Goal: Information Seeking & Learning: Learn about a topic

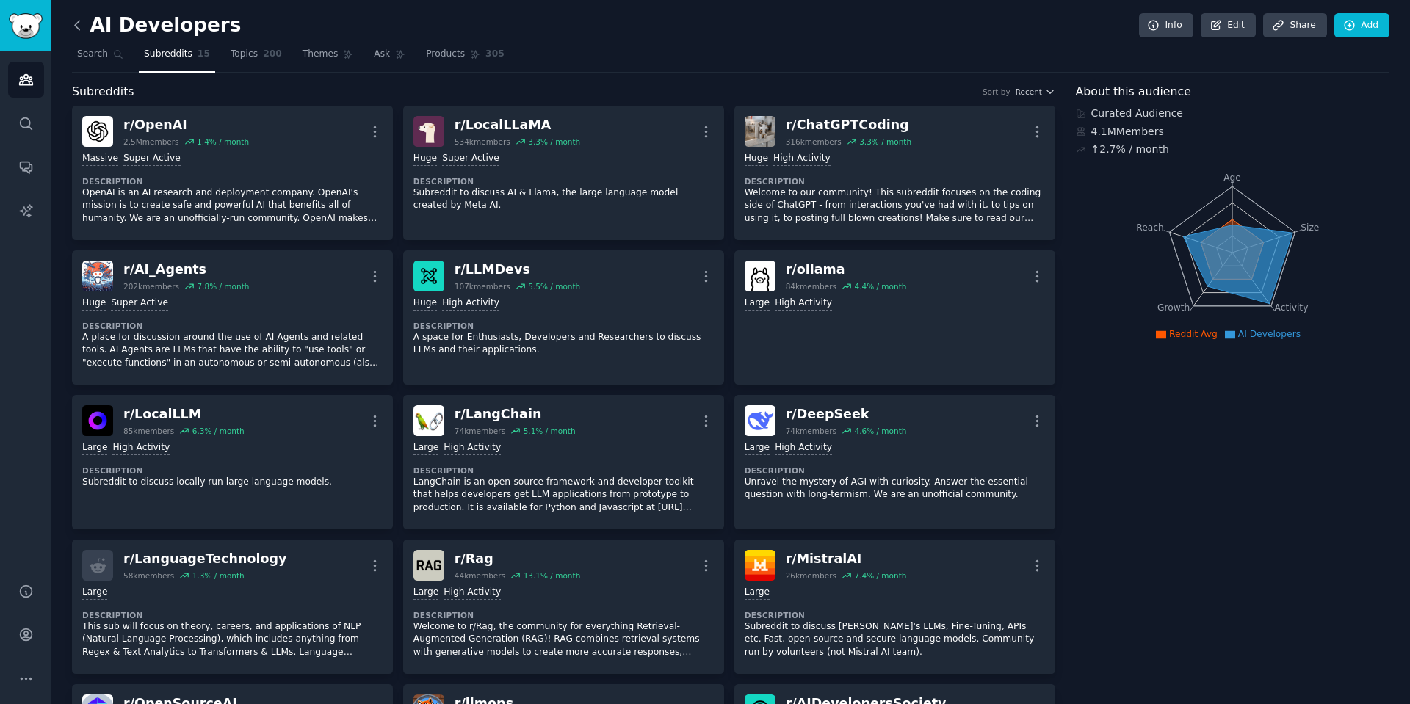
click at [72, 25] on icon at bounding box center [77, 25] width 15 height 15
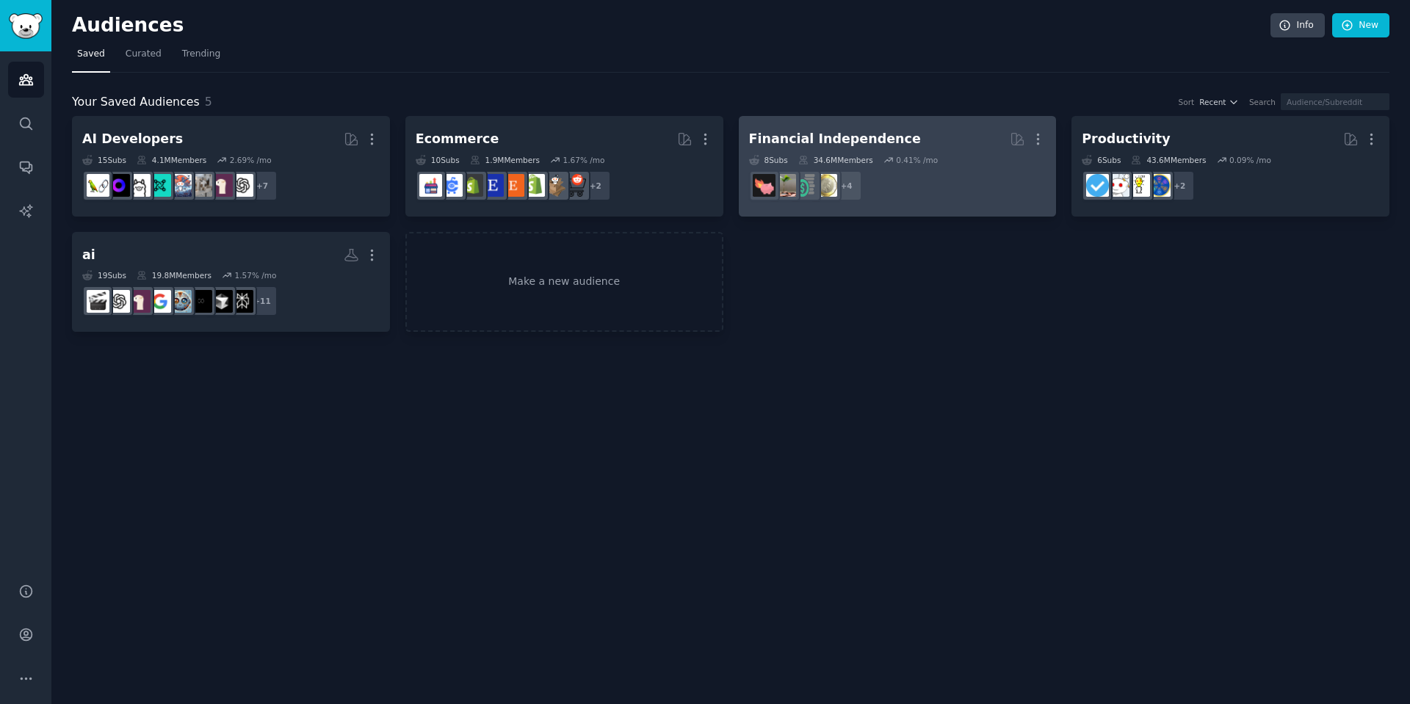
click at [854, 131] on div "Financial Independence" at bounding box center [835, 139] width 172 height 18
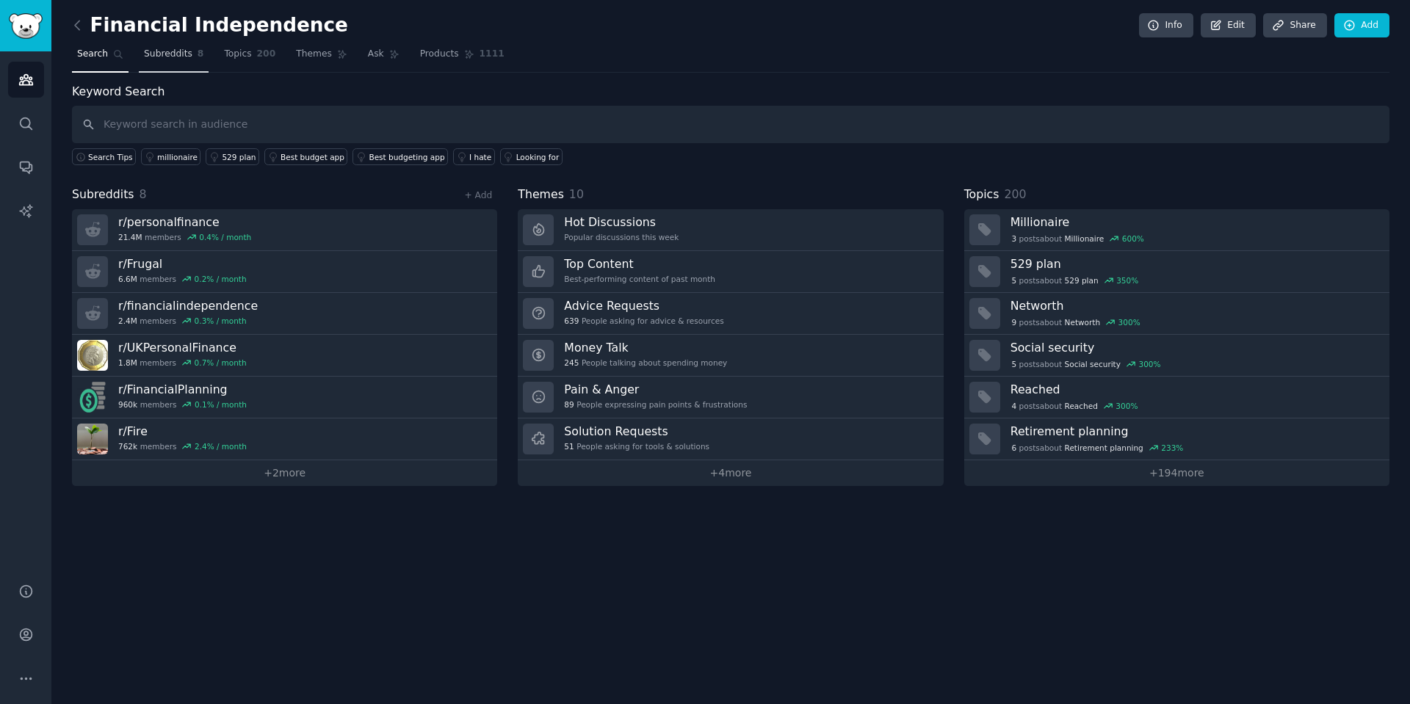
click at [168, 54] on span "Subreddits" at bounding box center [168, 54] width 48 height 13
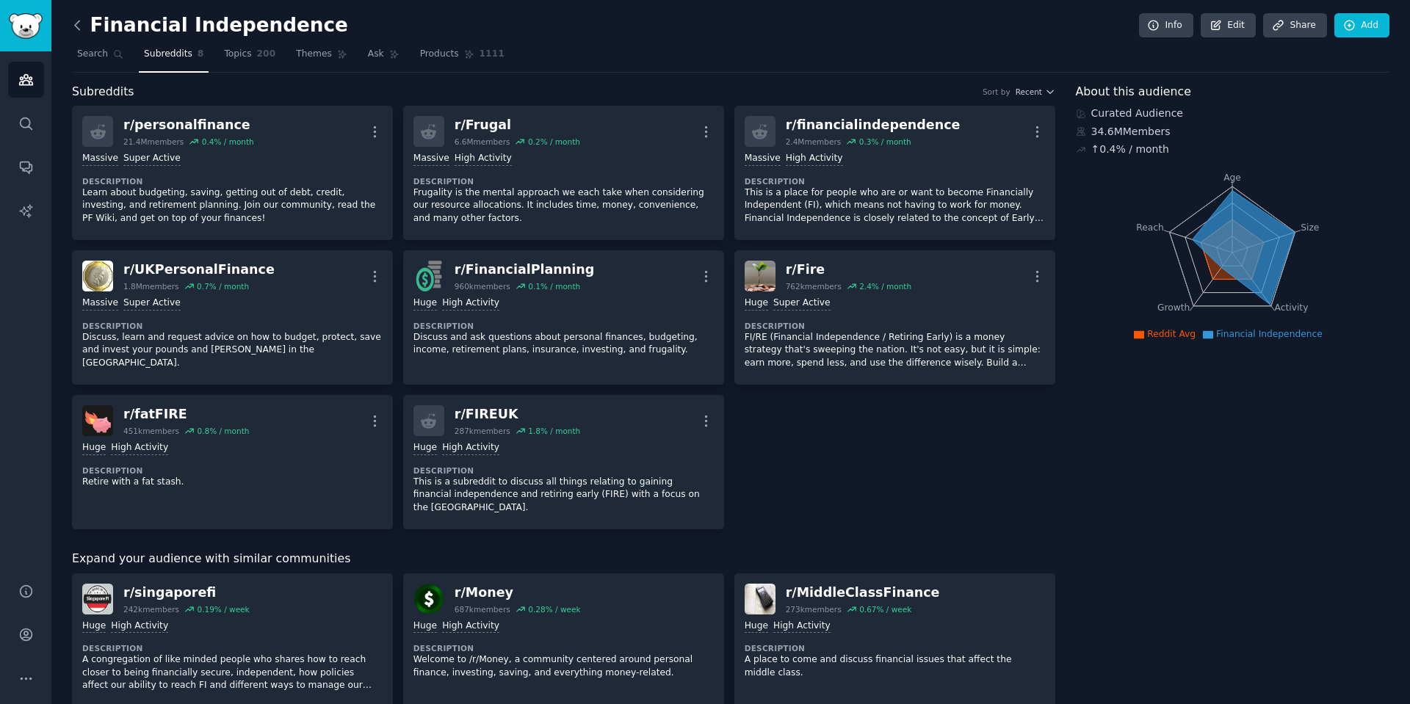
click at [82, 26] on icon at bounding box center [77, 25] width 15 height 15
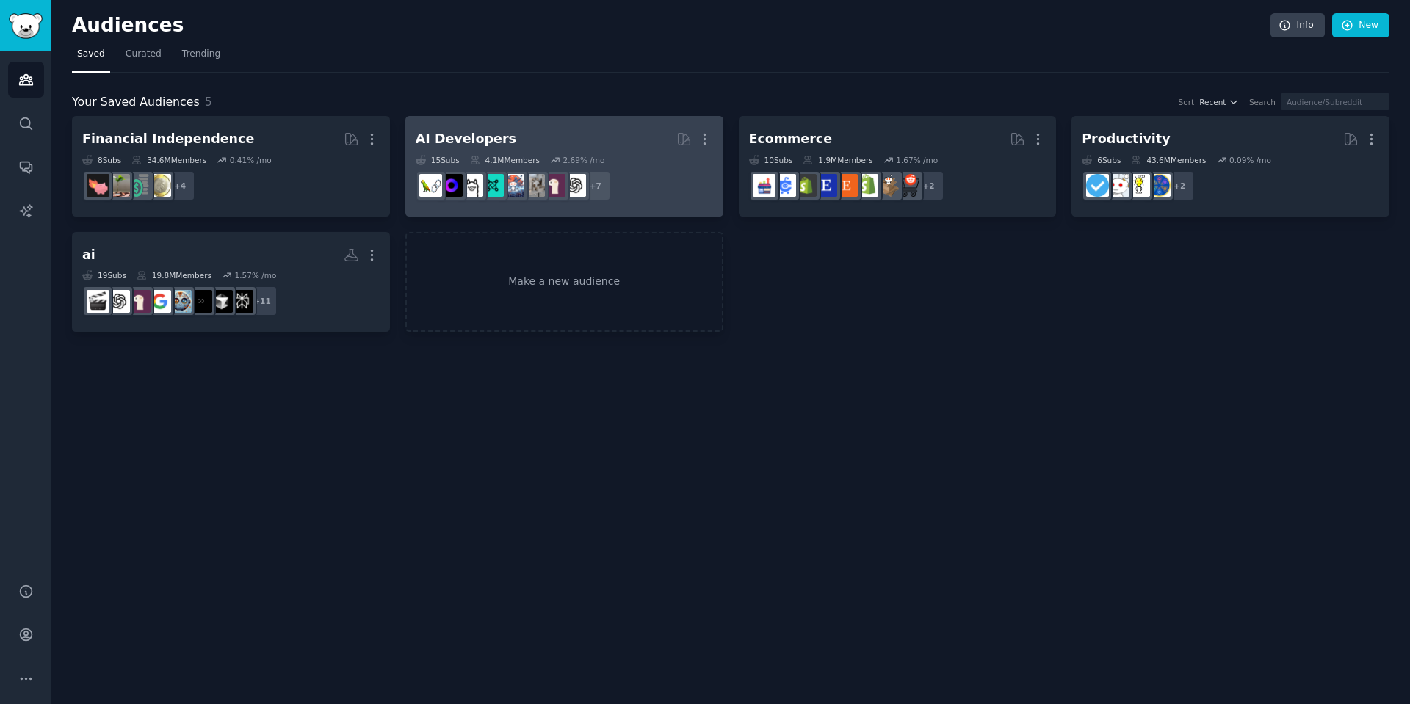
click at [644, 148] on h2 "AI Developers More" at bounding box center [564, 139] width 297 height 26
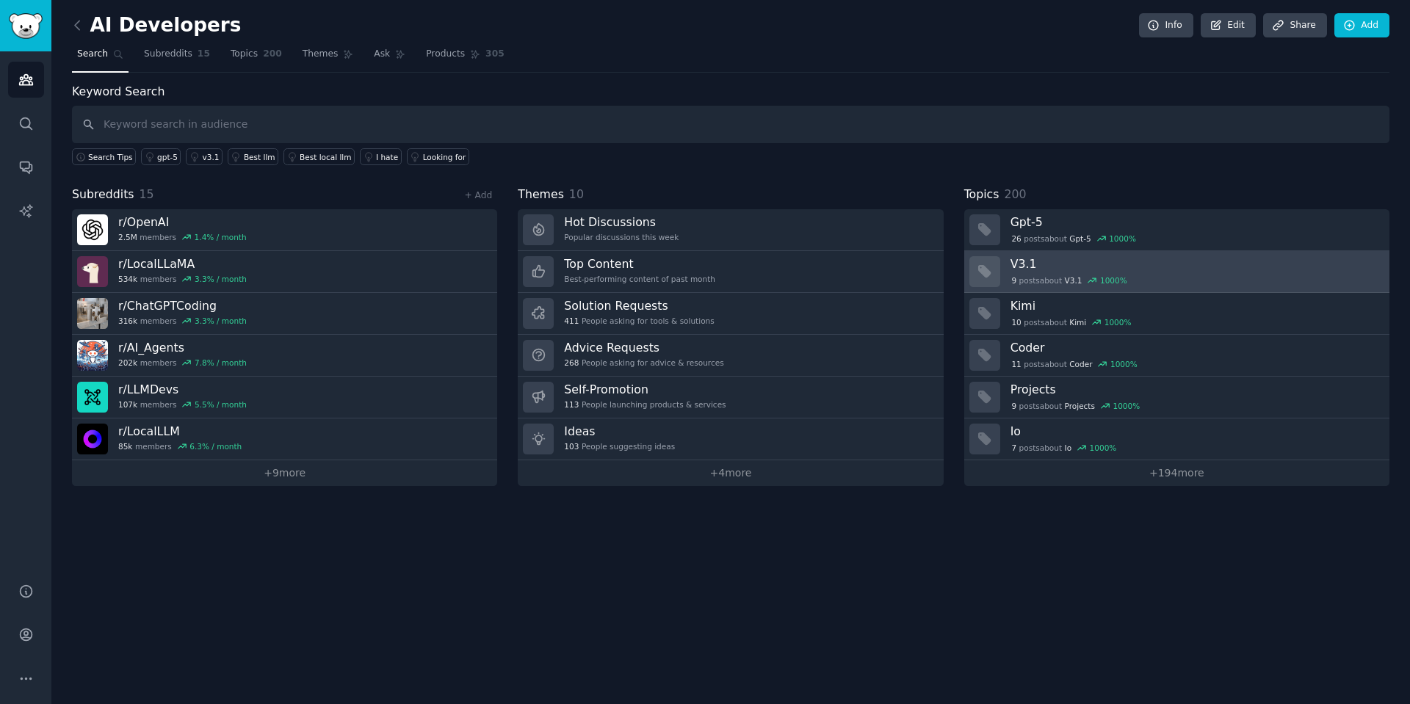
click at [1171, 279] on div "9 post s about V3.1 1000 %" at bounding box center [1195, 280] width 369 height 13
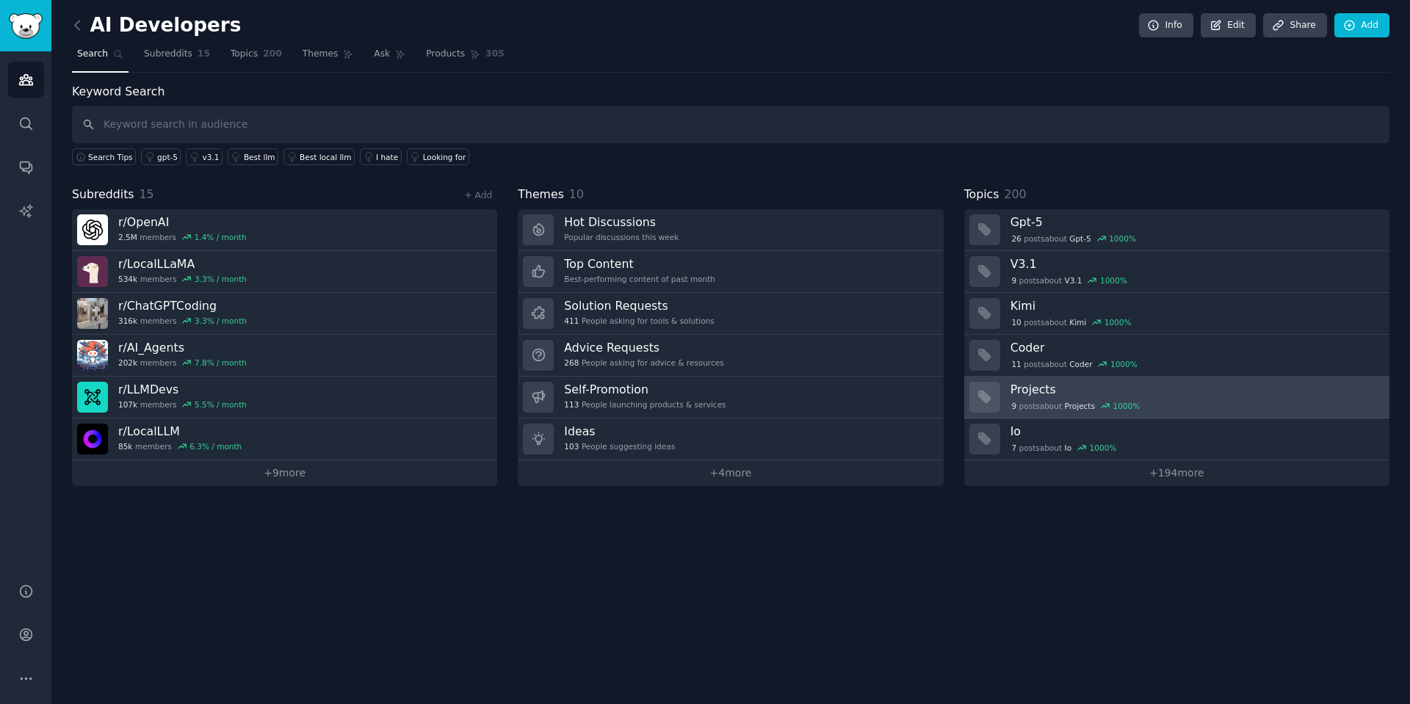
click at [1057, 391] on h3 "Projects" at bounding box center [1195, 389] width 369 height 15
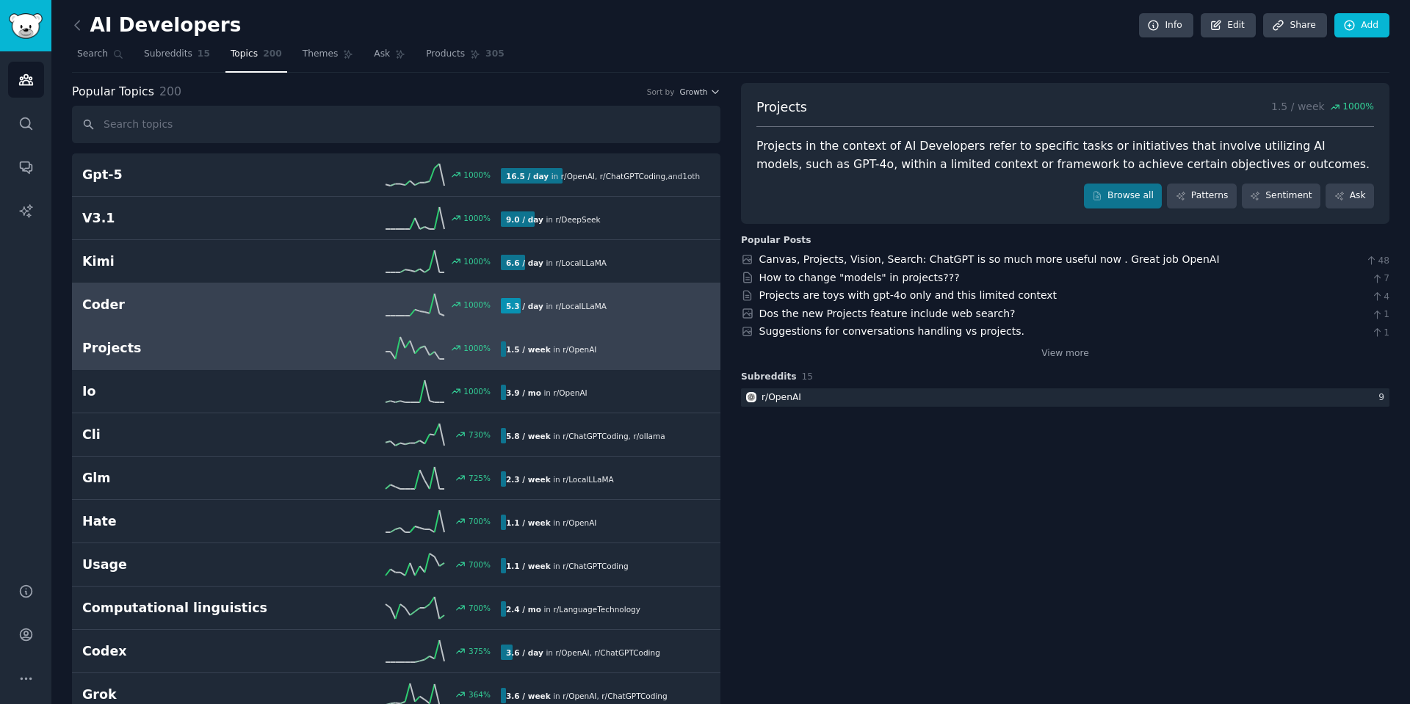
click at [131, 300] on h2 "Coder" at bounding box center [186, 305] width 209 height 18
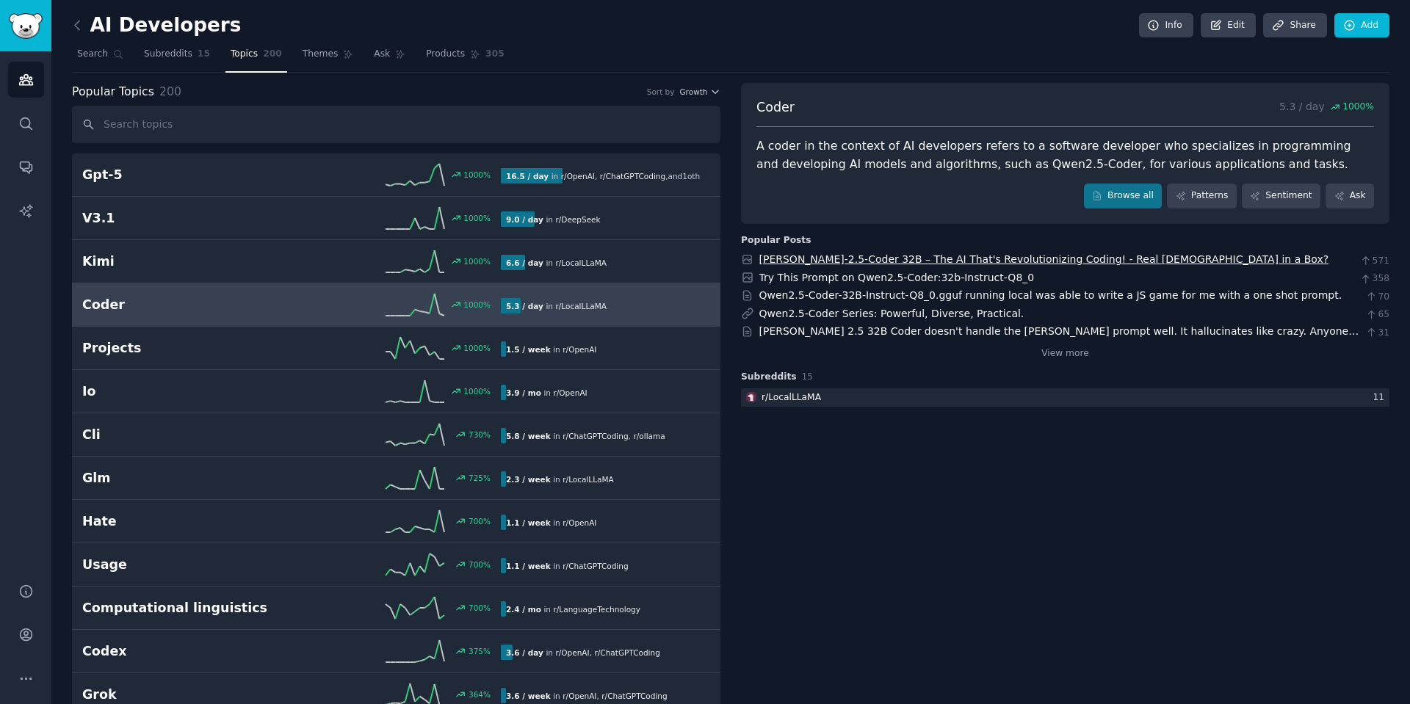
click at [813, 257] on link "[PERSON_NAME]-2.5-Coder 32B – The AI That's Revolutionizing Coding! - Real [DEM…" at bounding box center [1044, 259] width 570 height 12
click at [79, 26] on icon at bounding box center [77, 25] width 15 height 15
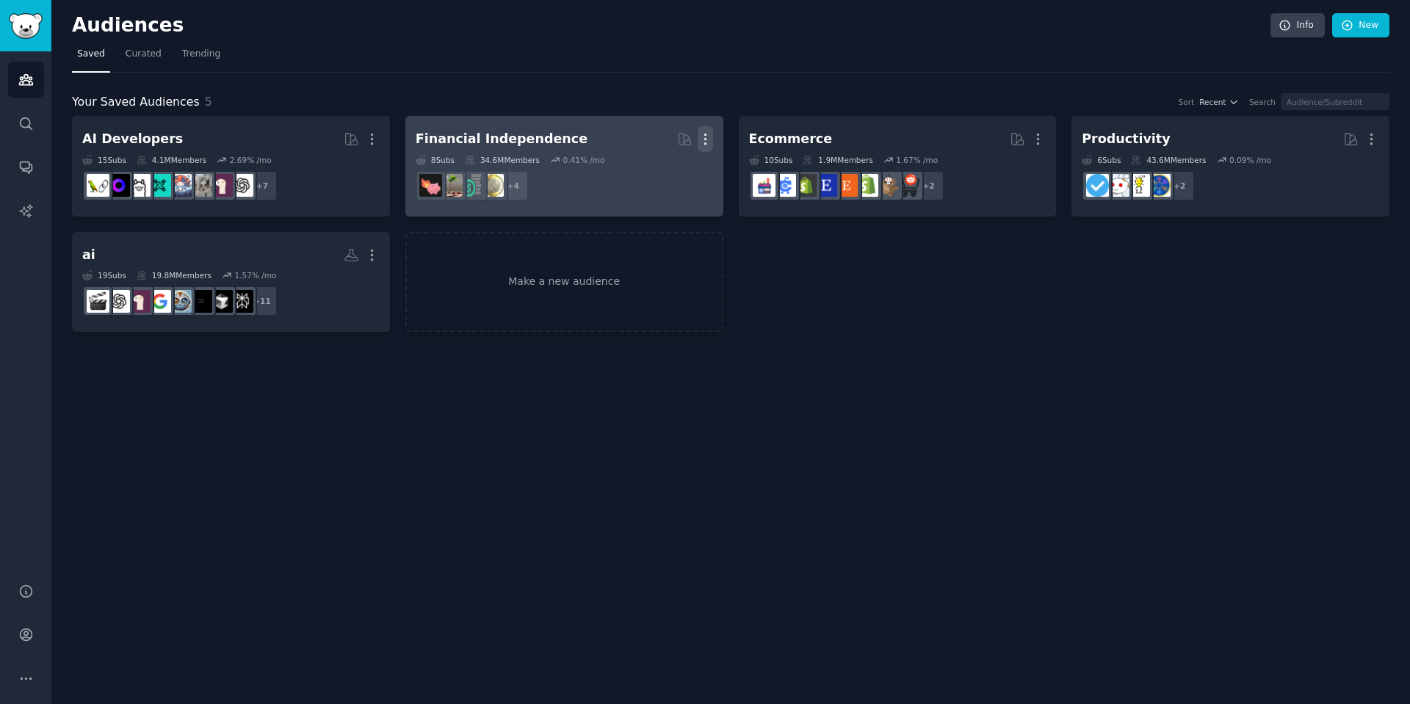
click at [701, 134] on icon "button" at bounding box center [705, 138] width 15 height 15
click at [666, 167] on p "Delete" at bounding box center [666, 169] width 34 height 15
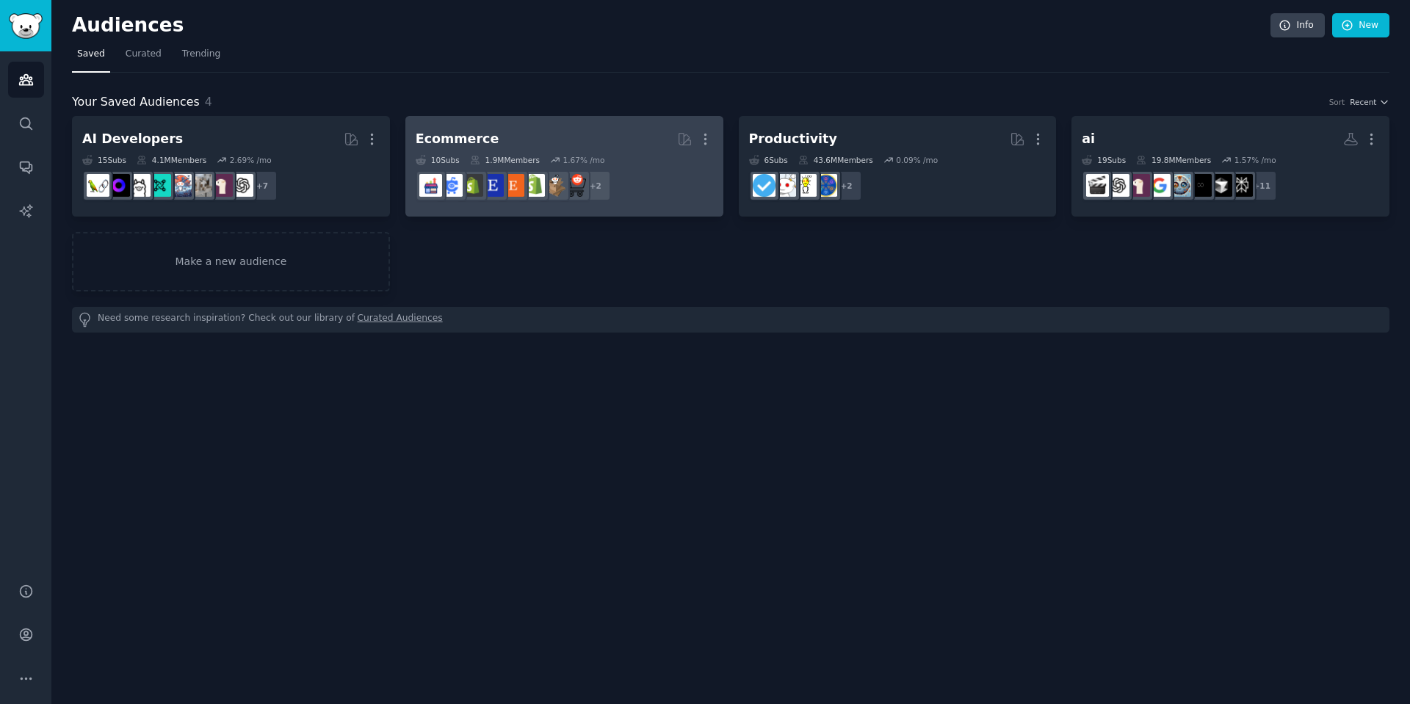
click at [577, 127] on h2 "Ecommerce More" at bounding box center [564, 139] width 297 height 26
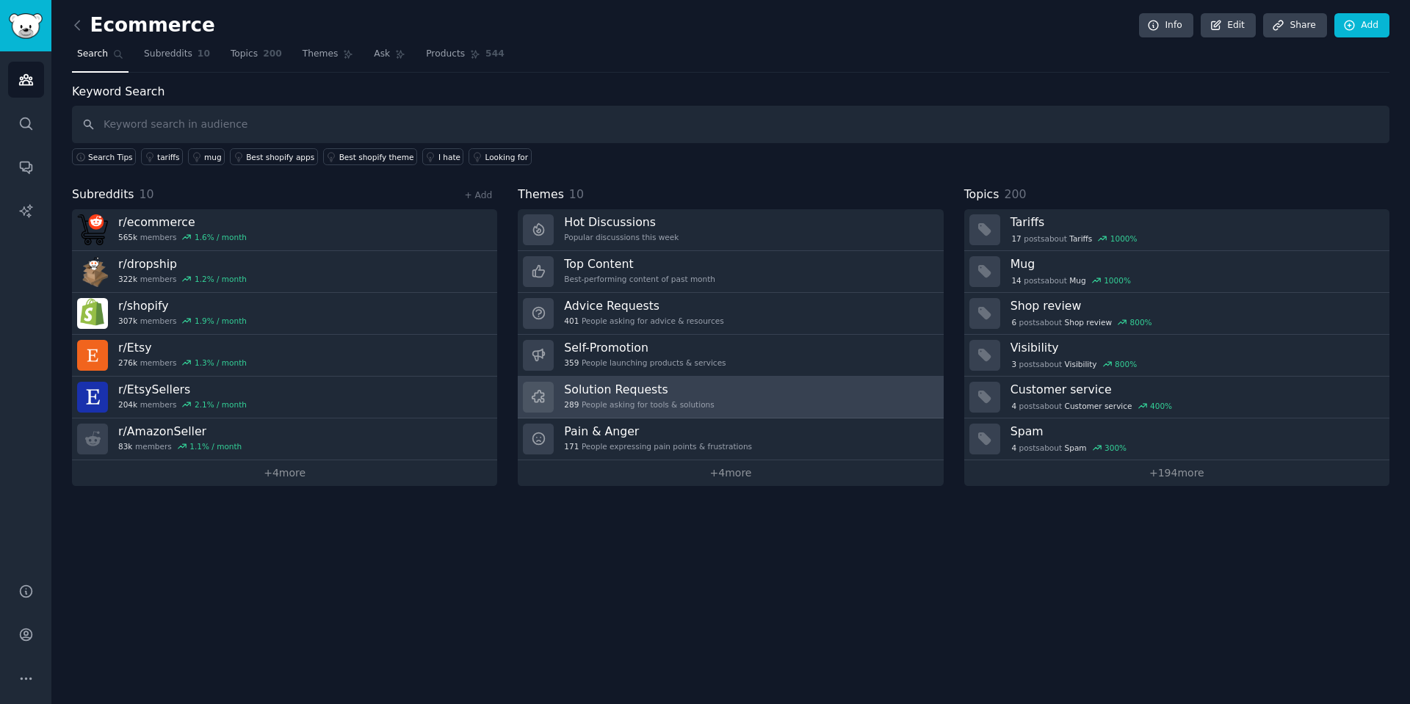
click at [618, 398] on div "Solution Requests 289 People asking for tools & solutions" at bounding box center [639, 397] width 150 height 31
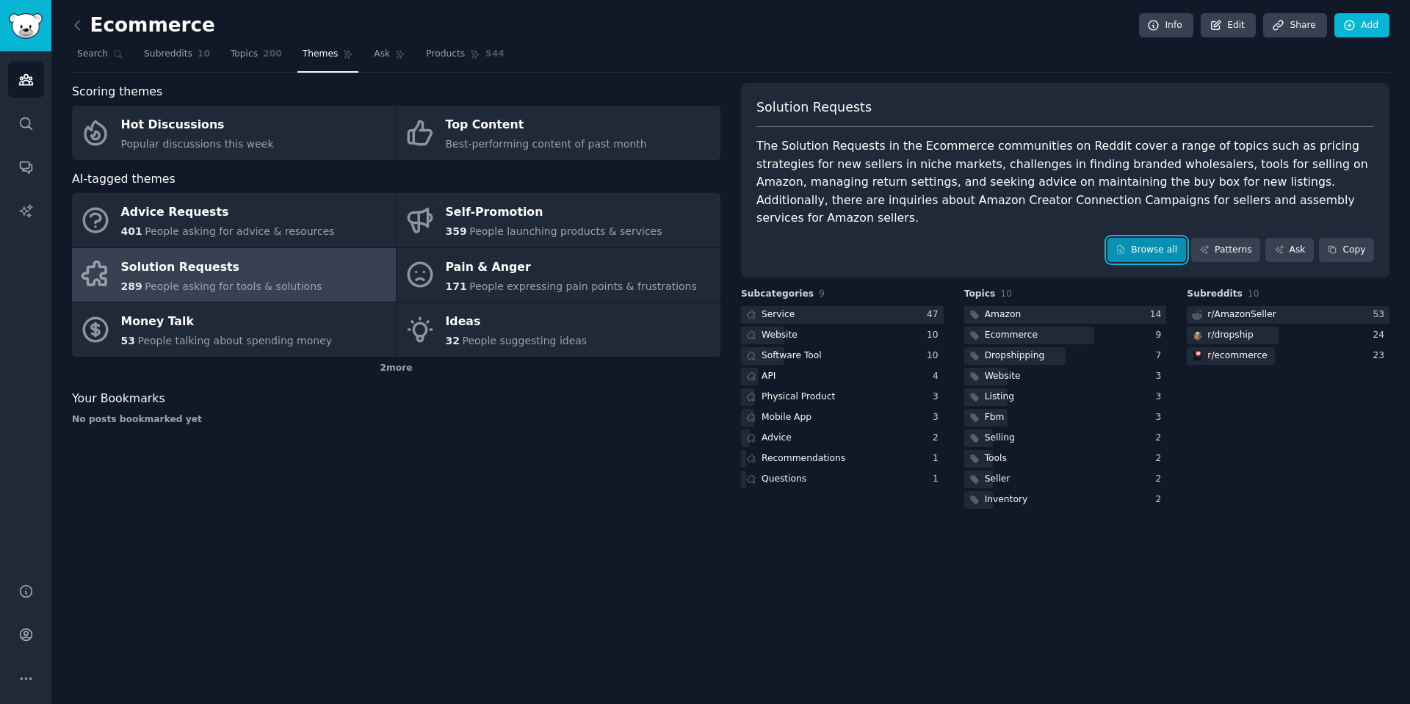
click at [1158, 238] on link "Browse all" at bounding box center [1147, 250] width 79 height 25
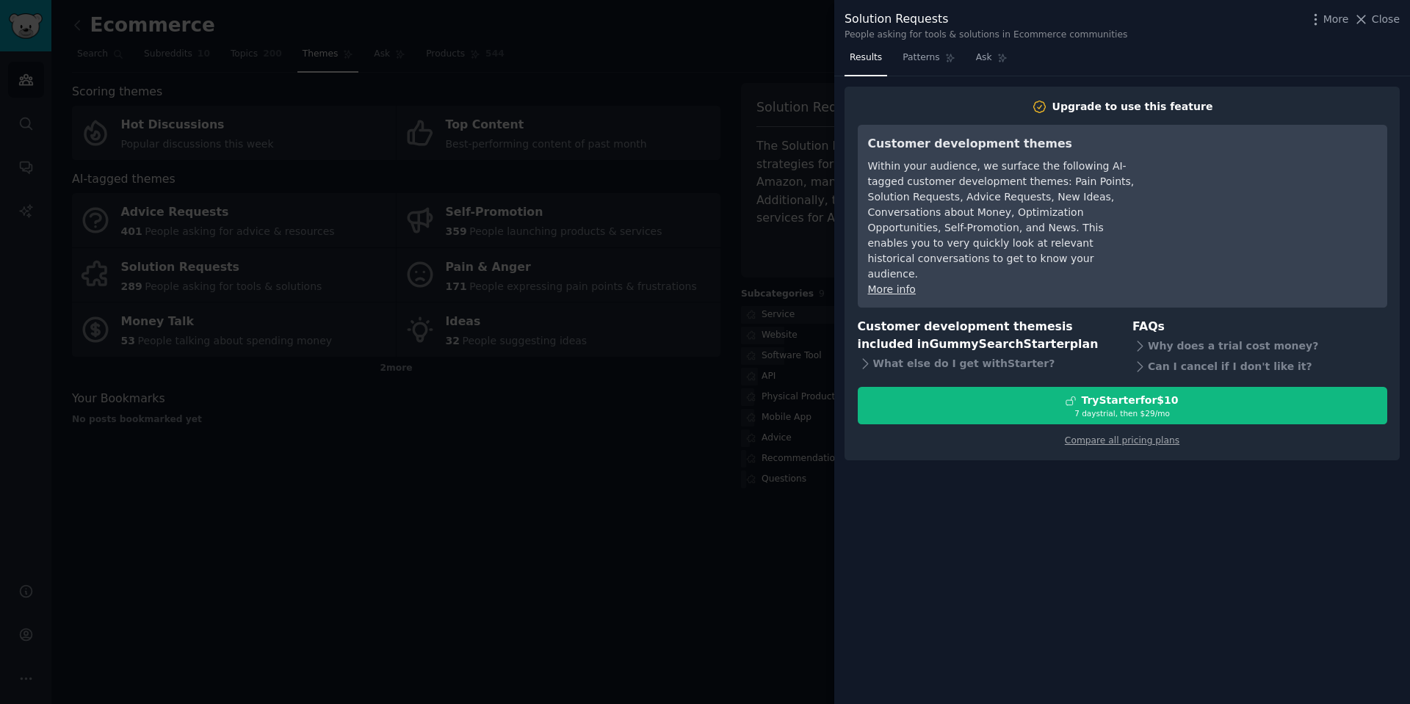
click at [574, 559] on div at bounding box center [705, 352] width 1410 height 704
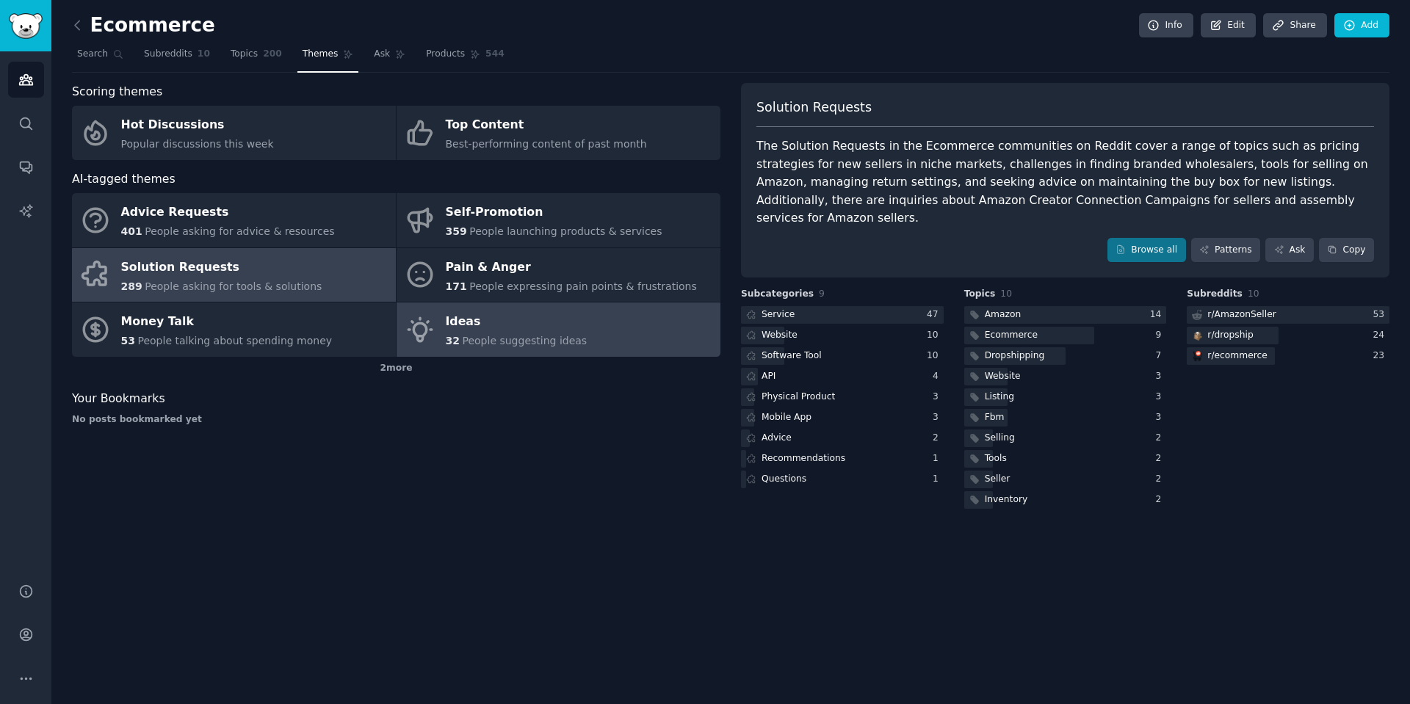
click at [509, 349] on link "Ideas 32 People suggesting ideas" at bounding box center [559, 330] width 324 height 54
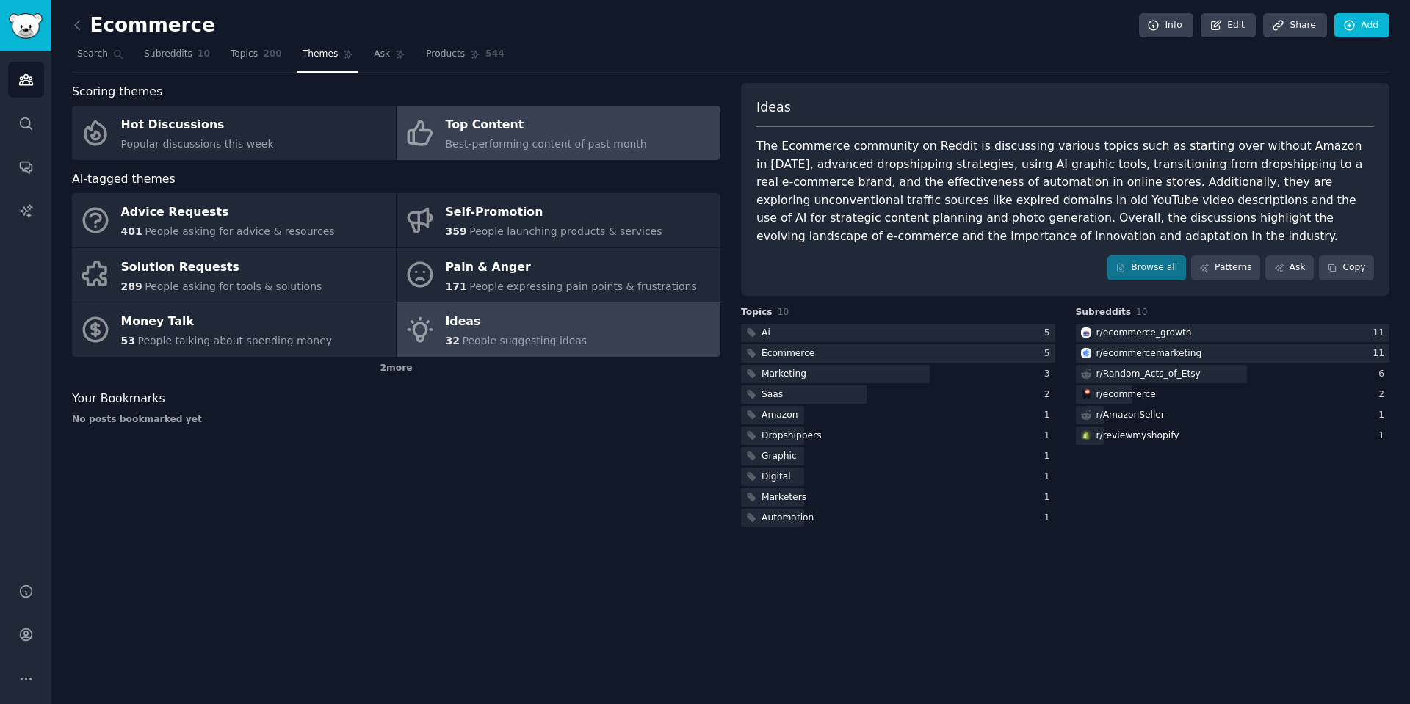
click at [560, 123] on div "Top Content" at bounding box center [546, 126] width 201 height 24
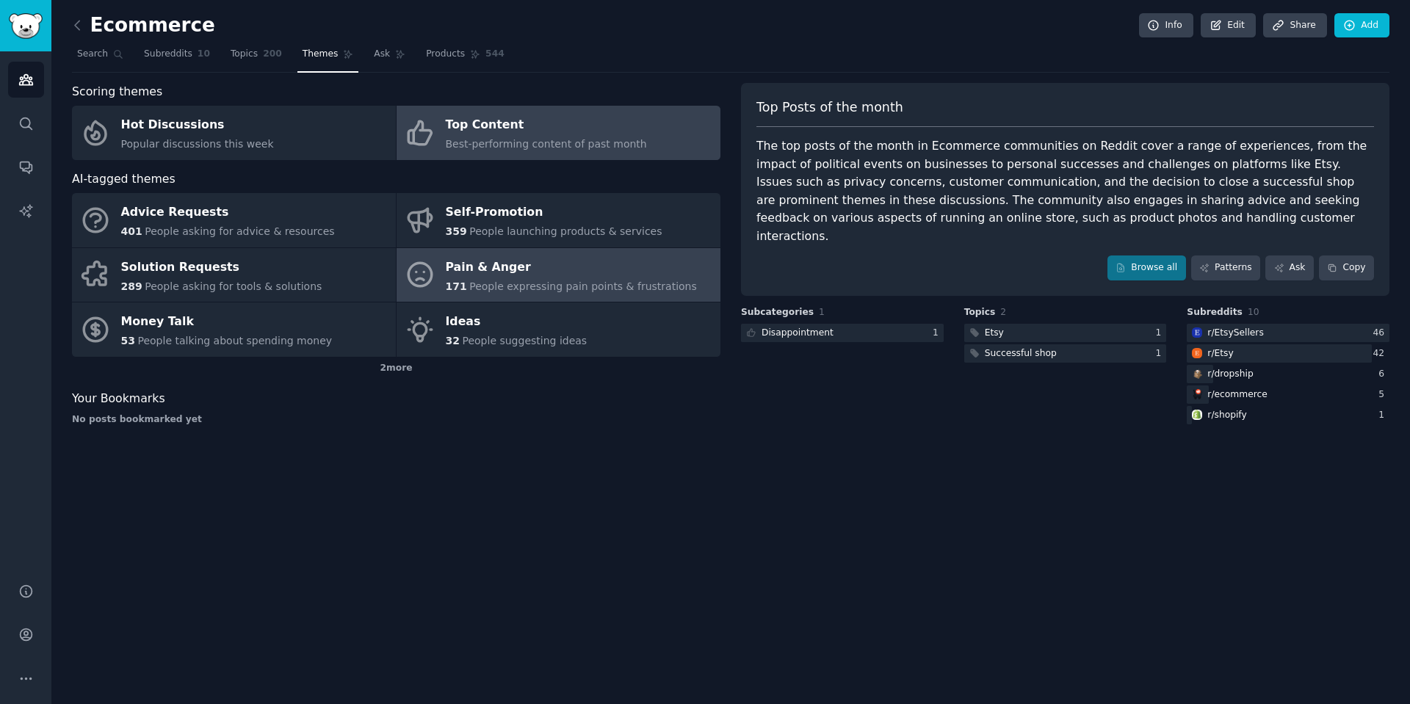
click at [473, 273] on div "Pain & Anger" at bounding box center [571, 268] width 251 height 24
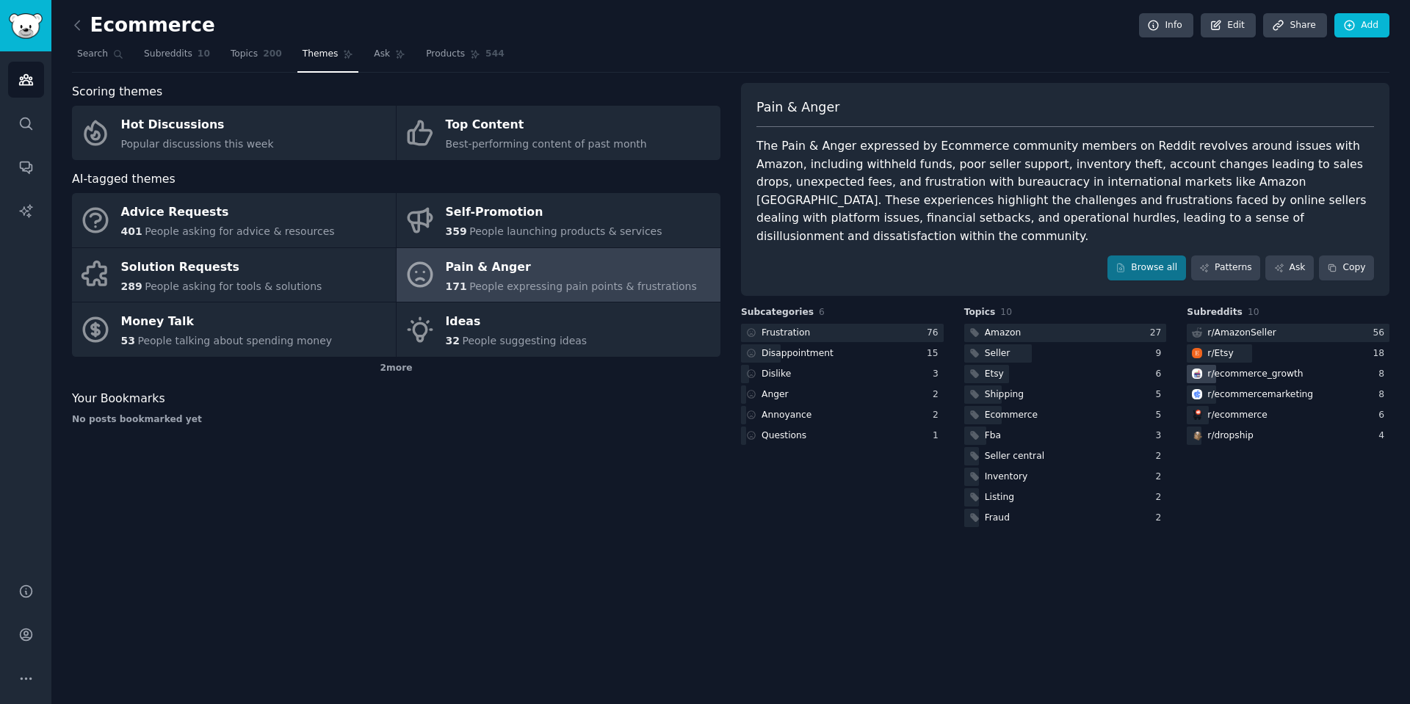
click at [1238, 368] on div "r/ ecommerce_growth" at bounding box center [1255, 374] width 95 height 13
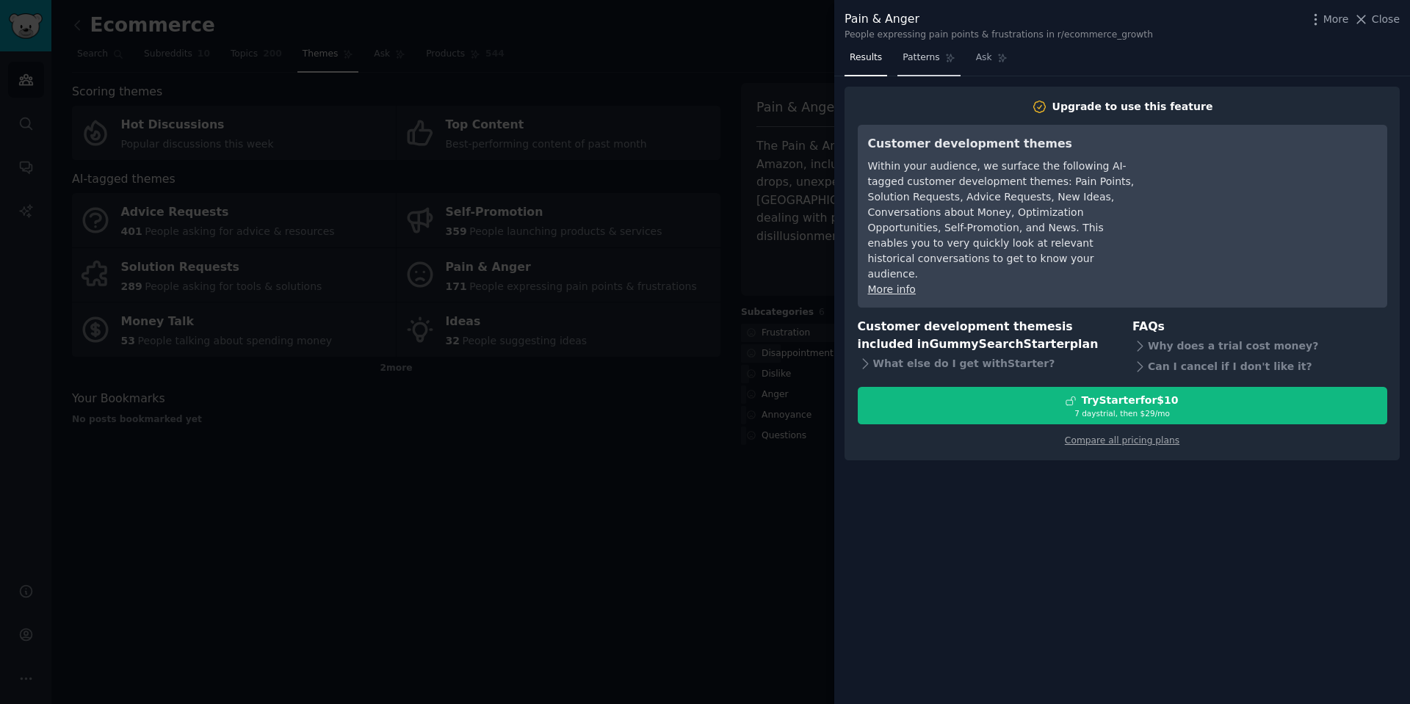
click at [914, 54] on span "Patterns" at bounding box center [921, 57] width 37 height 13
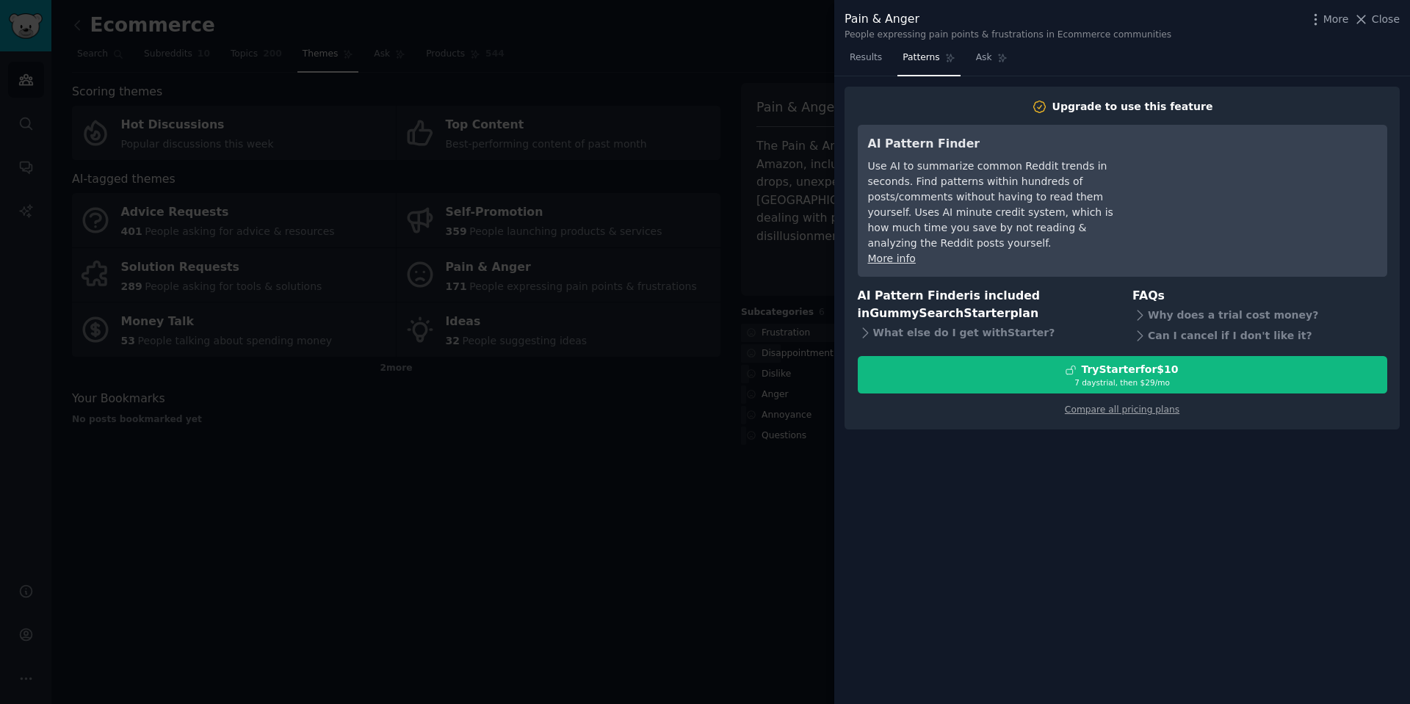
click at [959, 57] on nav "Results Patterns Ask" at bounding box center [929, 61] width 168 height 30
click at [998, 57] on icon at bounding box center [1002, 58] width 8 height 8
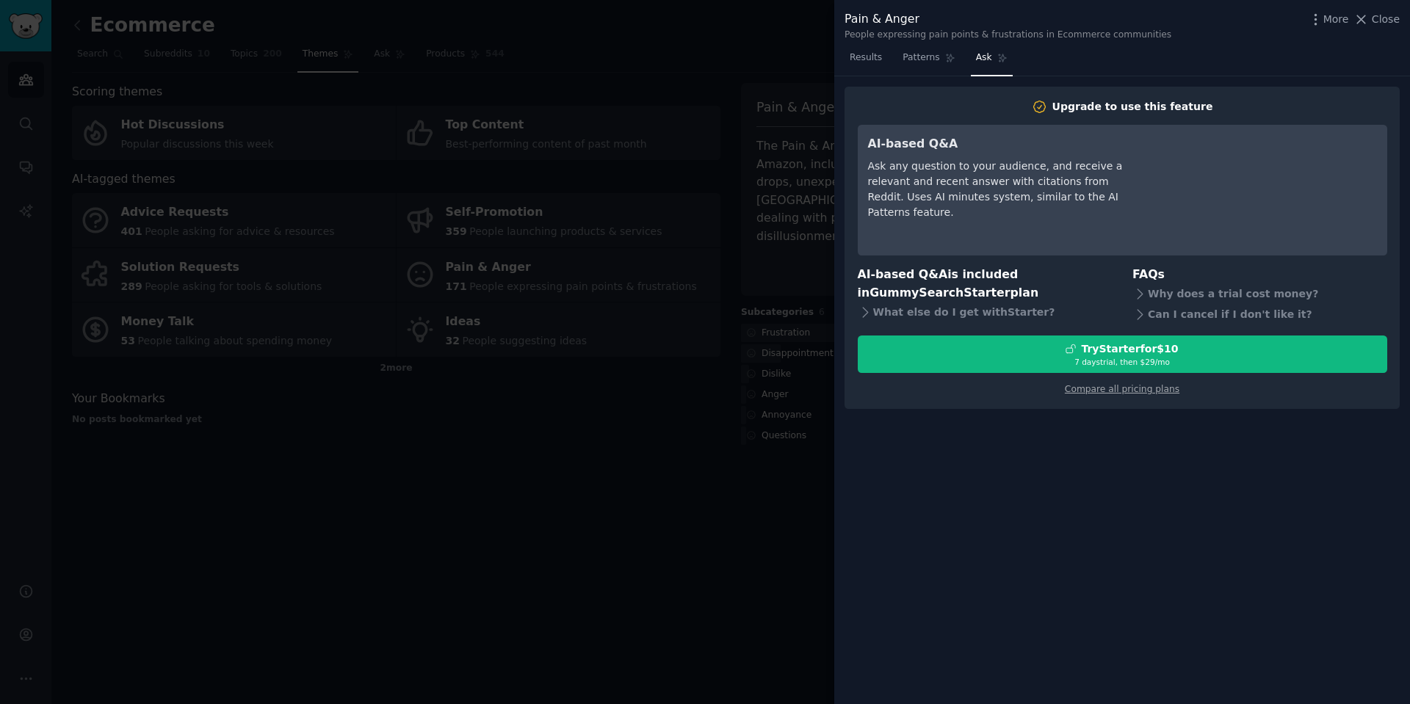
click at [530, 599] on div at bounding box center [705, 352] width 1410 height 704
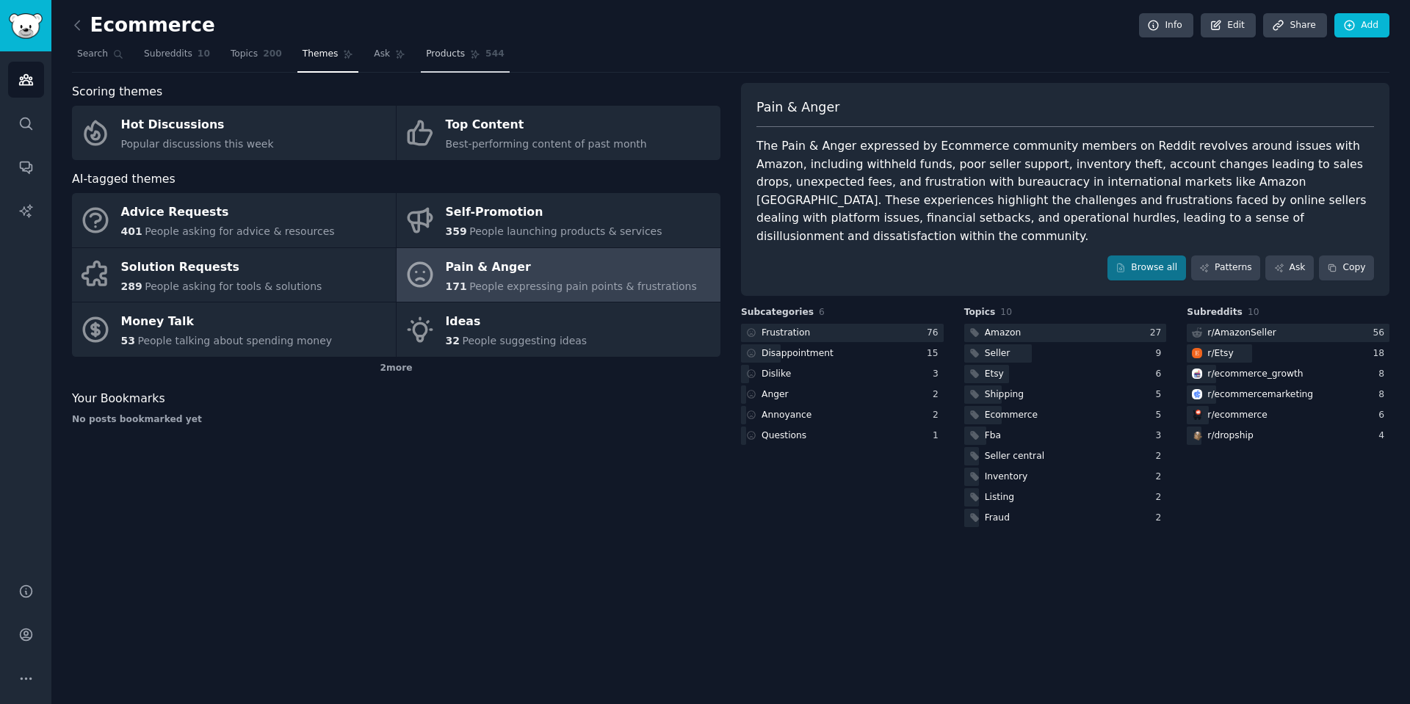
click at [434, 54] on span "Products" at bounding box center [445, 54] width 39 height 13
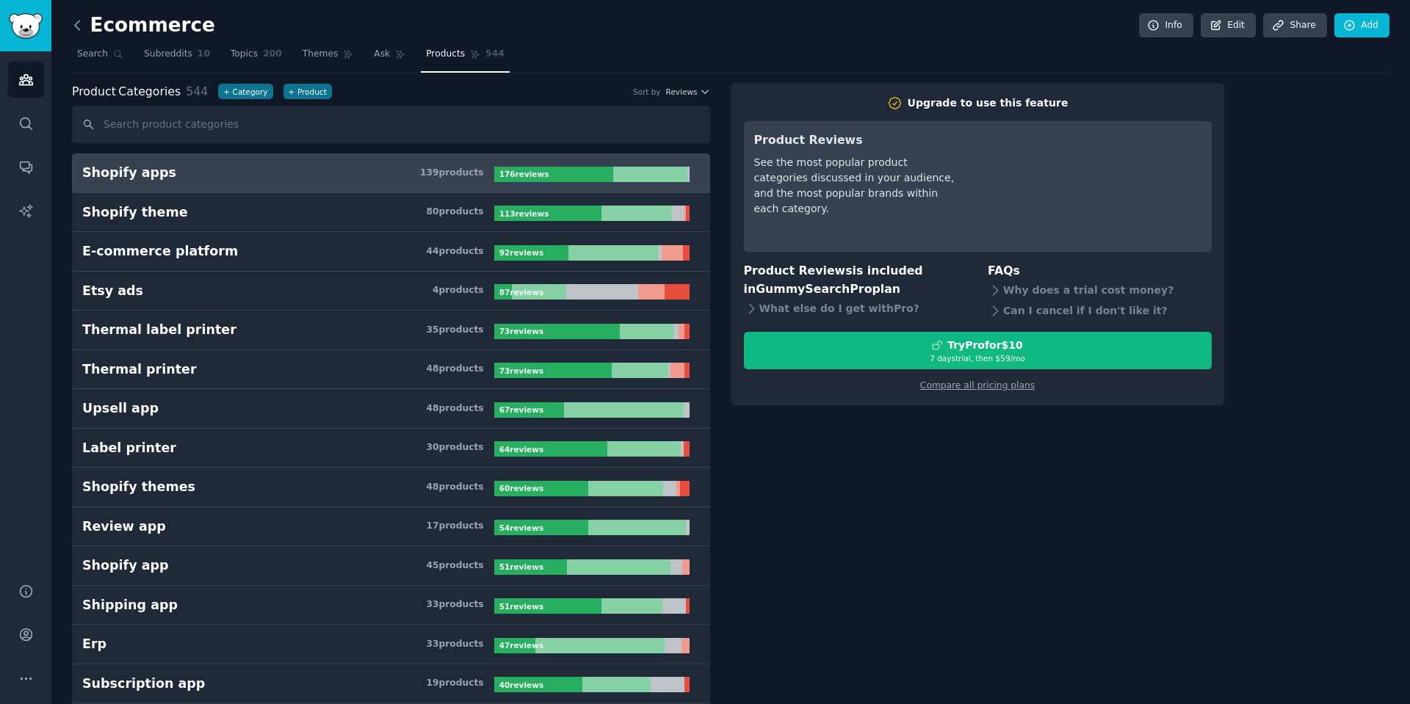
click at [79, 31] on icon at bounding box center [77, 25] width 15 height 15
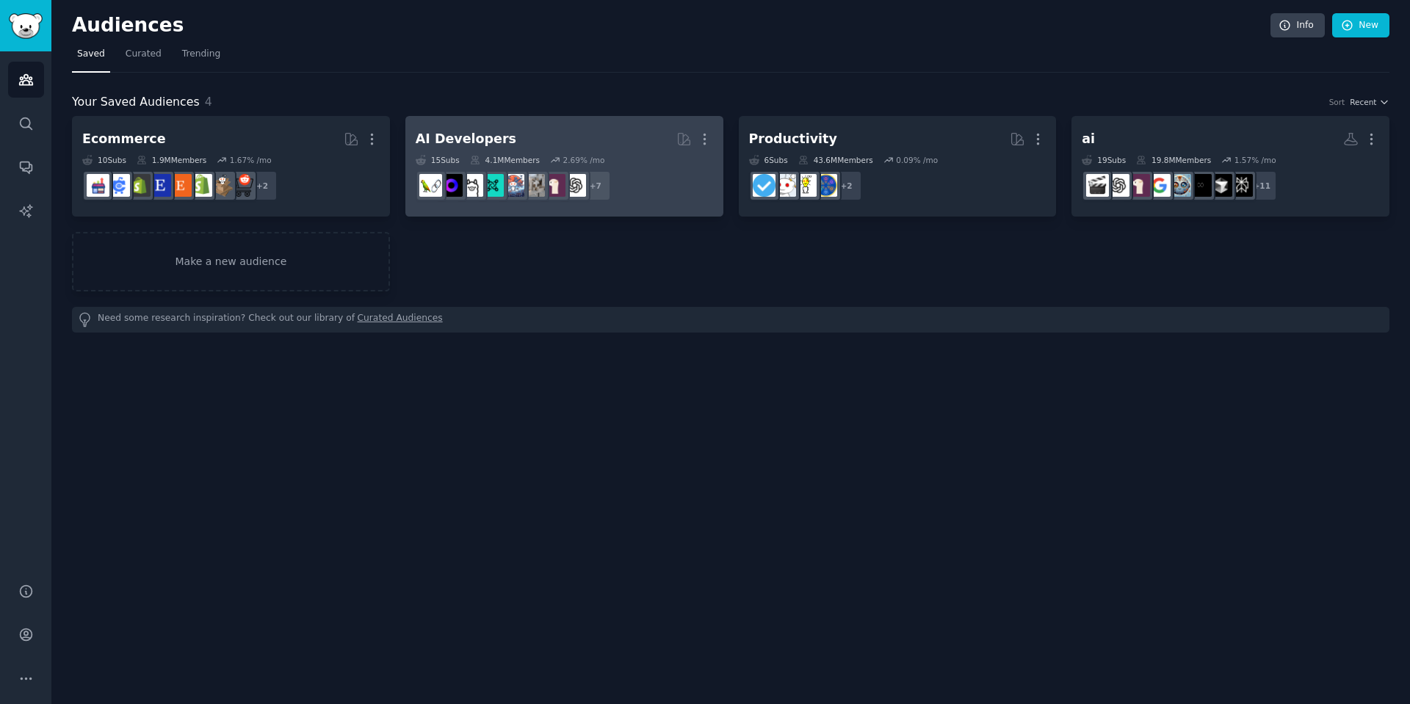
click at [627, 140] on h2 "AI Developers More" at bounding box center [564, 139] width 297 height 26
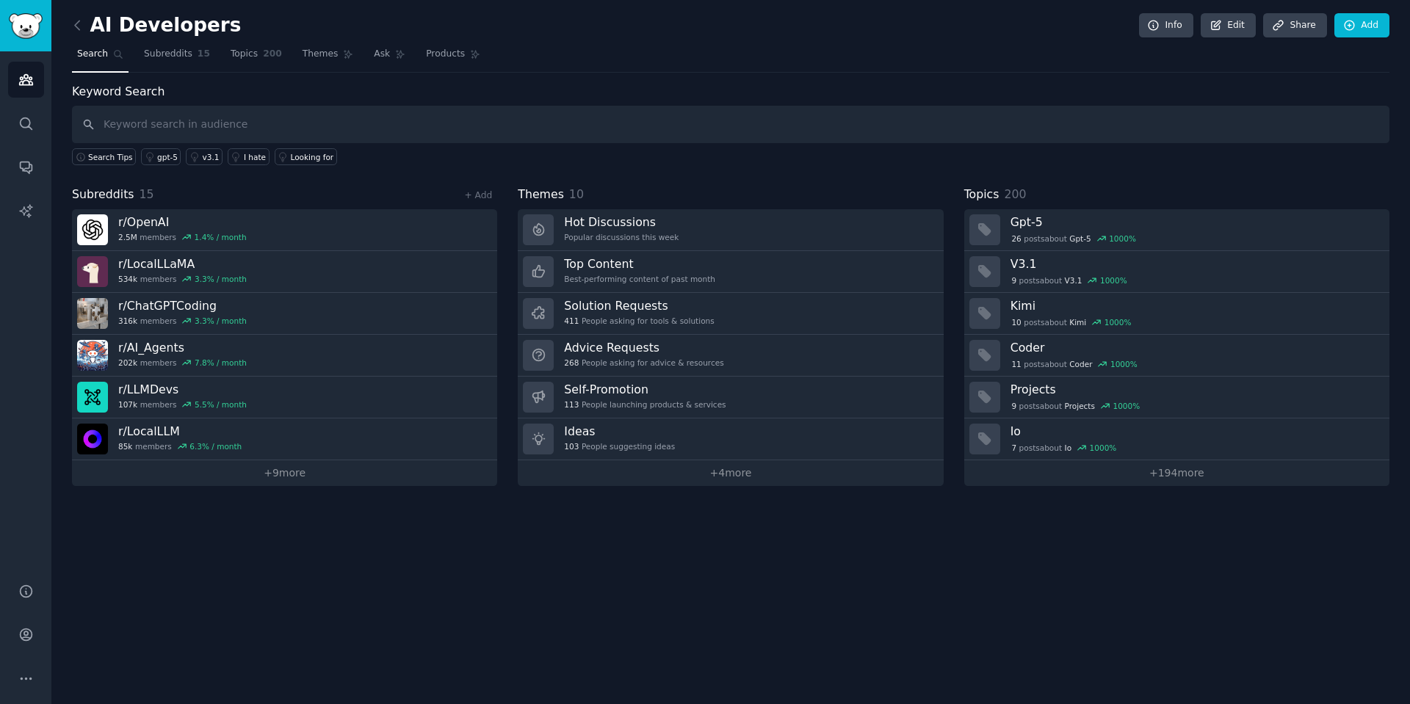
click at [407, 55] on nav "Search Subreddits 15 Topics 200 Themes Ask Products" at bounding box center [731, 58] width 1318 height 30
click at [446, 57] on span "Products" at bounding box center [445, 54] width 39 height 13
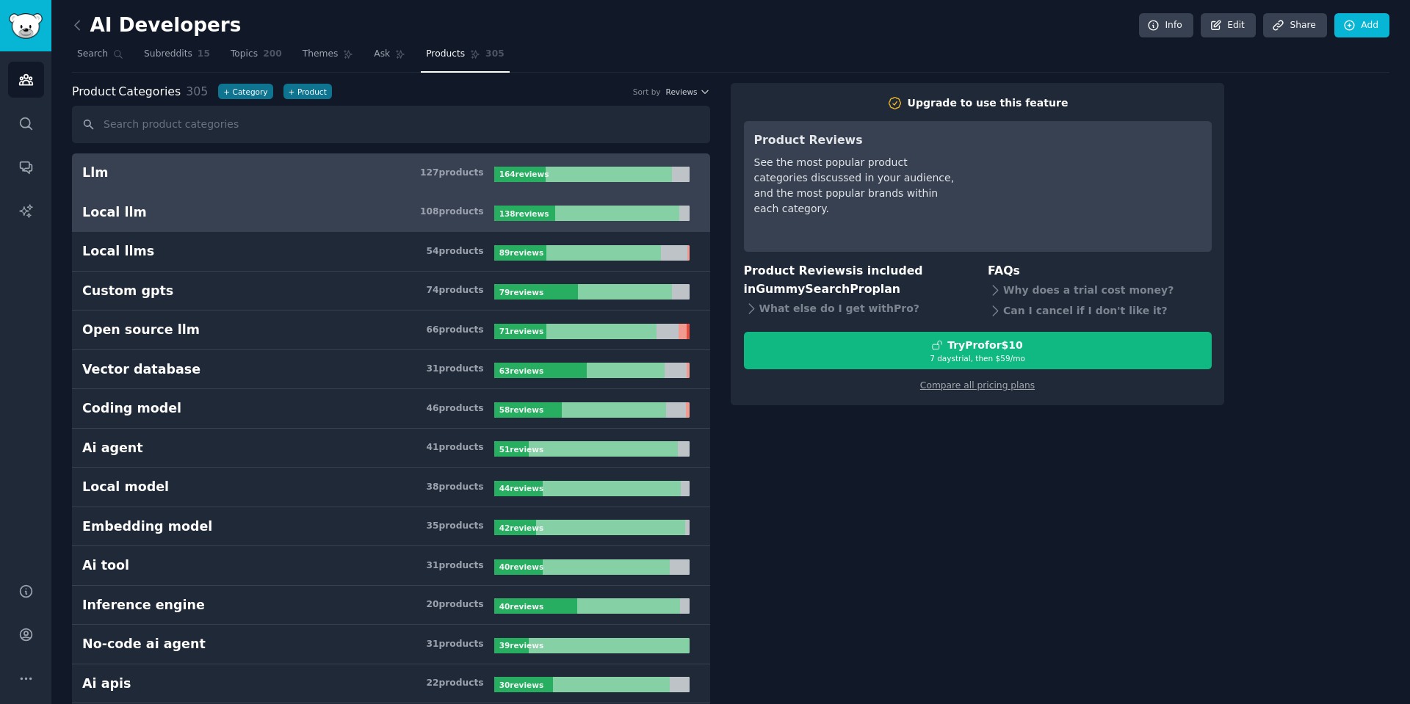
click at [213, 208] on h3 "Local llm 108 product s" at bounding box center [288, 212] width 412 height 18
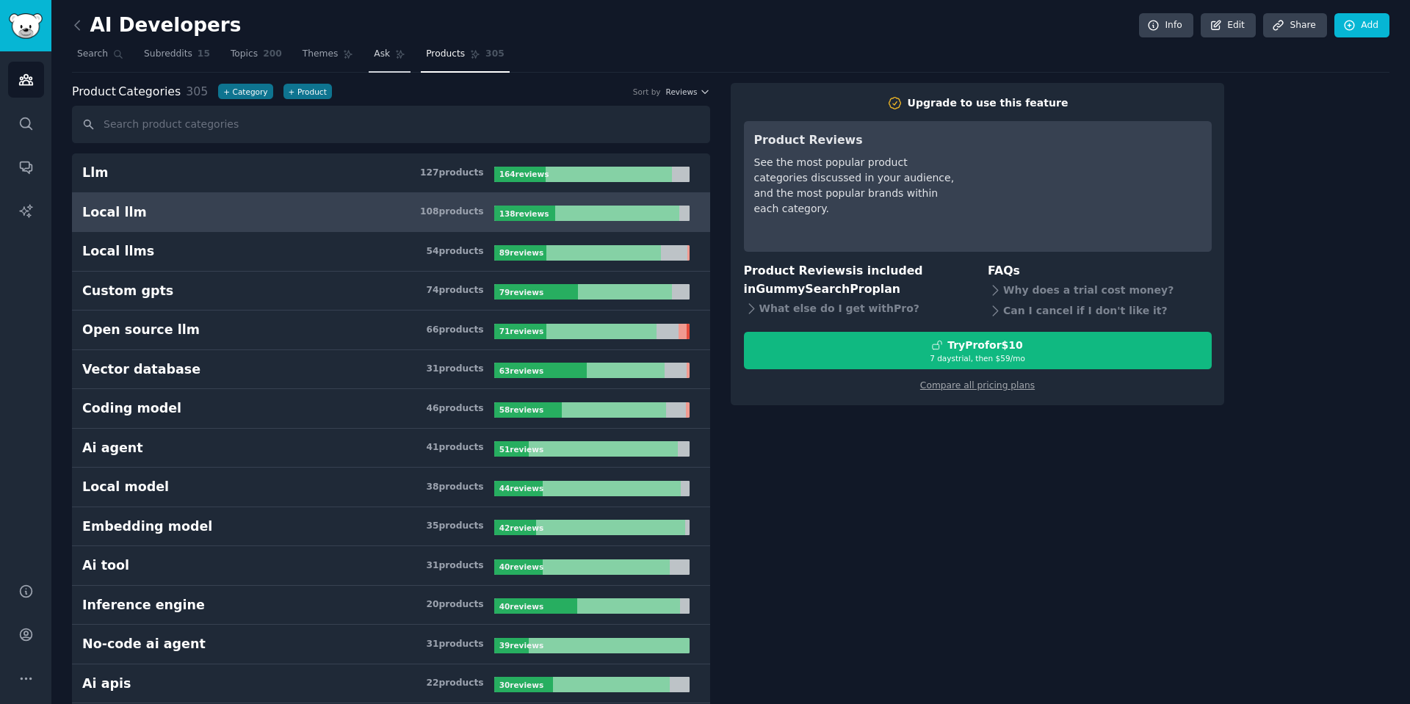
click at [374, 48] on span "Ask" at bounding box center [382, 54] width 16 height 13
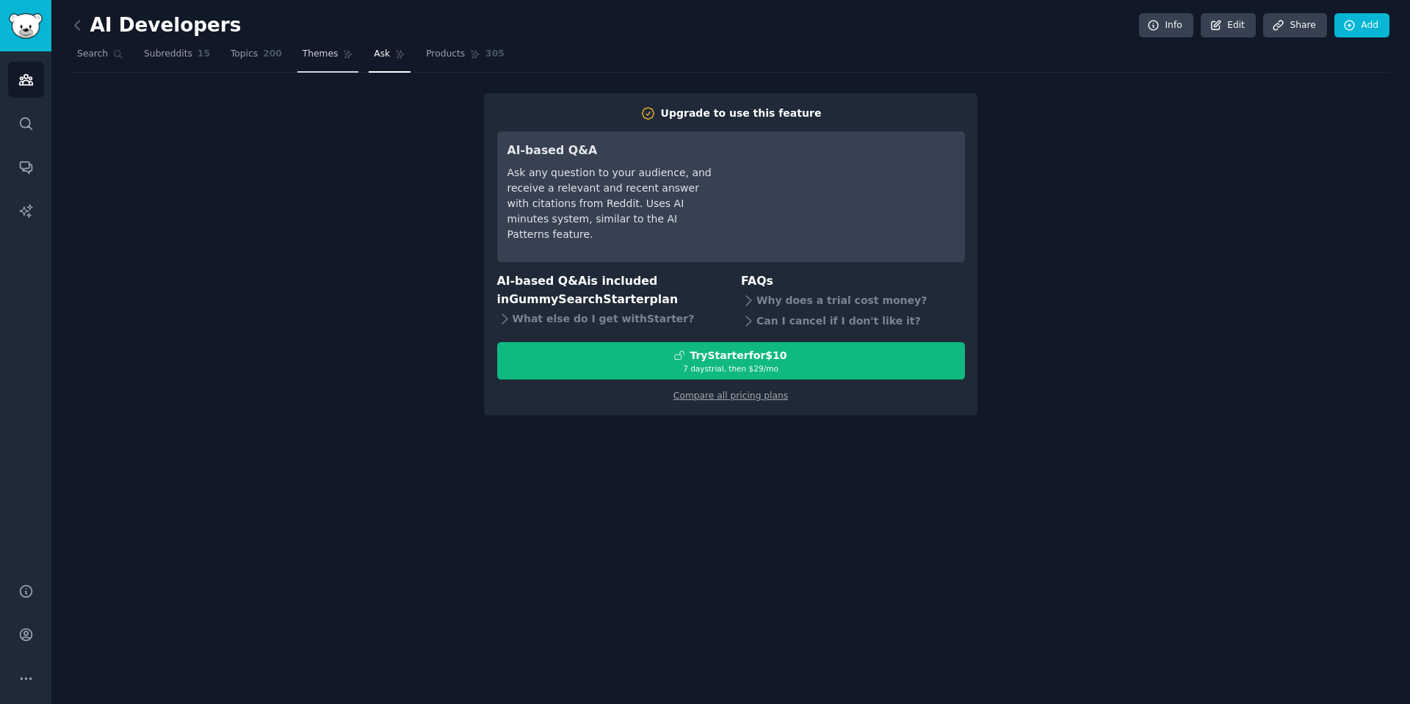
click at [316, 56] on span "Themes" at bounding box center [321, 54] width 36 height 13
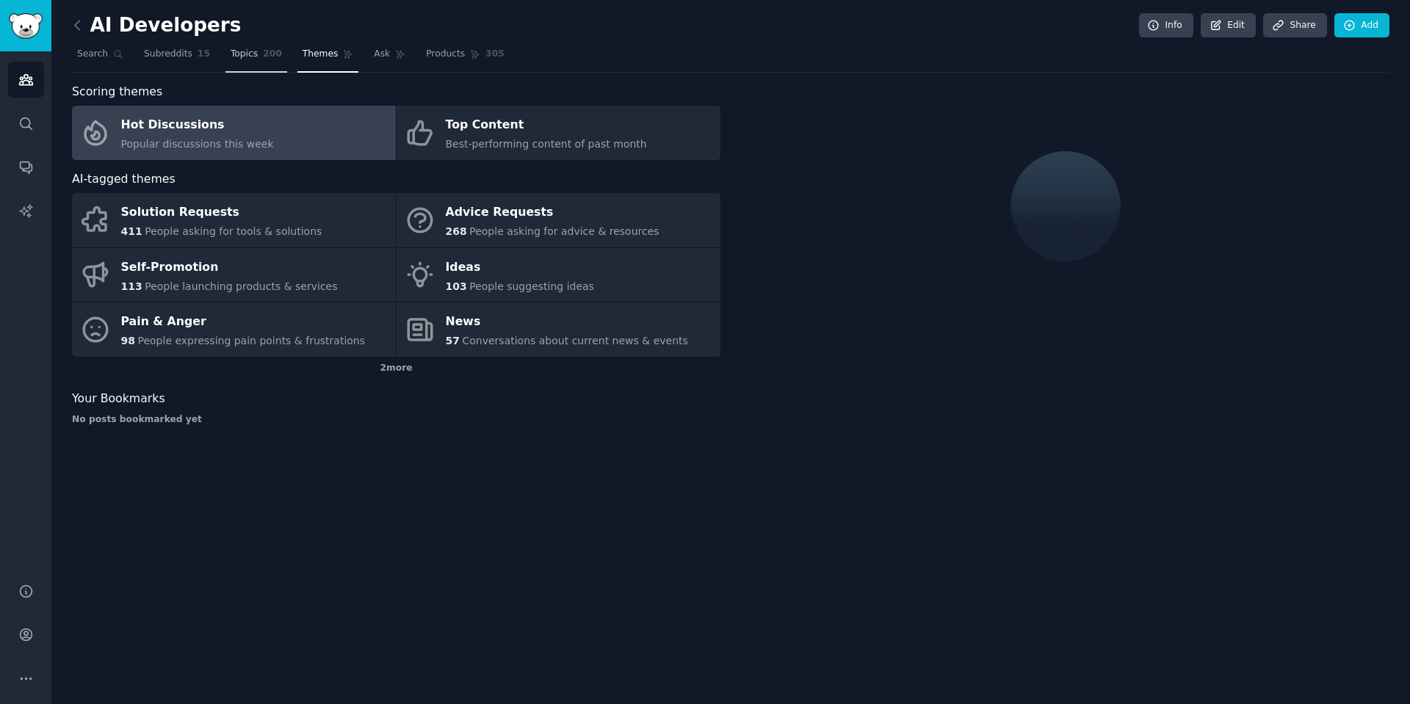
click at [250, 58] on span "Topics" at bounding box center [244, 54] width 27 height 13
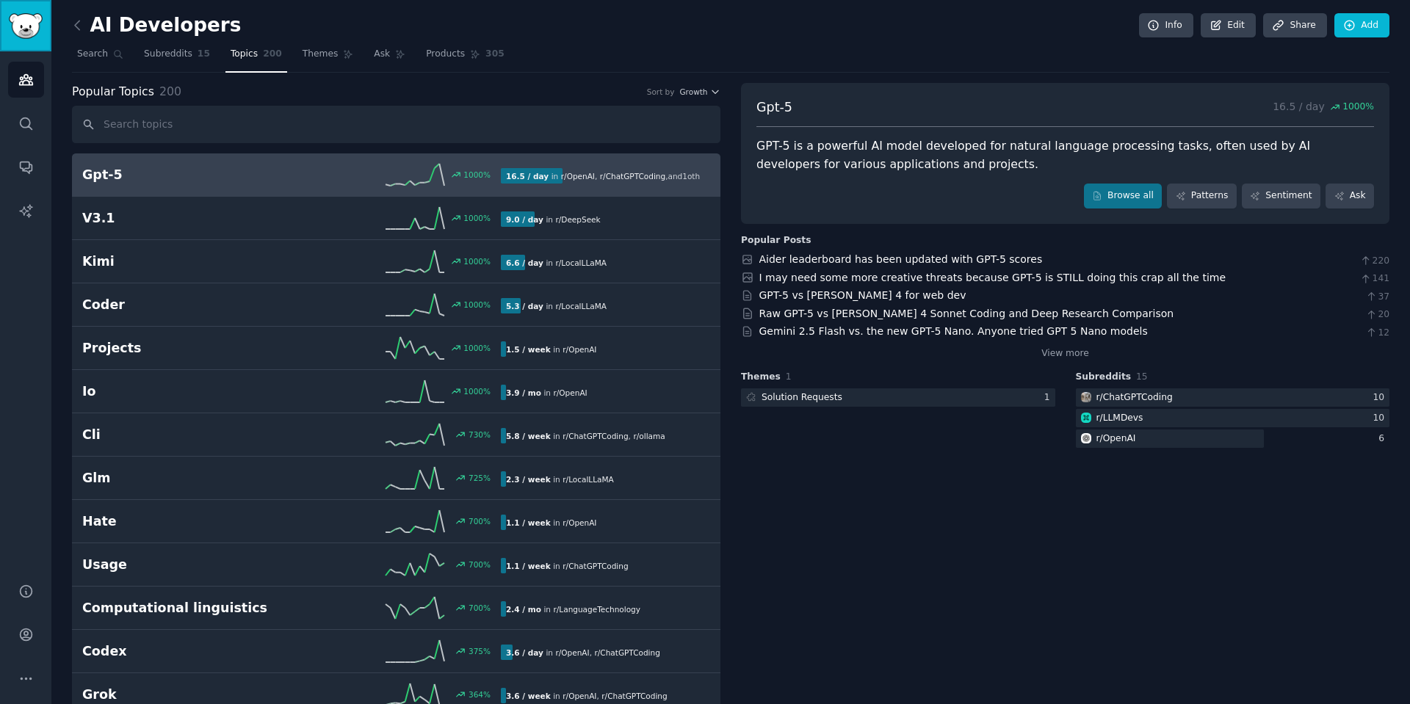
click at [12, 24] on img "Sidebar" at bounding box center [26, 26] width 34 height 26
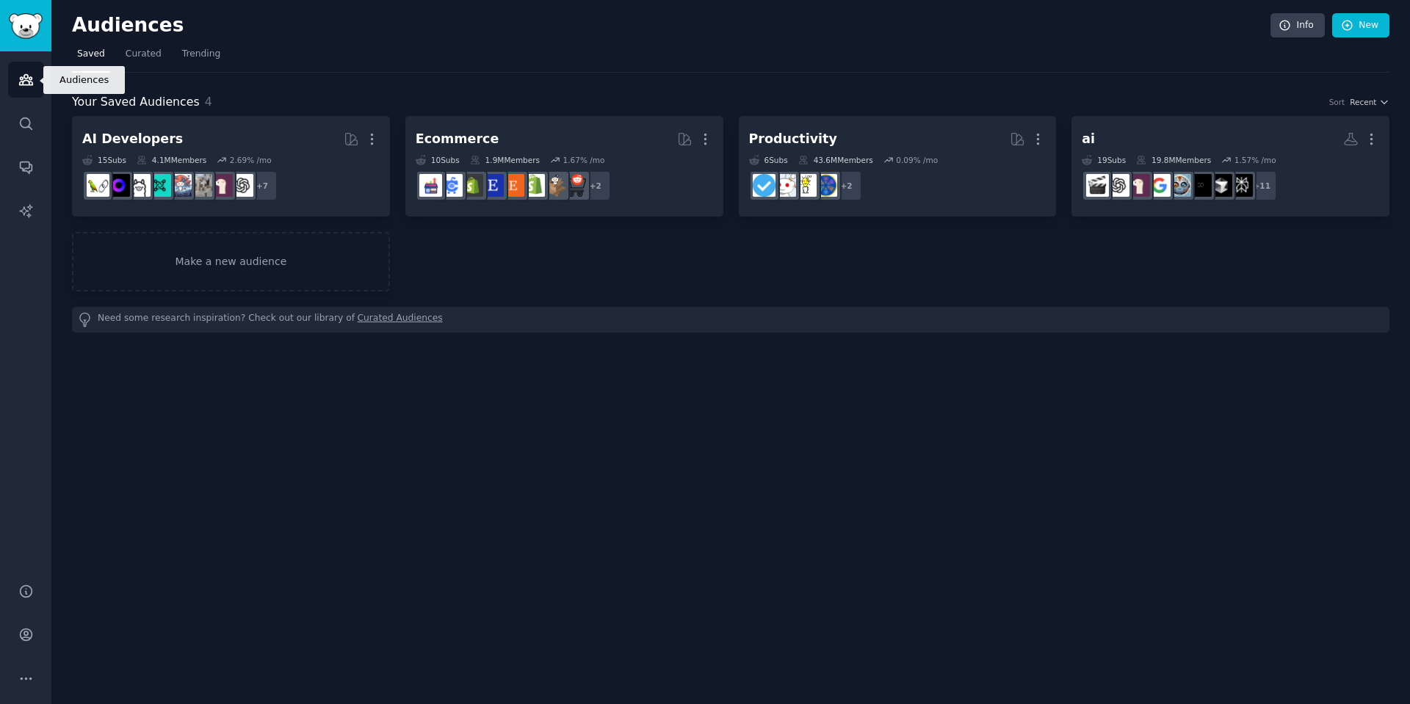
click at [19, 80] on icon "Sidebar" at bounding box center [25, 79] width 15 height 15
click at [222, 270] on link "Make a new audience" at bounding box center [231, 261] width 318 height 59
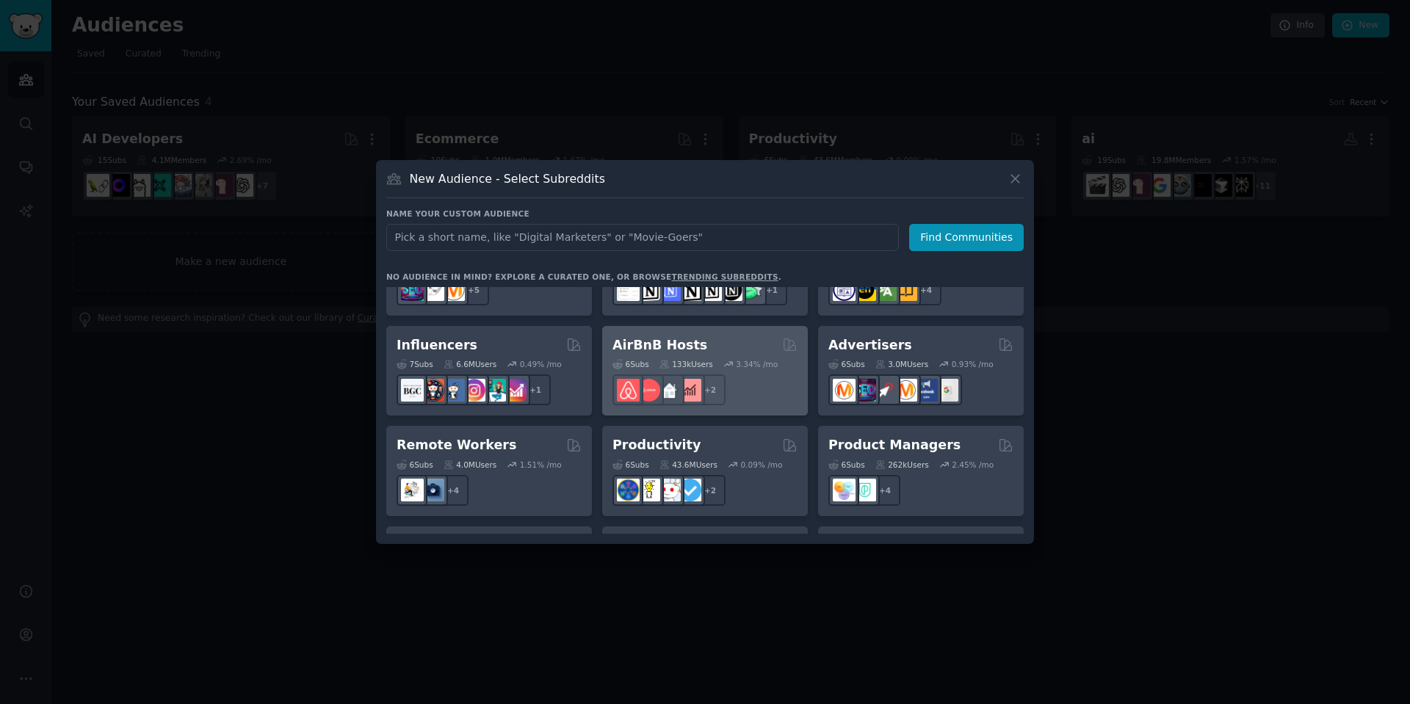
scroll to position [992, 0]
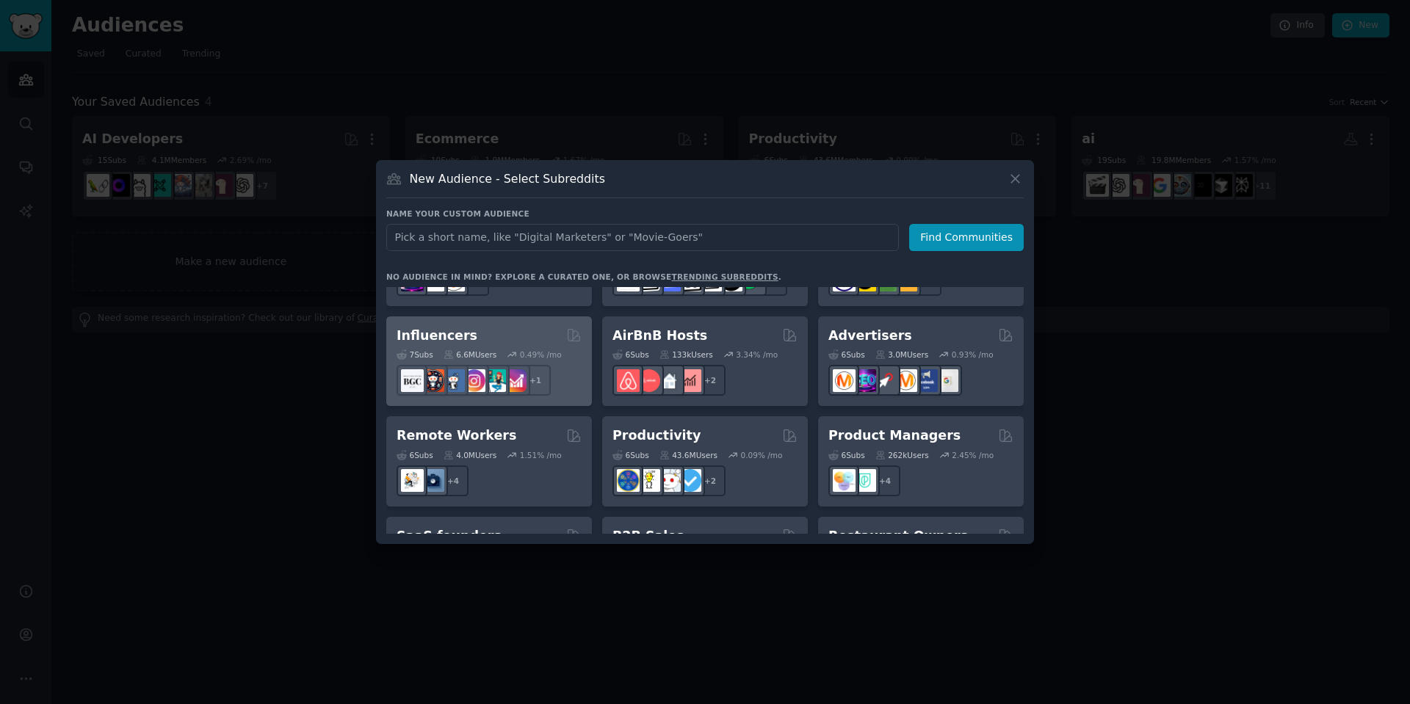
click at [439, 327] on h2 "Influencers" at bounding box center [437, 336] width 81 height 18
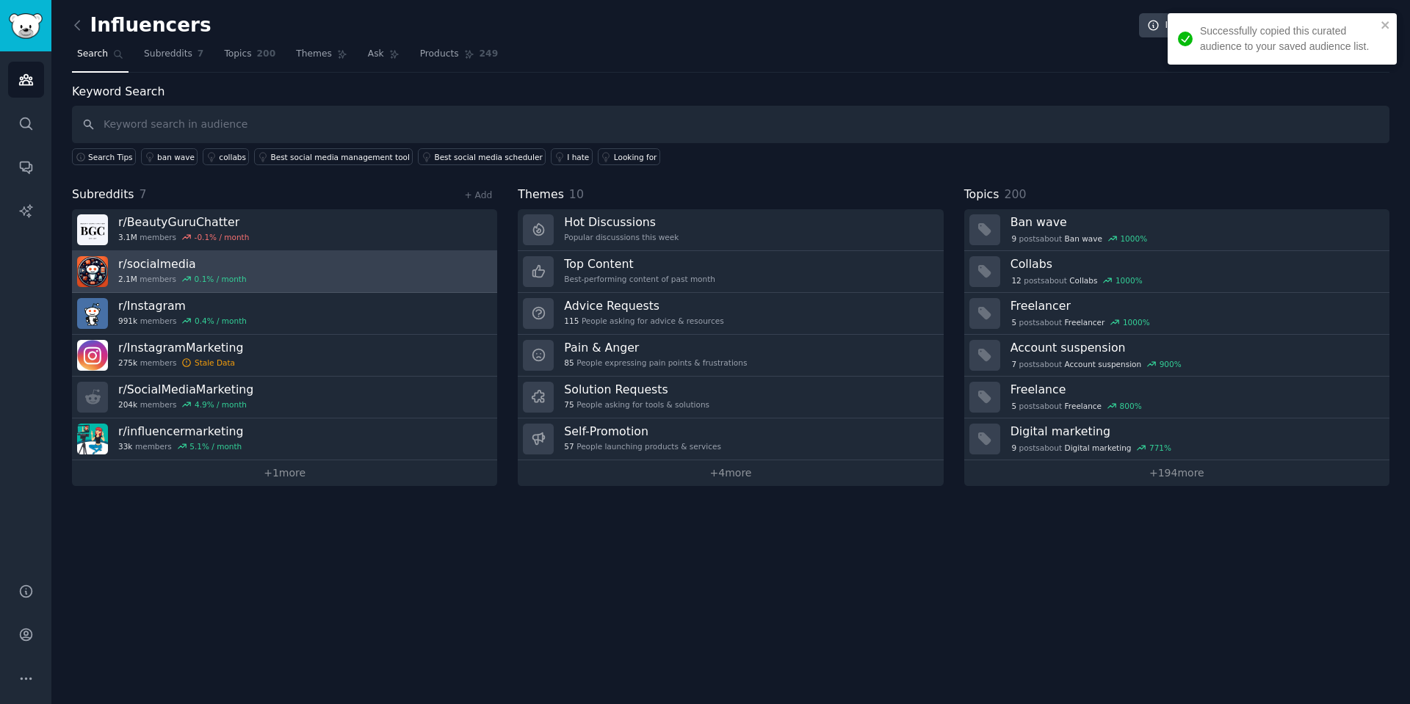
click at [434, 277] on link "r/ socialmedia 2.1M members 0.1 % / month" at bounding box center [284, 272] width 425 height 42
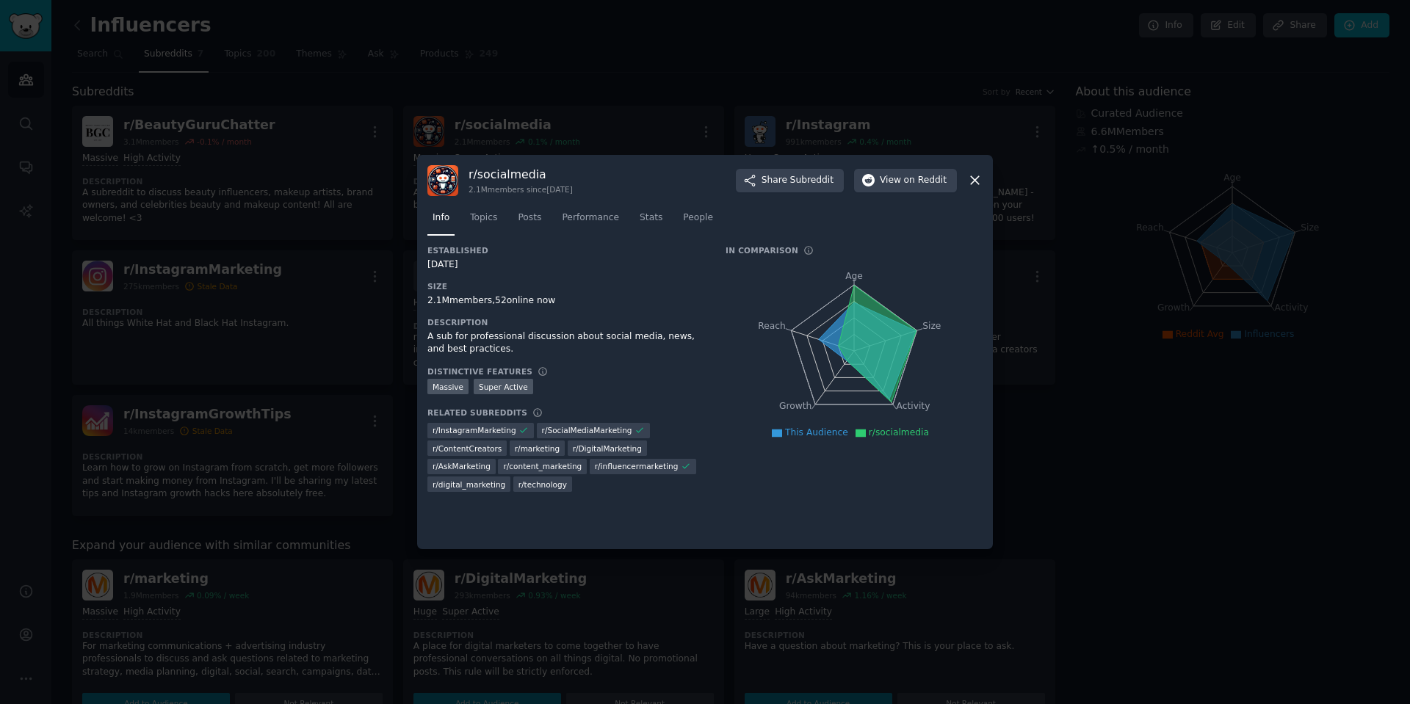
click at [1239, 593] on div at bounding box center [705, 352] width 1410 height 704
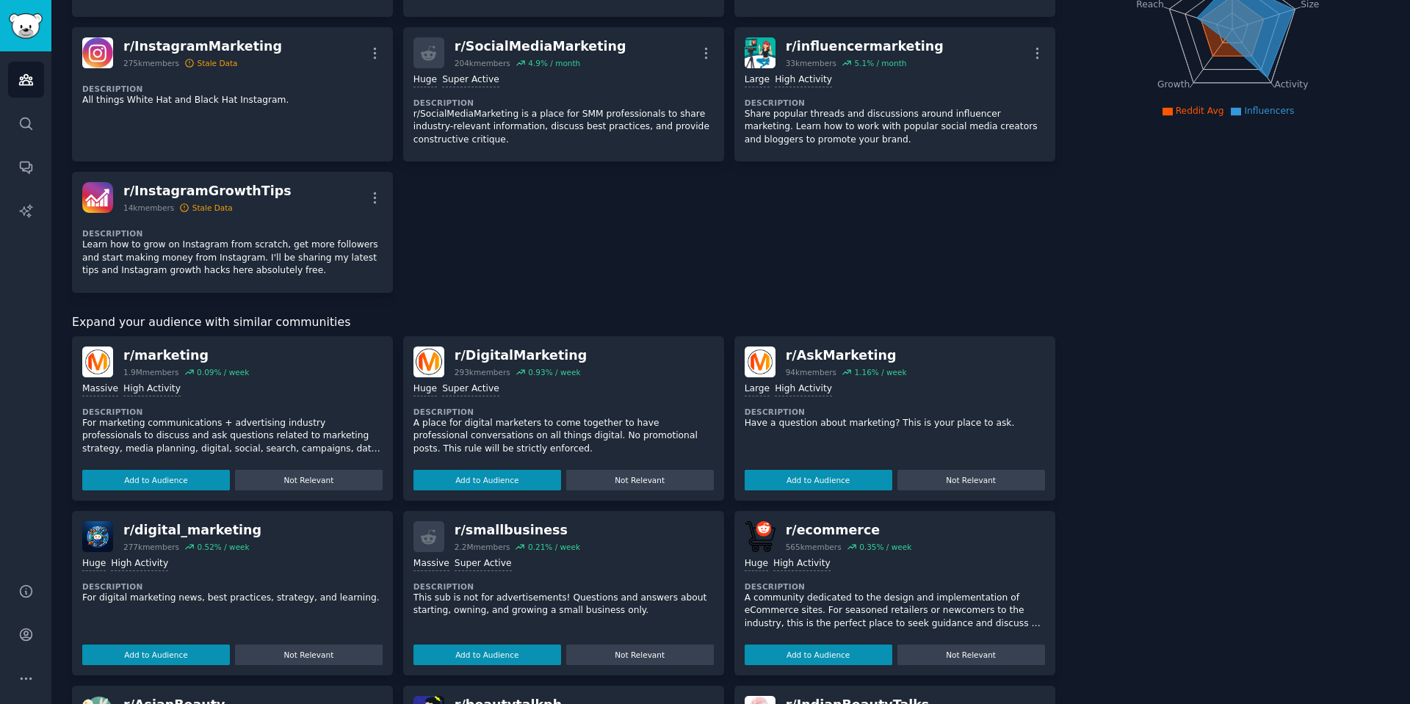
scroll to position [276, 0]
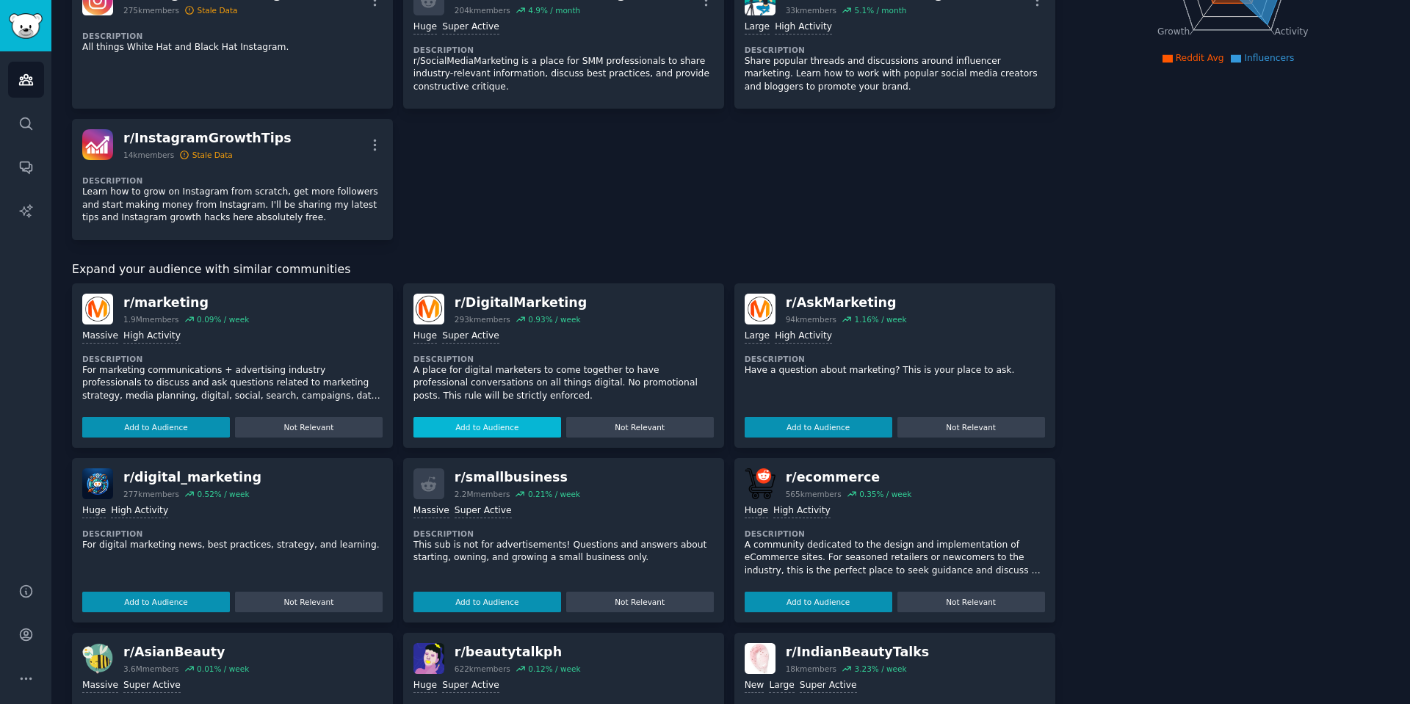
click at [462, 427] on button "Add to Audience" at bounding box center [488, 427] width 148 height 21
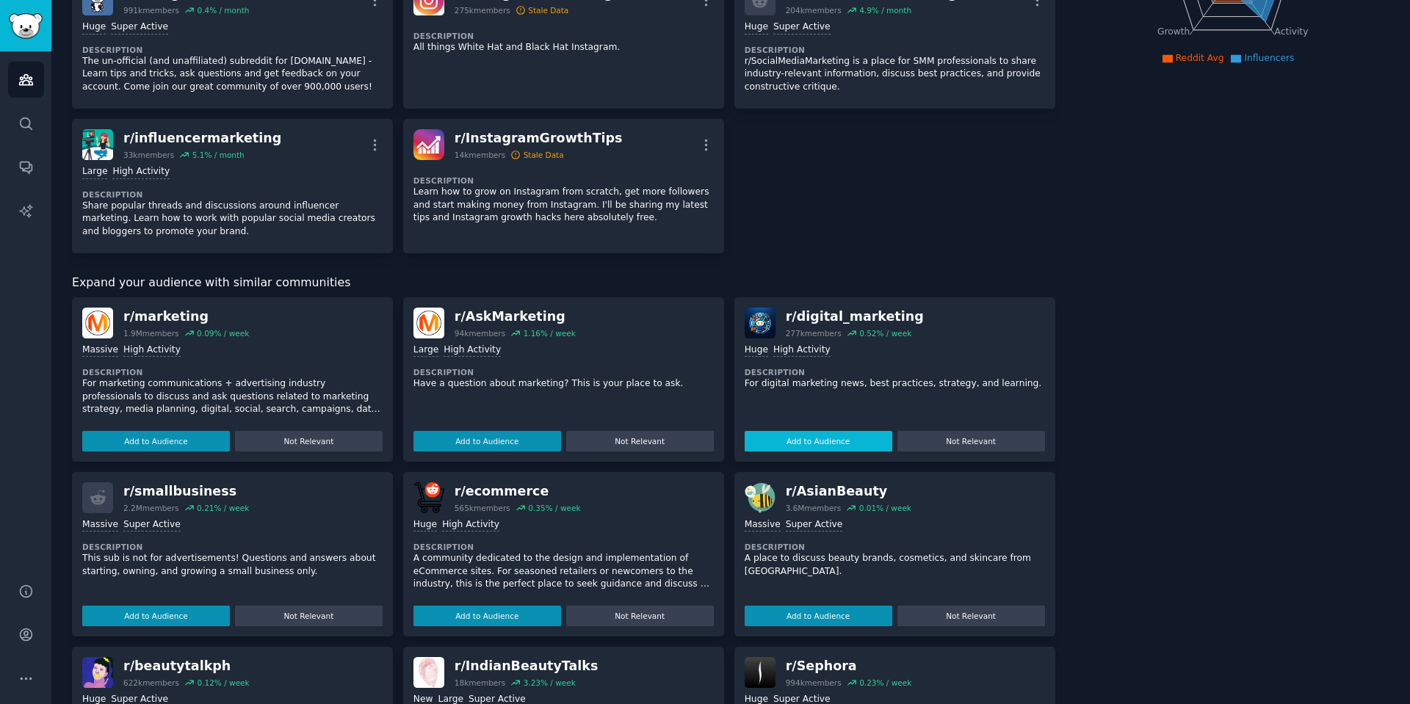
click at [788, 439] on button "Add to Audience" at bounding box center [819, 441] width 148 height 21
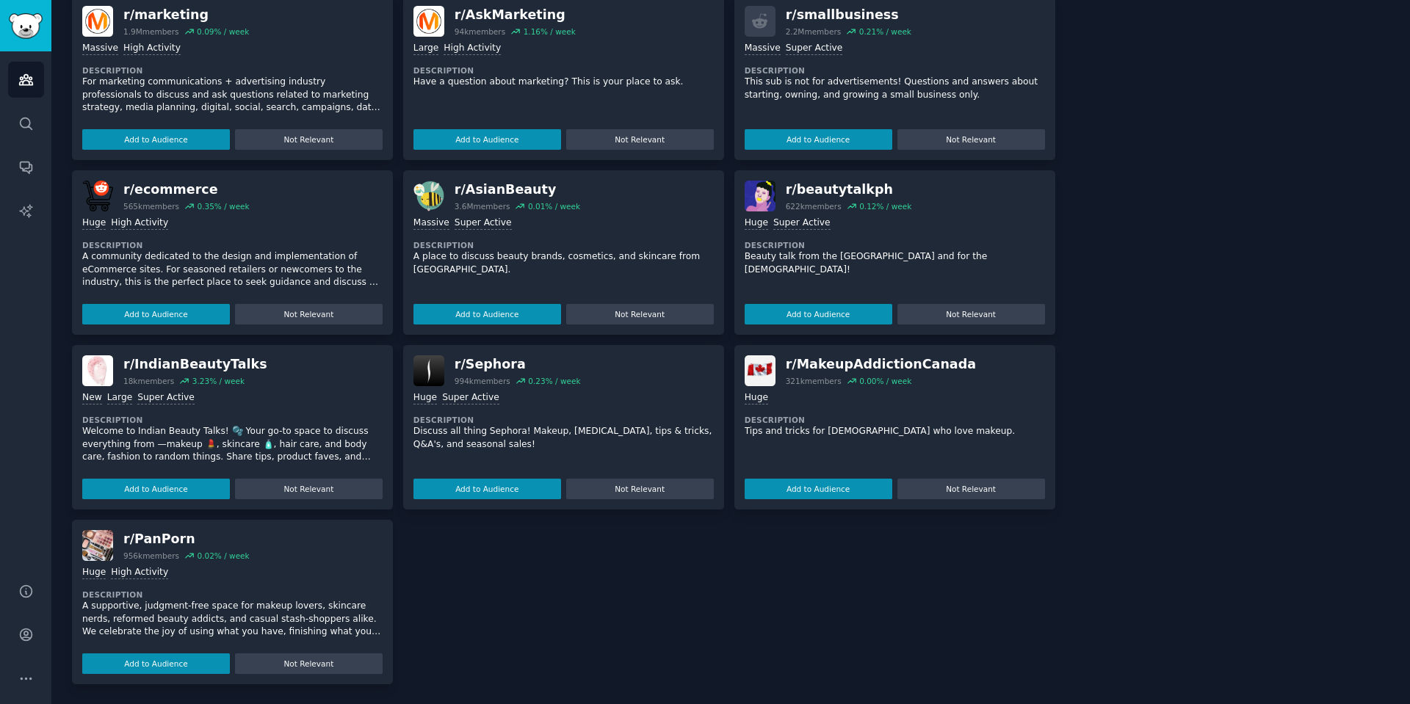
scroll to position [0, 0]
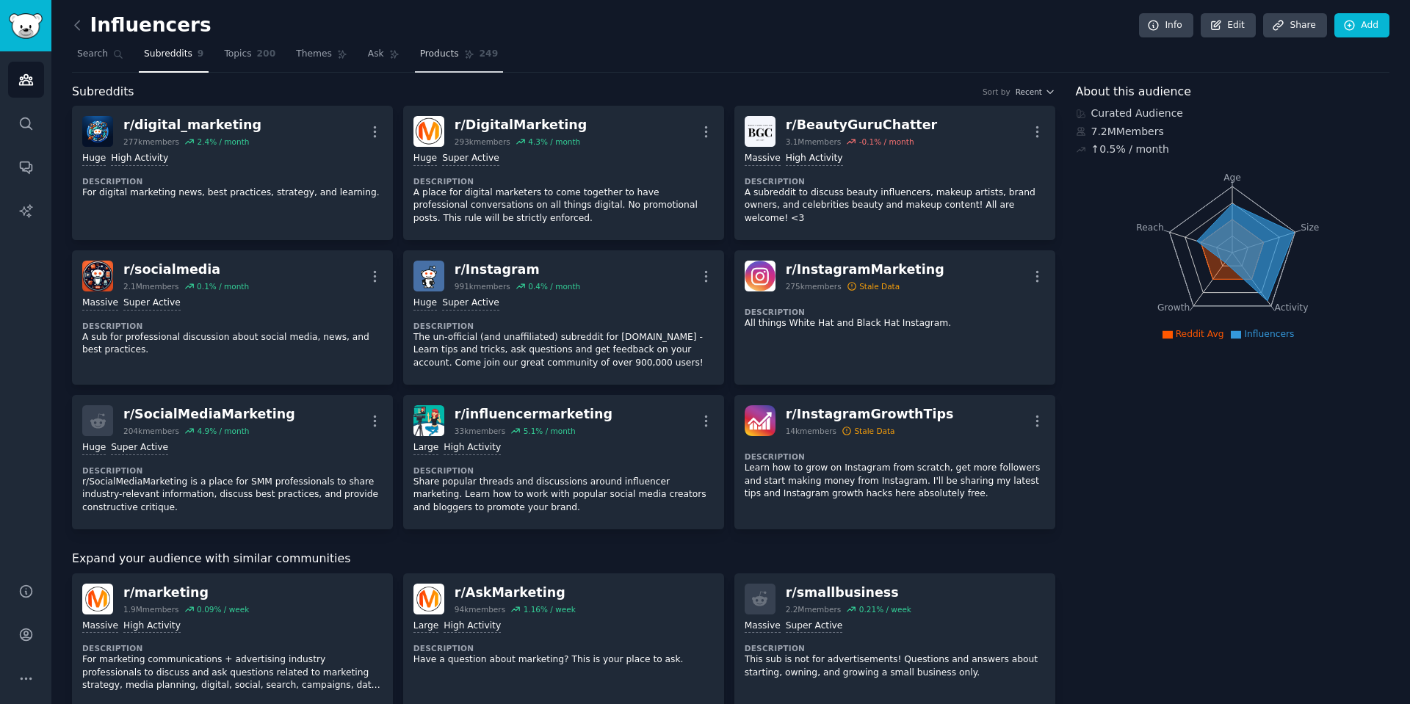
click at [443, 52] on span "Products" at bounding box center [439, 54] width 39 height 13
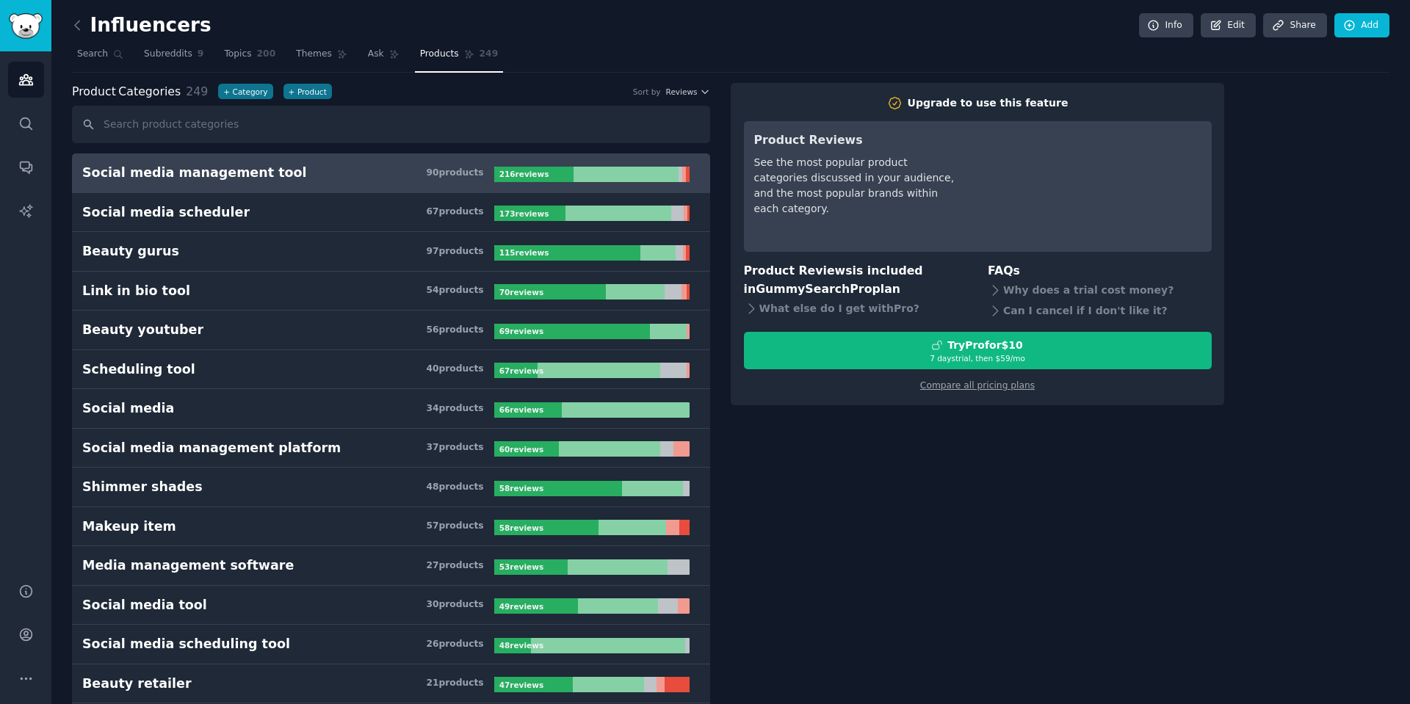
click at [371, 187] on link "Social media management tool 90 product s 216 review s" at bounding box center [391, 174] width 638 height 40
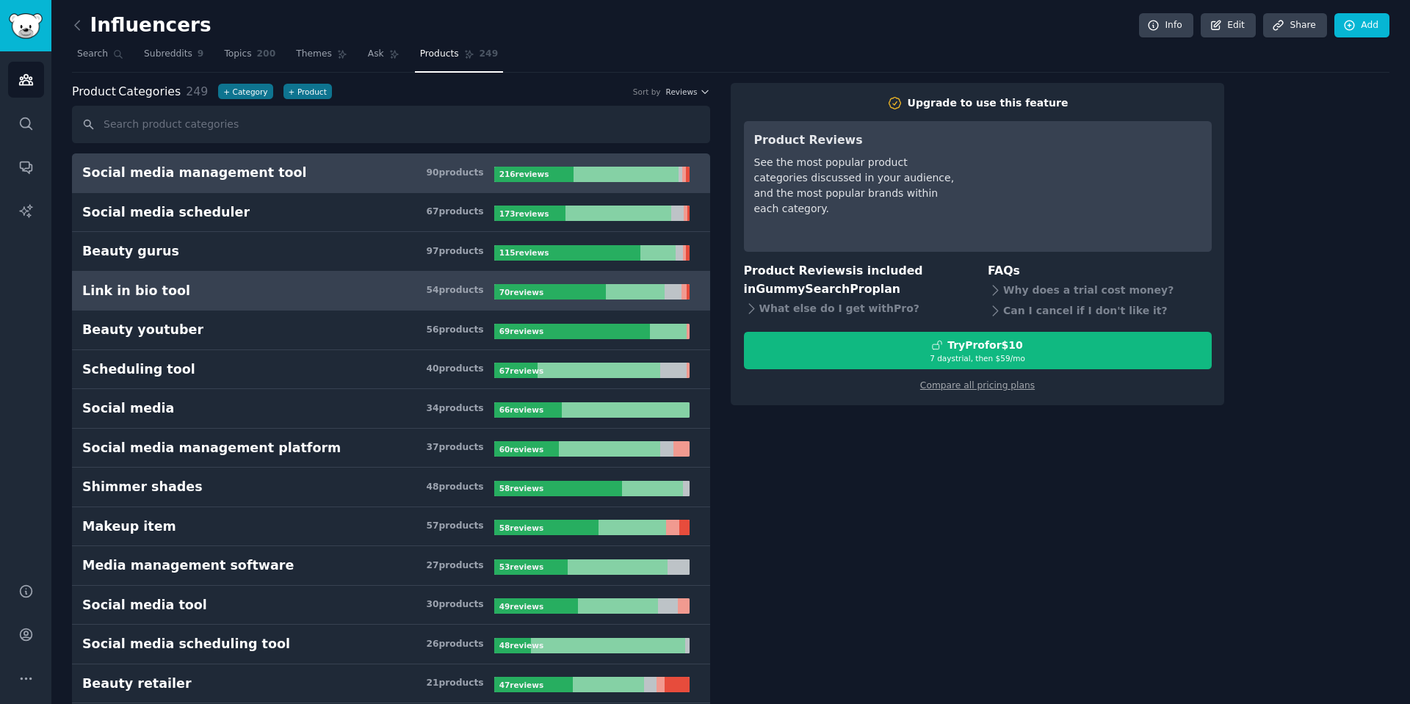
click at [319, 291] on h3 "Link in bio tool 54 product s" at bounding box center [288, 291] width 412 height 18
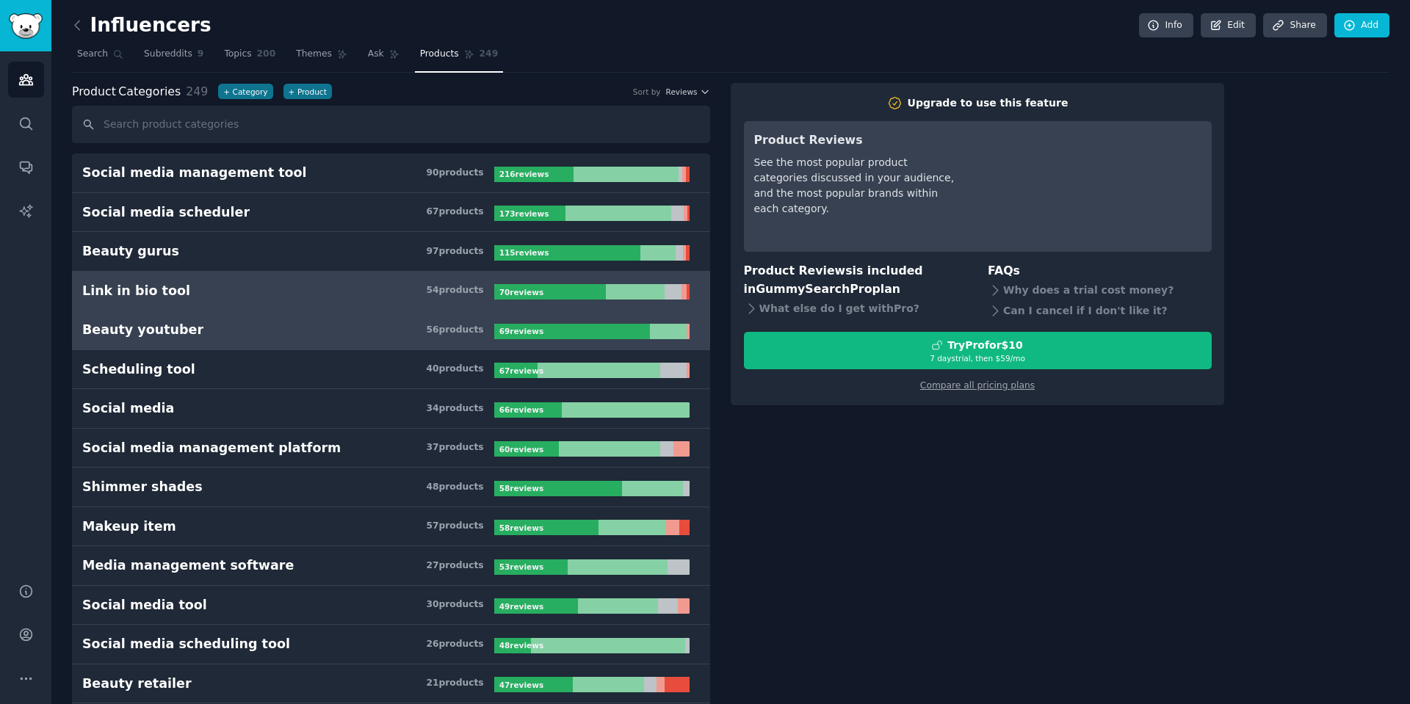
click at [291, 346] on link "Beauty youtuber 56 product s 69 review s" at bounding box center [391, 331] width 638 height 40
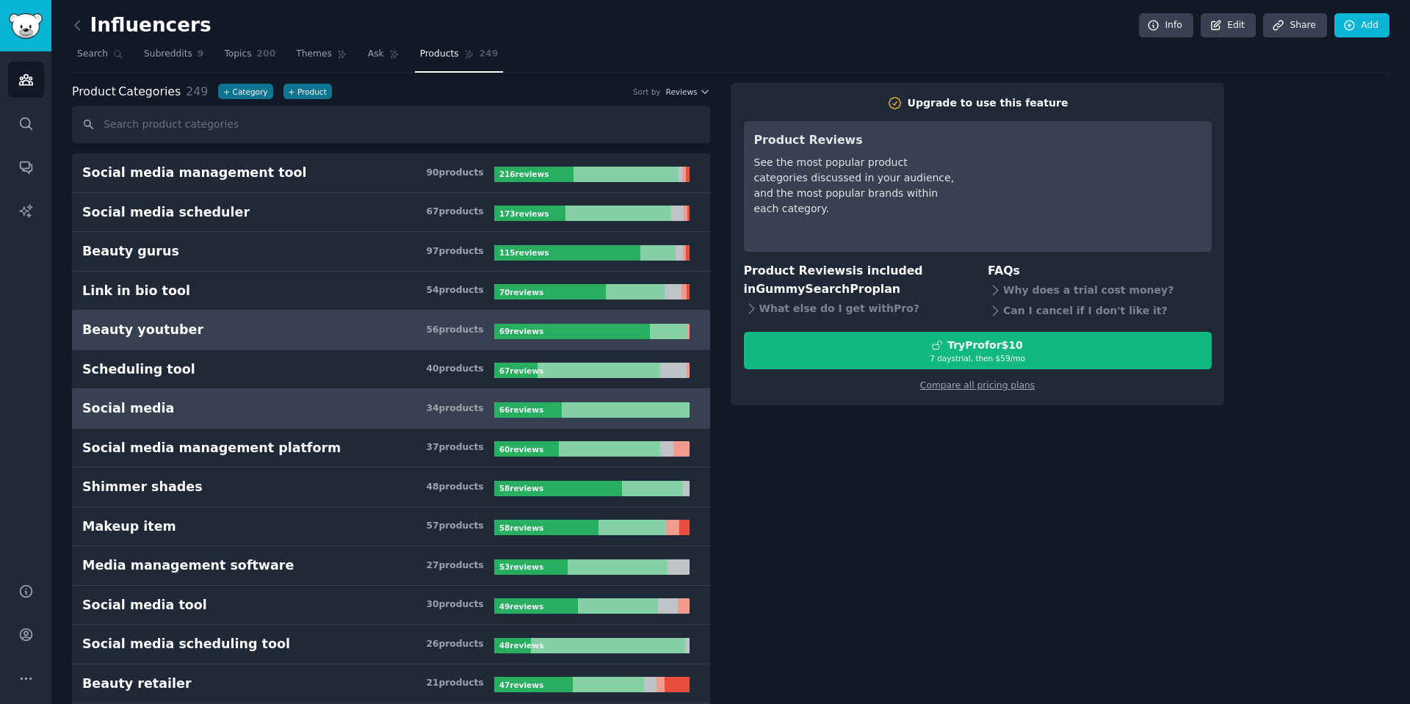
click at [286, 391] on link "Social media 34 product s 66 review s" at bounding box center [391, 409] width 638 height 40
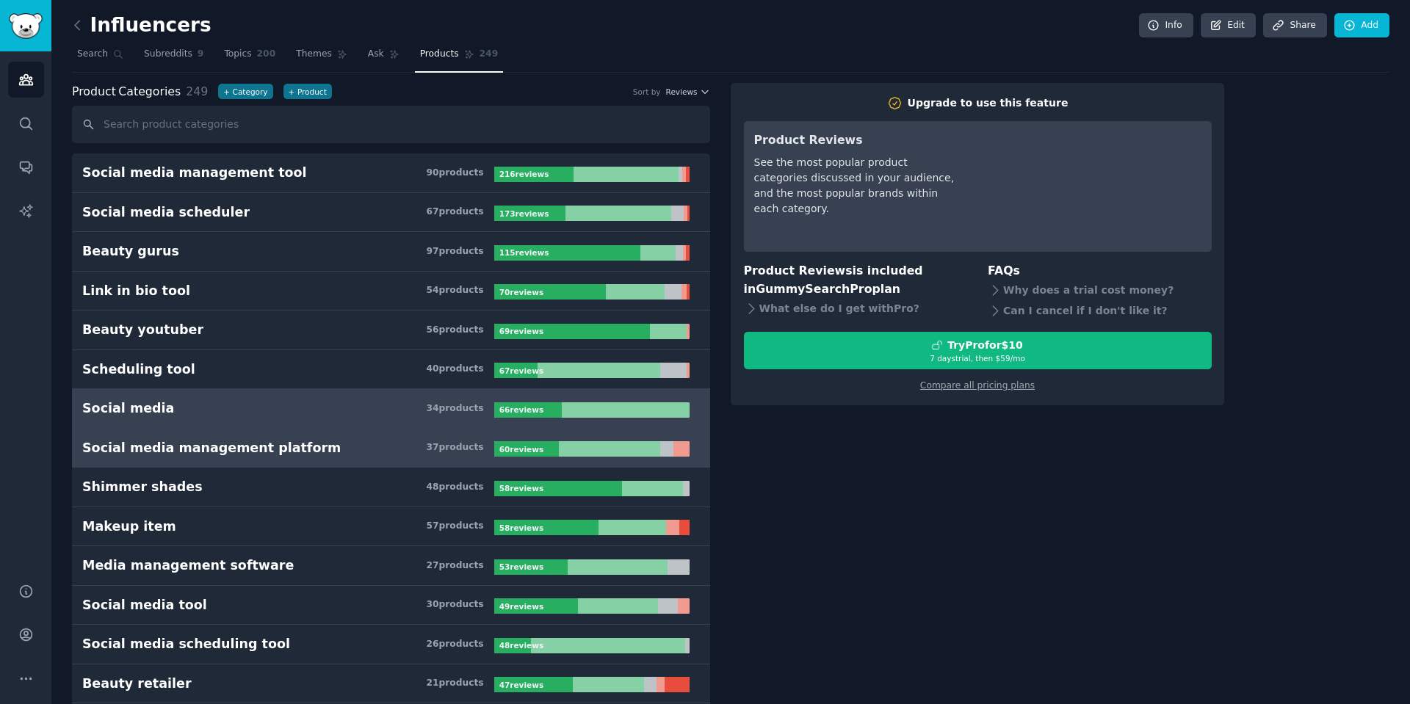
click at [281, 440] on div "Social media management platform" at bounding box center [211, 448] width 259 height 18
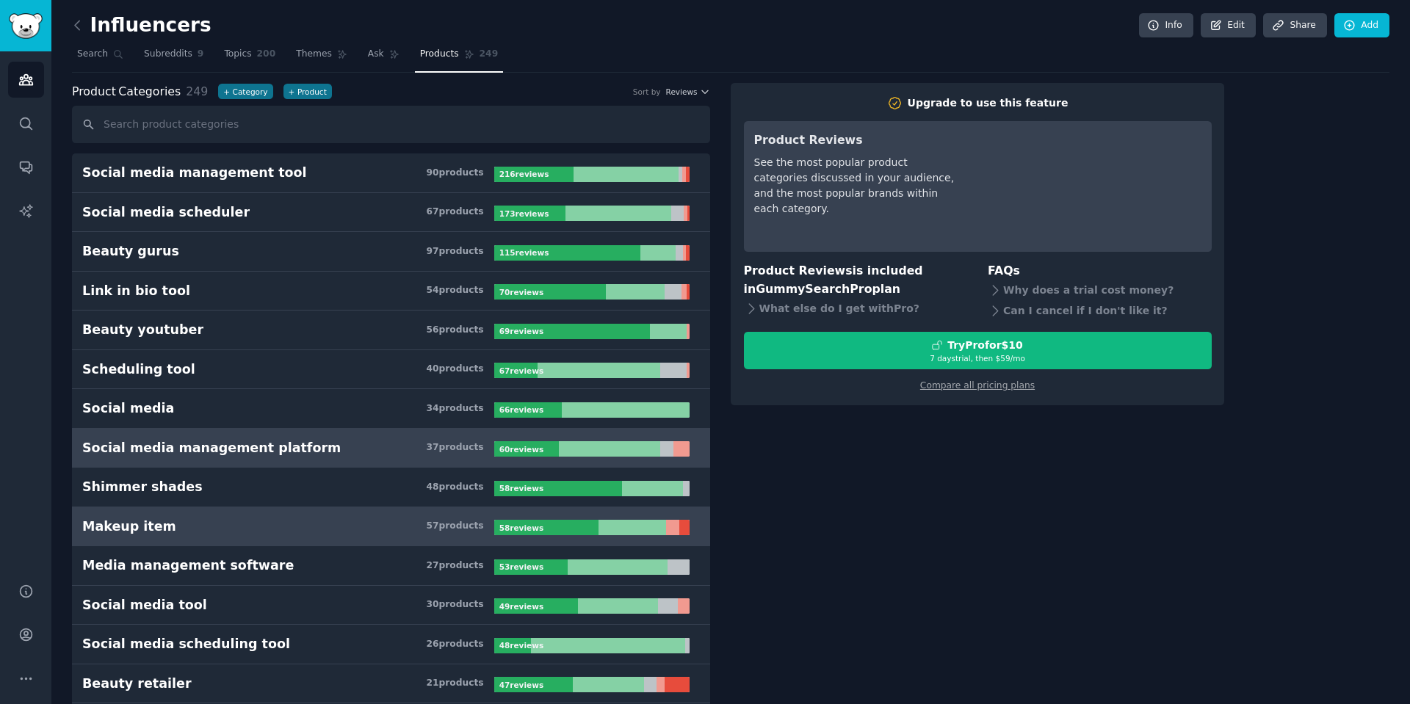
click at [253, 509] on link "Makeup item 57 product s 58 review s" at bounding box center [391, 528] width 638 height 40
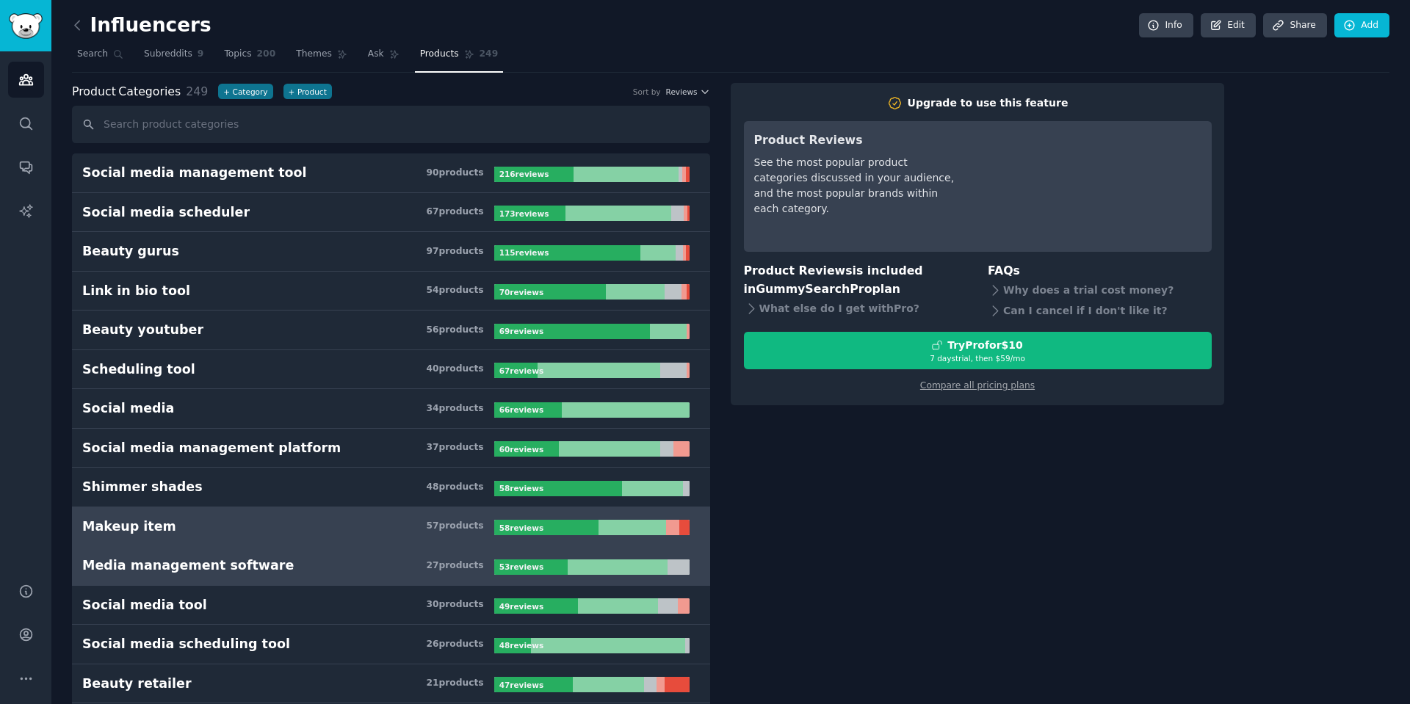
click at [256, 565] on div "Media management software" at bounding box center [188, 566] width 212 height 18
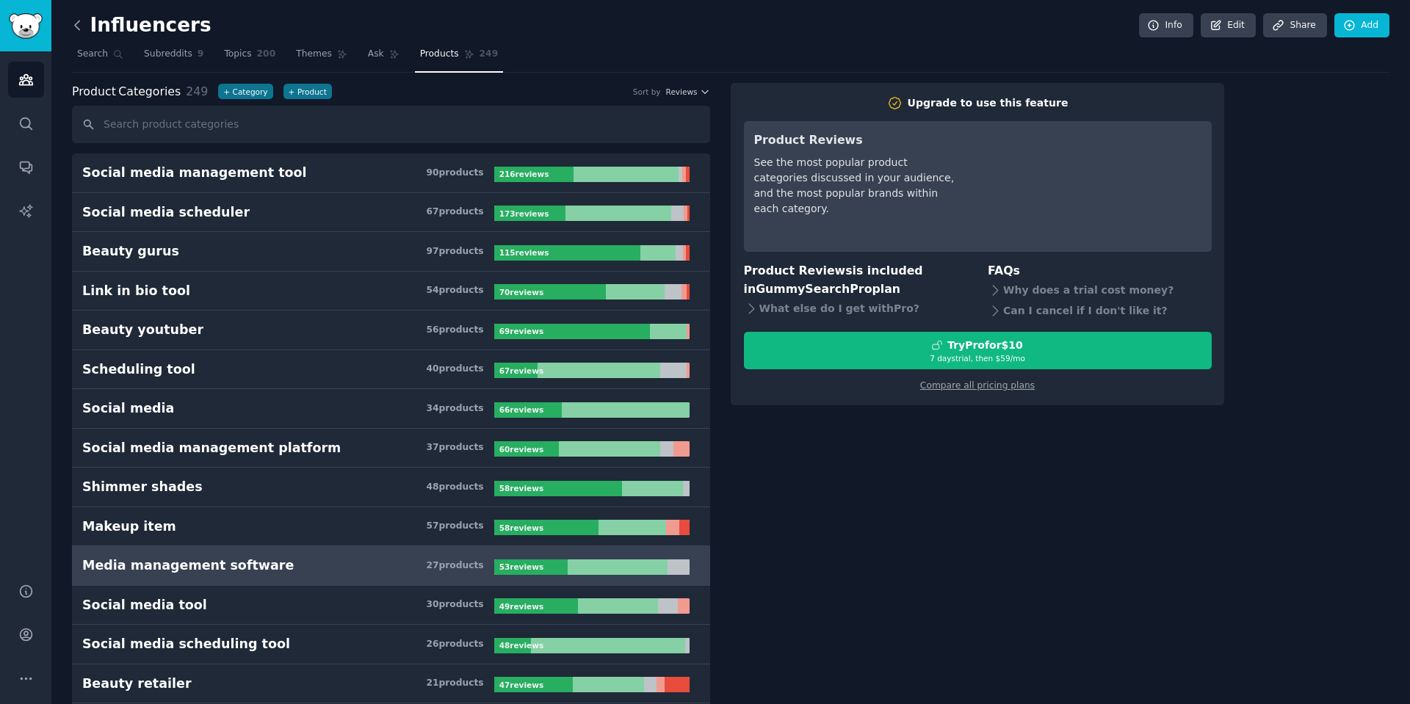
click at [77, 26] on icon at bounding box center [77, 25] width 15 height 15
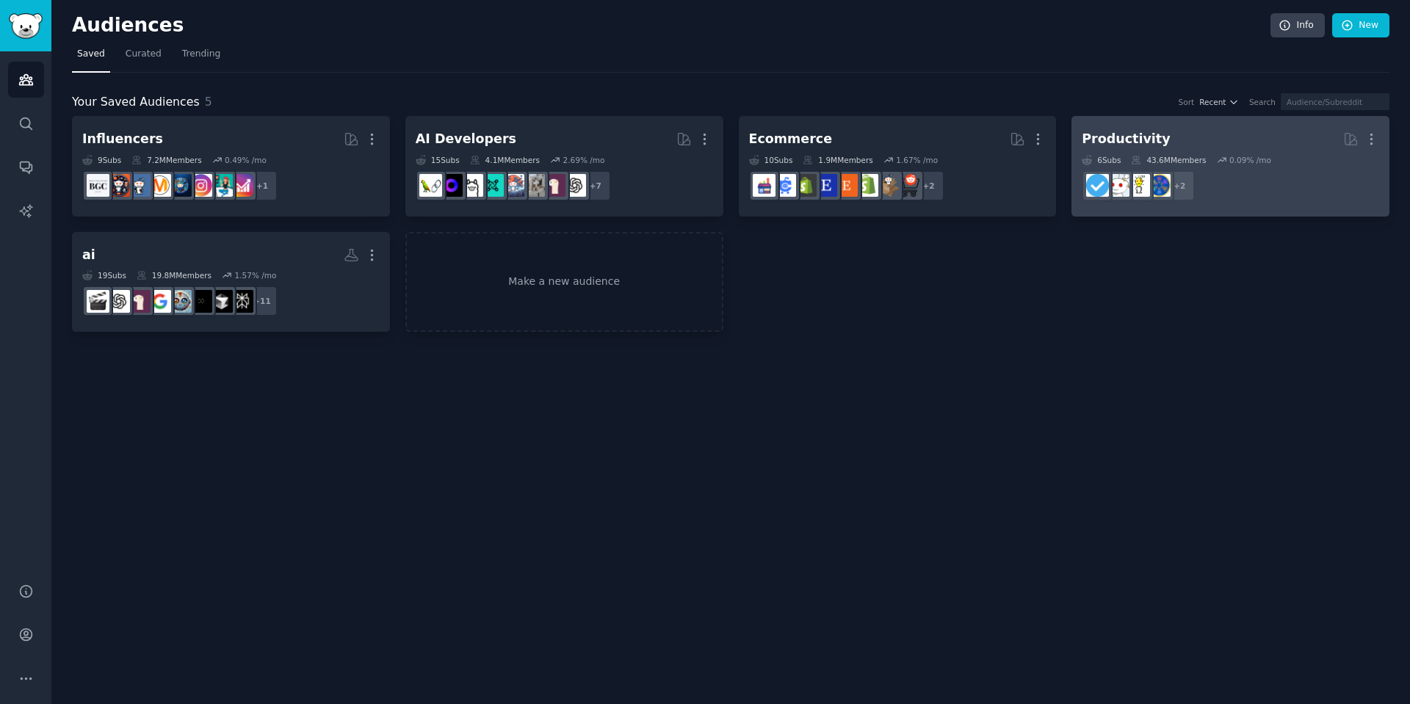
click at [1293, 149] on h2 "Productivity Curated by GummySearch More" at bounding box center [1230, 139] width 297 height 26
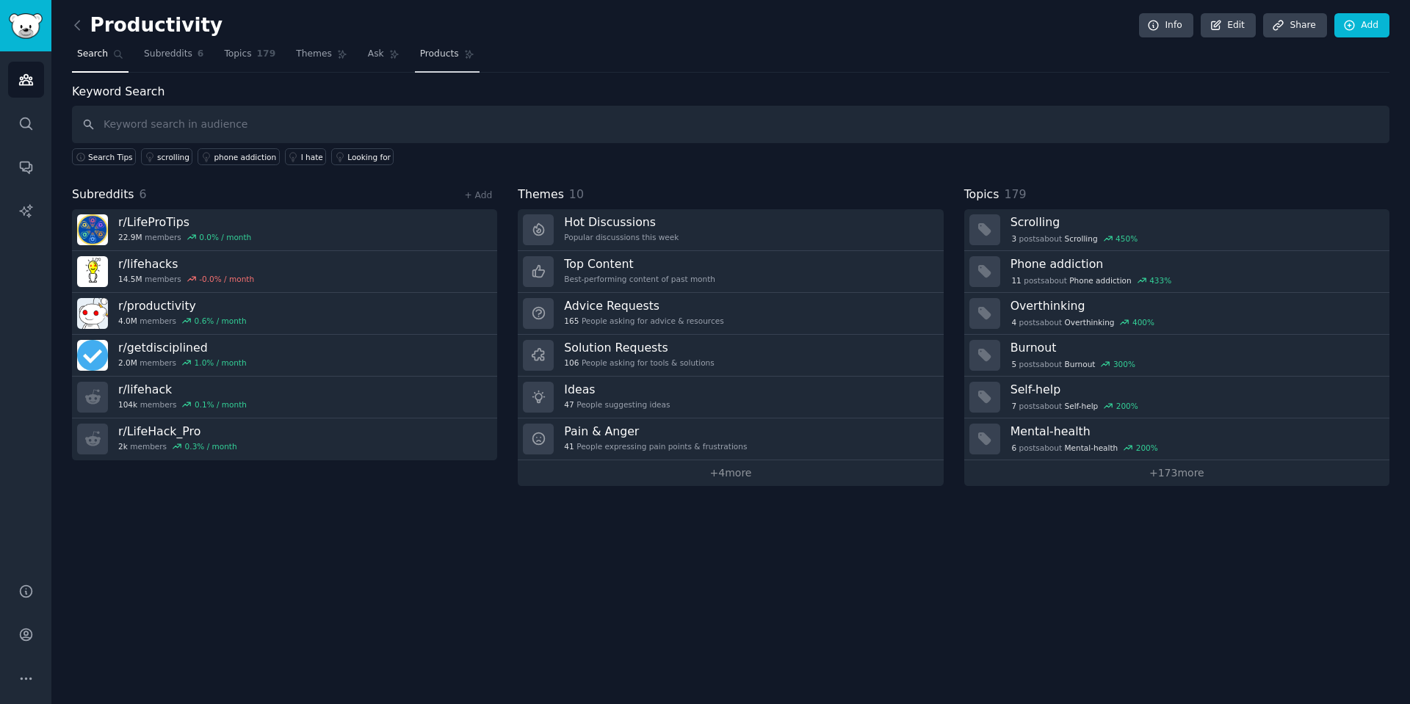
click at [423, 48] on span "Products" at bounding box center [439, 54] width 39 height 13
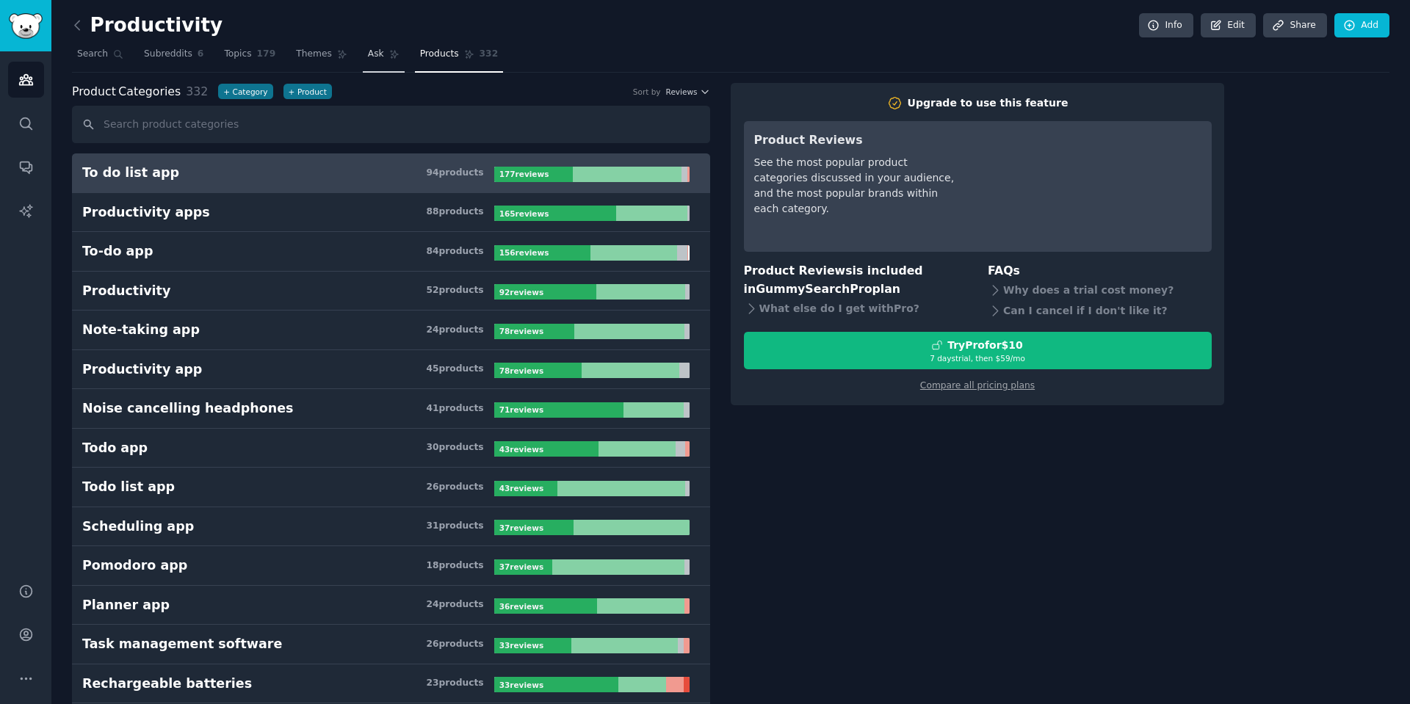
click at [368, 54] on span "Ask" at bounding box center [376, 54] width 16 height 13
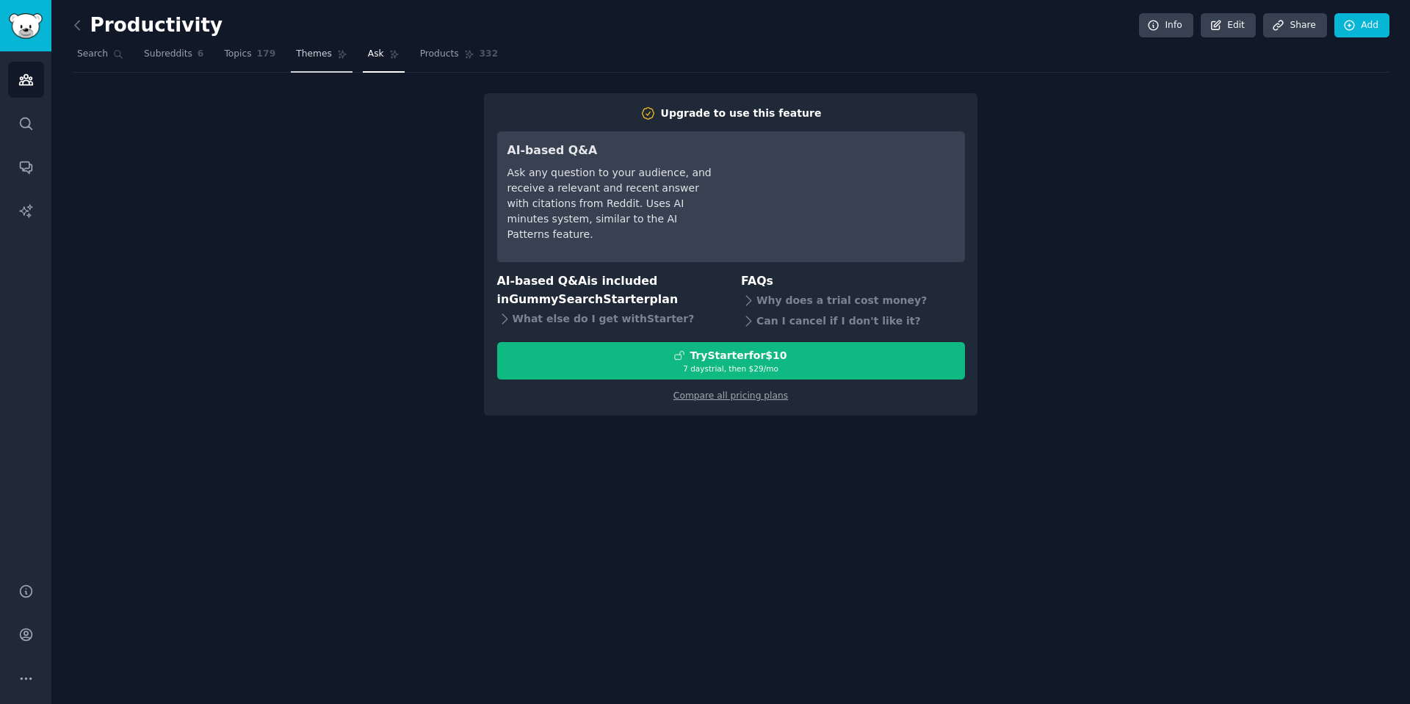
click at [318, 52] on span "Themes" at bounding box center [314, 54] width 36 height 13
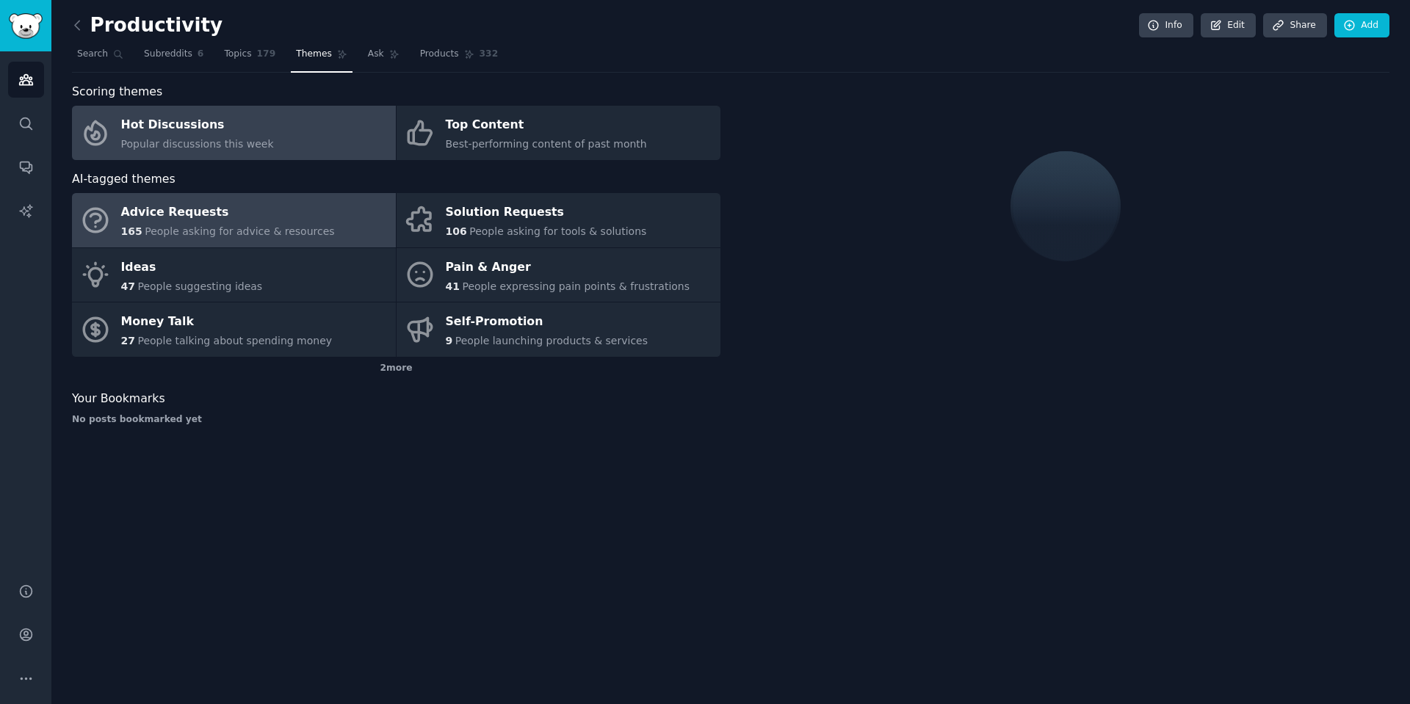
click at [184, 225] on span "People asking for advice & resources" at bounding box center [239, 231] width 189 height 12
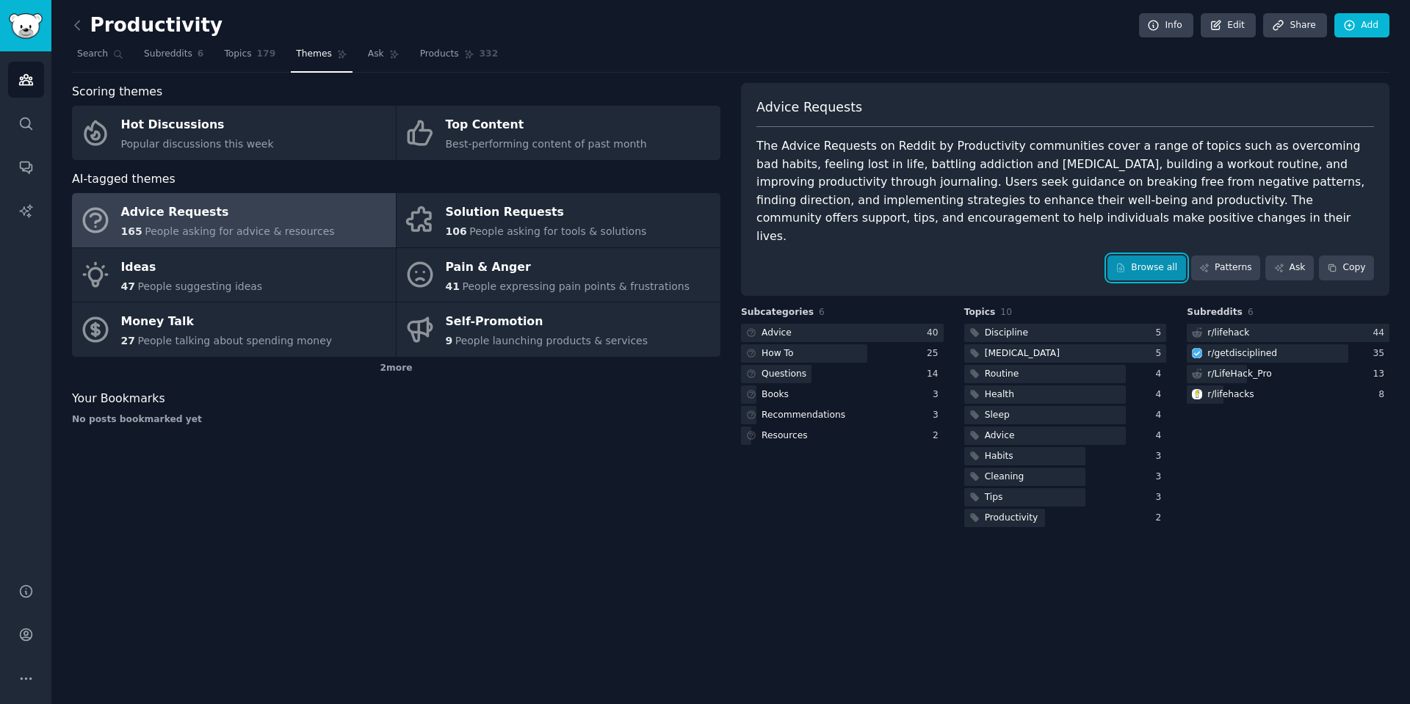
click at [1155, 256] on link "Browse all" at bounding box center [1147, 268] width 79 height 25
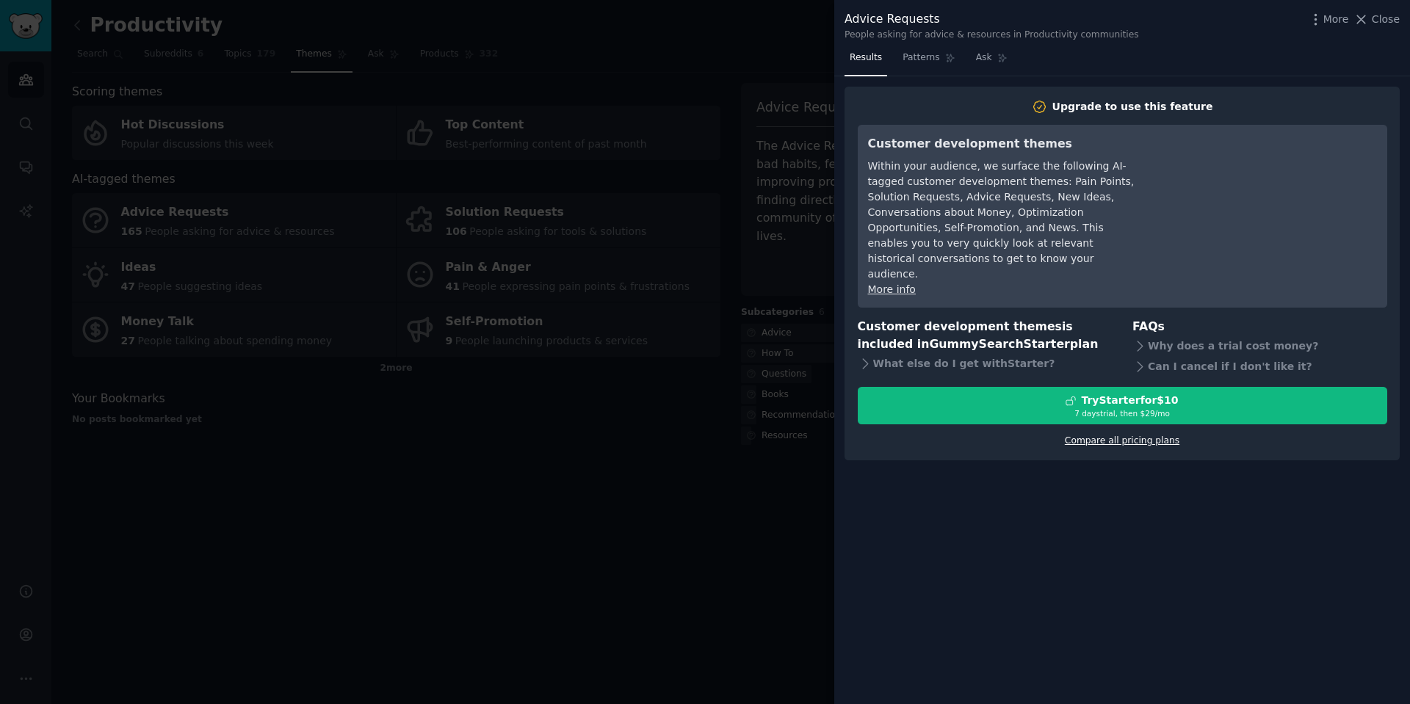
click at [1123, 436] on link "Compare all pricing plans" at bounding box center [1122, 441] width 115 height 10
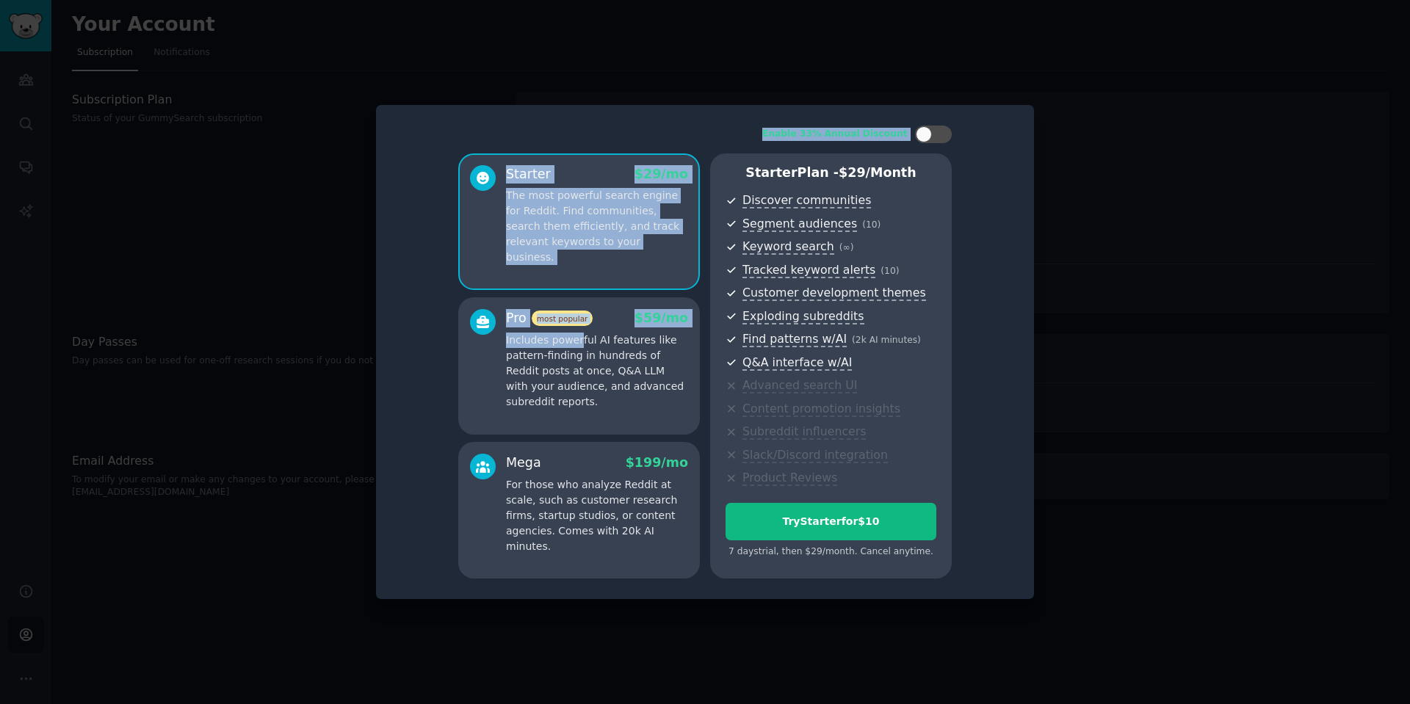
drag, startPoint x: 1123, startPoint y: 427, endPoint x: 572, endPoint y: 340, distance: 557.6
click at [578, 339] on div "​ Enable 33% Annual Discount Starter $ 29 /mo The most powerful search engine f…" at bounding box center [705, 352] width 1400 height 704
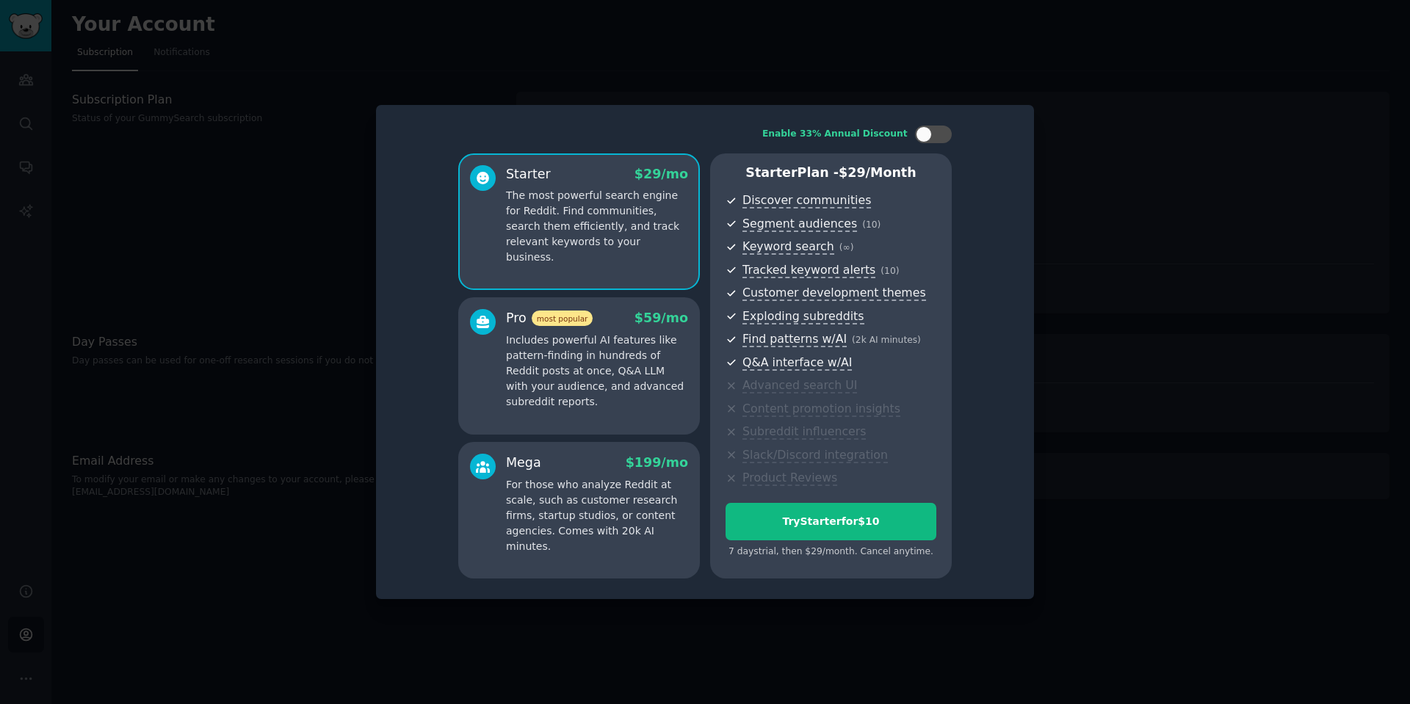
click at [518, 351] on p "Includes powerful AI features like pattern-finding in hundreds of Reddit posts …" at bounding box center [597, 371] width 182 height 77
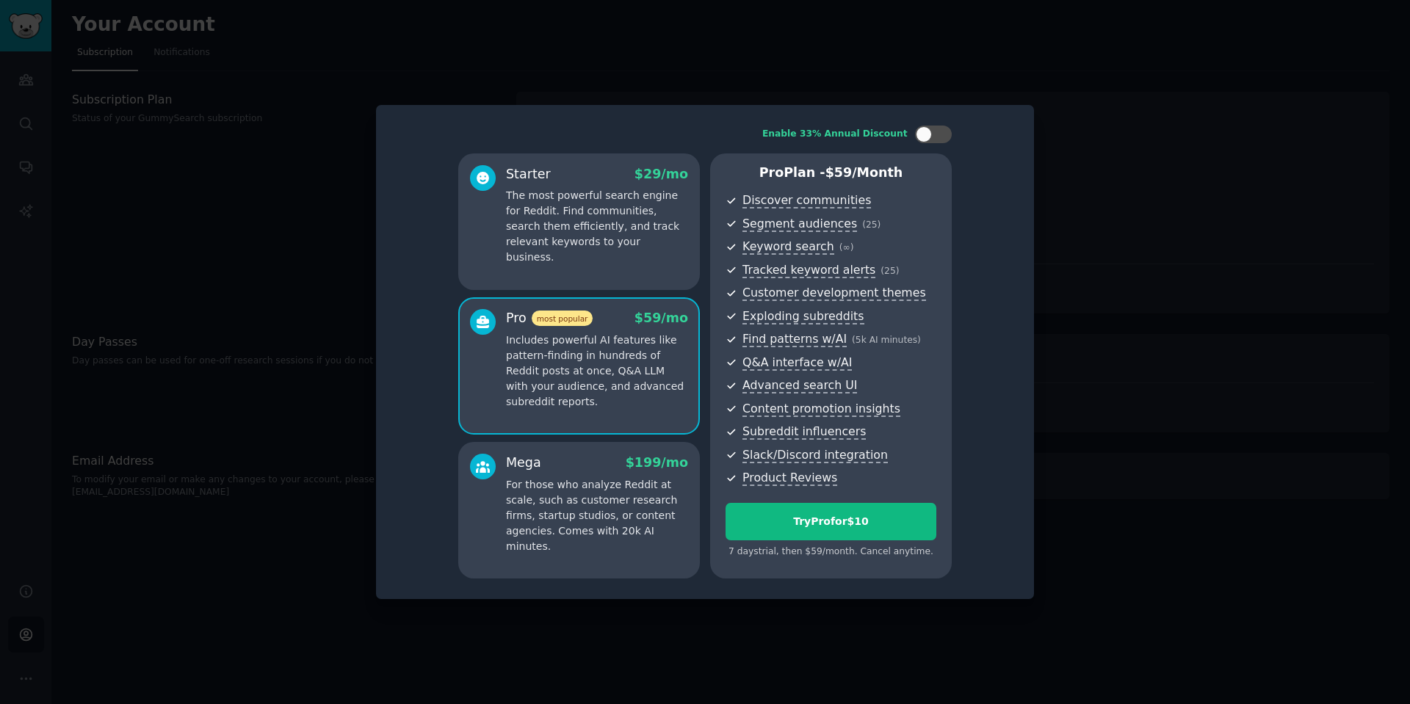
click at [258, 65] on div at bounding box center [705, 352] width 1410 height 704
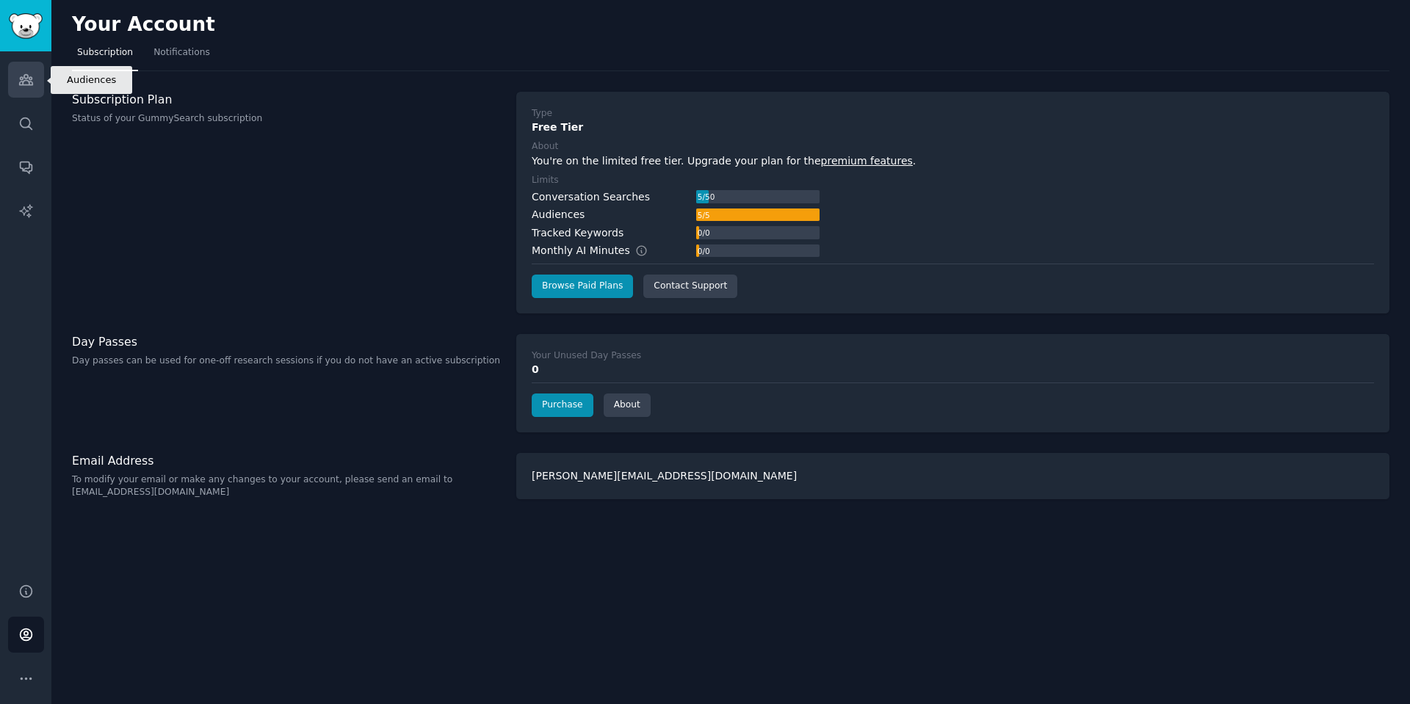
click at [24, 72] on icon "Sidebar" at bounding box center [25, 79] width 15 height 15
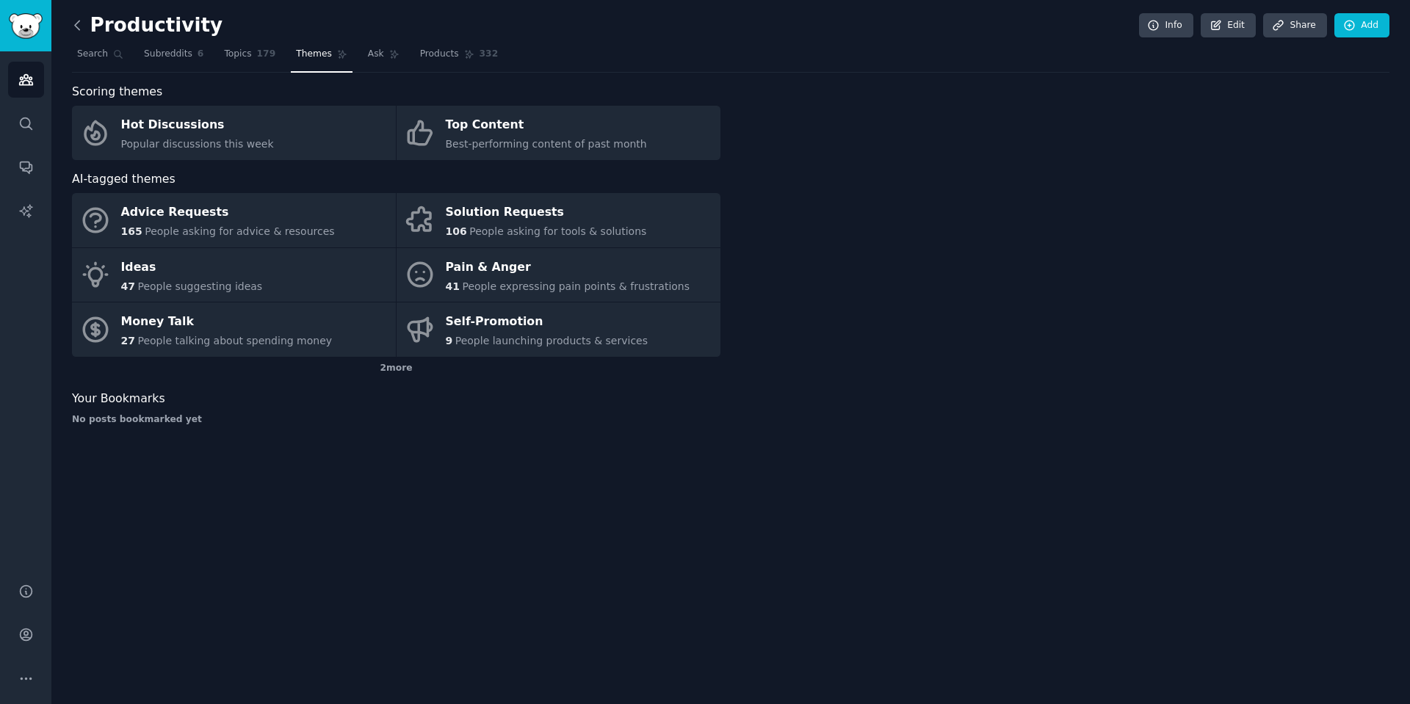
click at [84, 24] on icon at bounding box center [77, 25] width 15 height 15
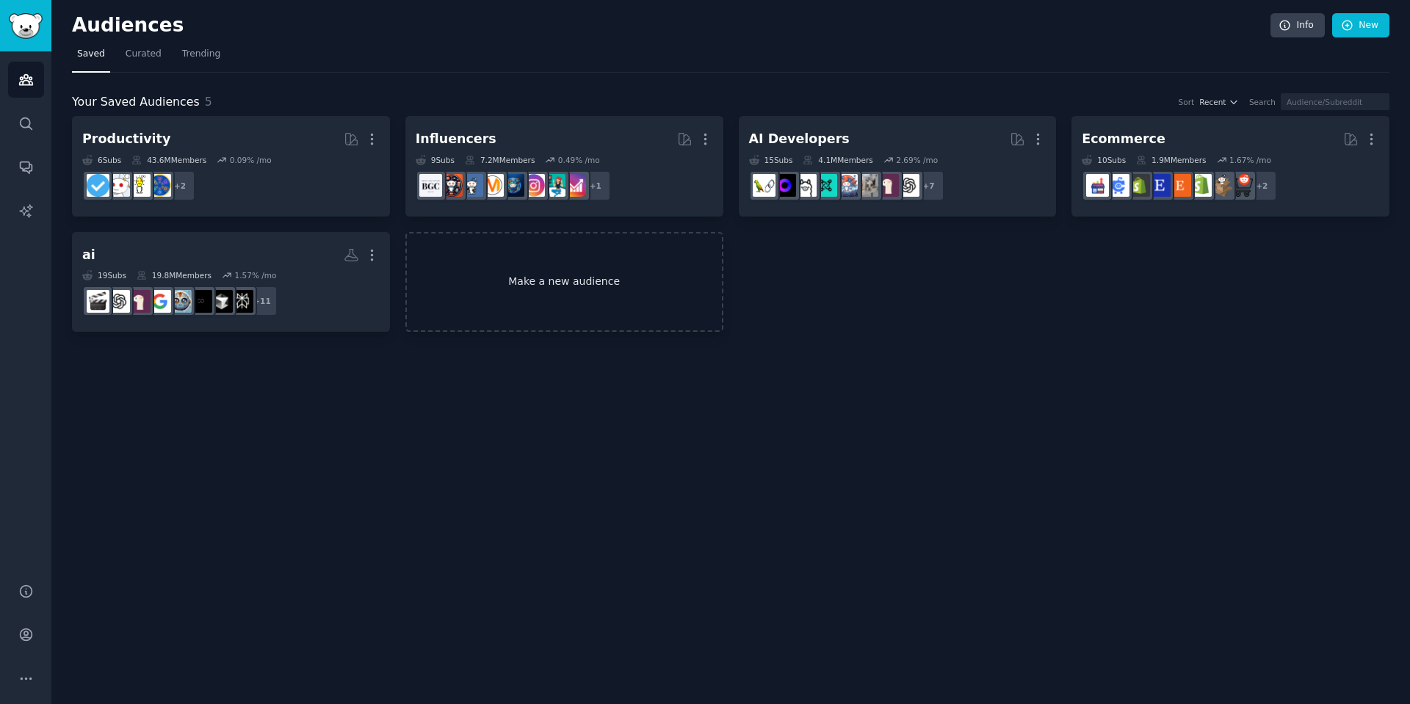
click at [584, 276] on link "Make a new audience" at bounding box center [564, 282] width 318 height 101
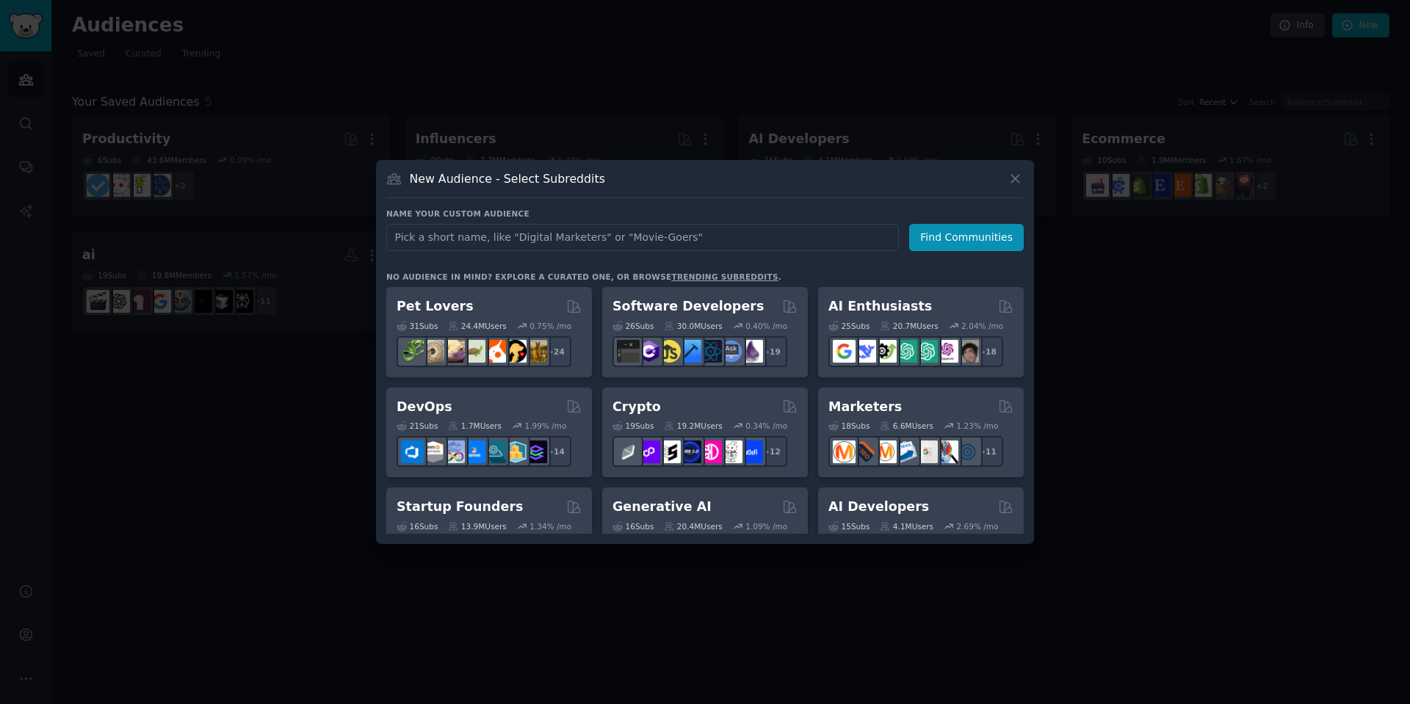
scroll to position [1147, 0]
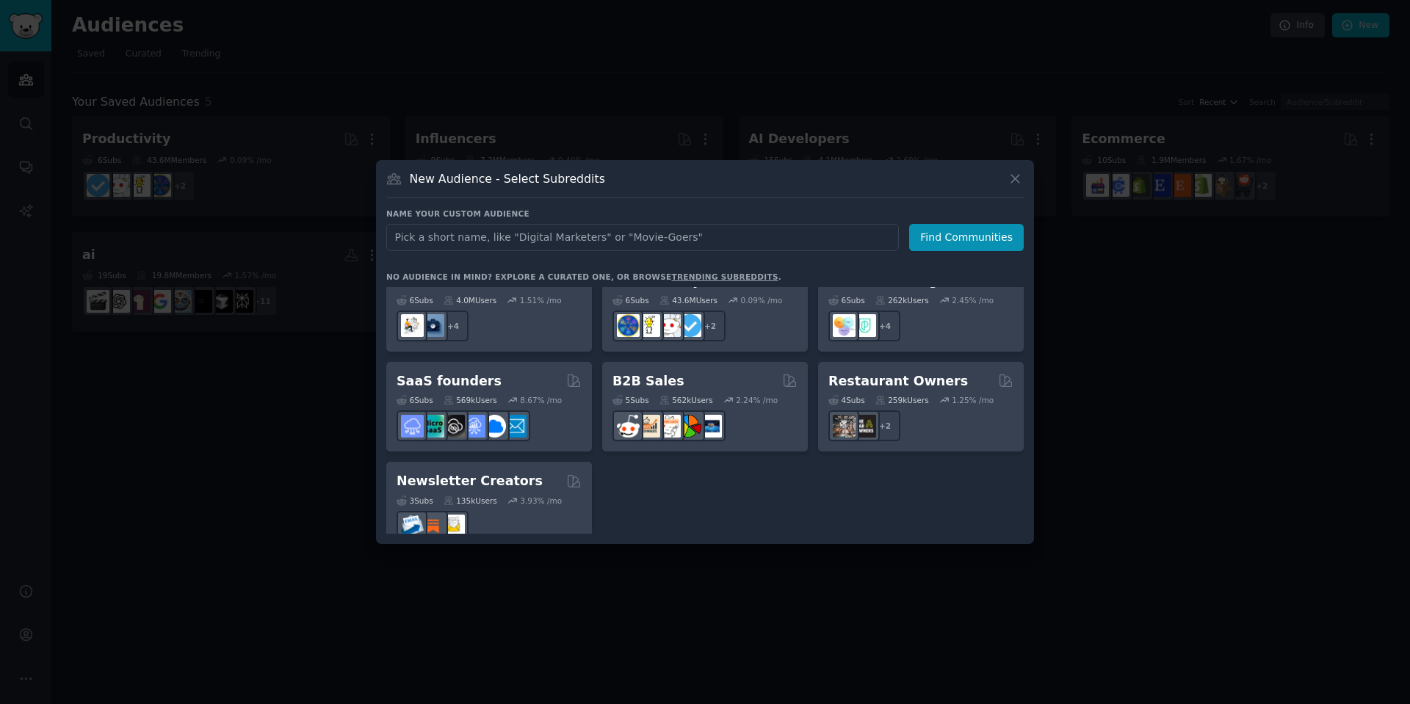
click at [702, 275] on link "trending subreddits" at bounding box center [724, 276] width 107 height 9
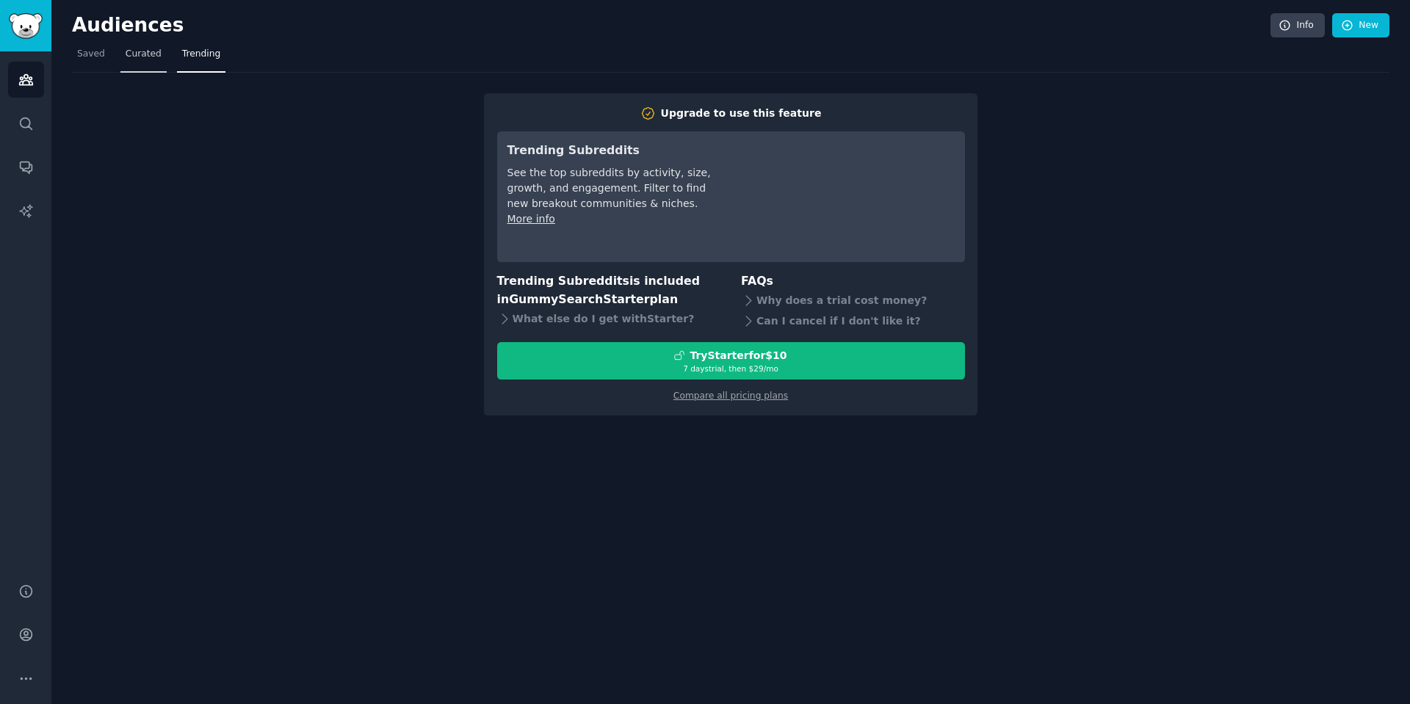
click at [133, 49] on span "Curated" at bounding box center [144, 54] width 36 height 13
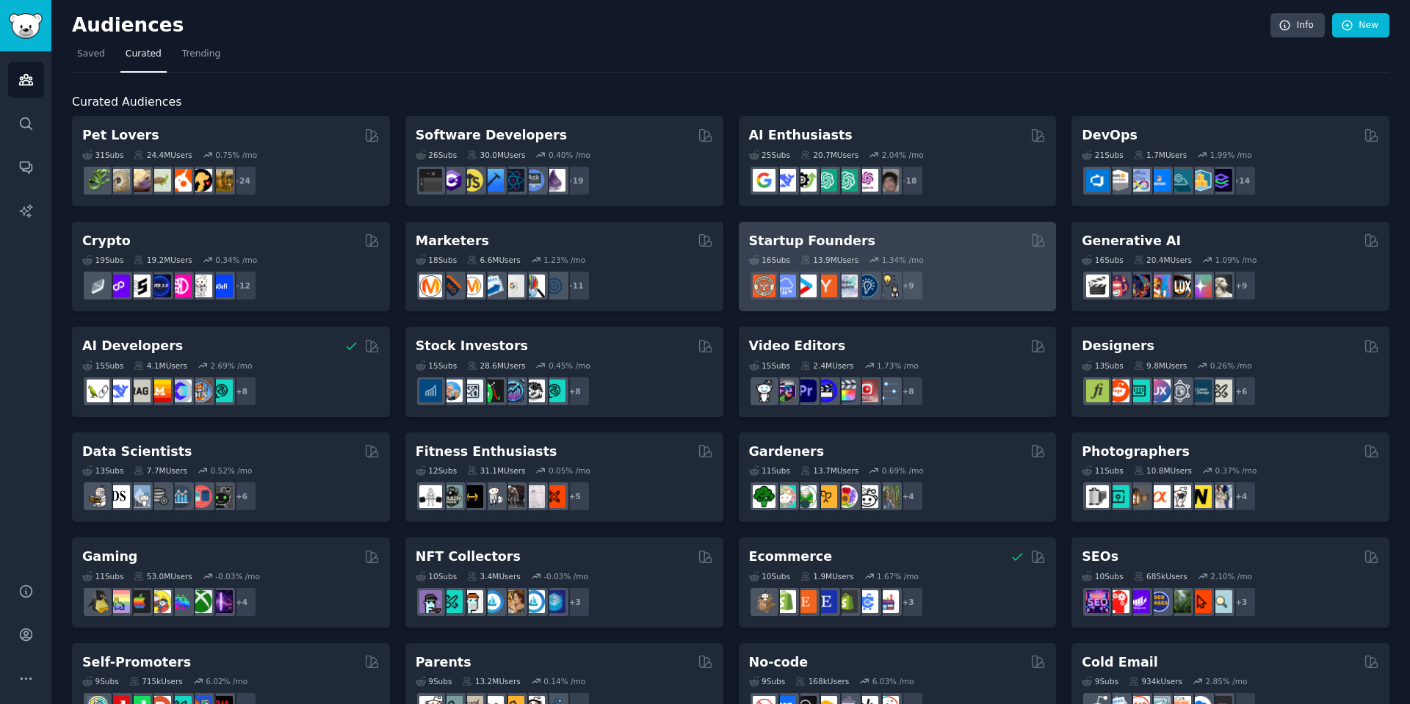
click at [983, 242] on div "Startup Founders" at bounding box center [897, 241] width 297 height 18
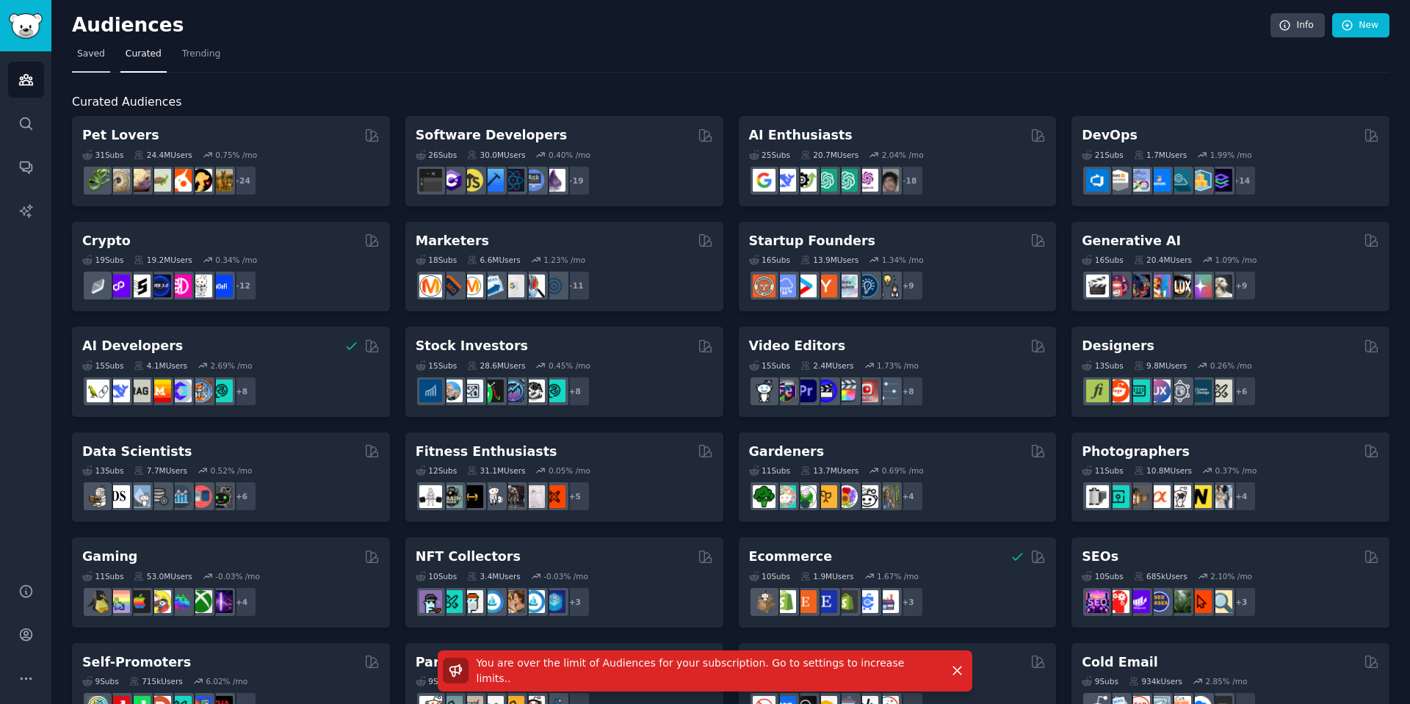
click at [100, 54] on span "Saved" at bounding box center [91, 54] width 28 height 13
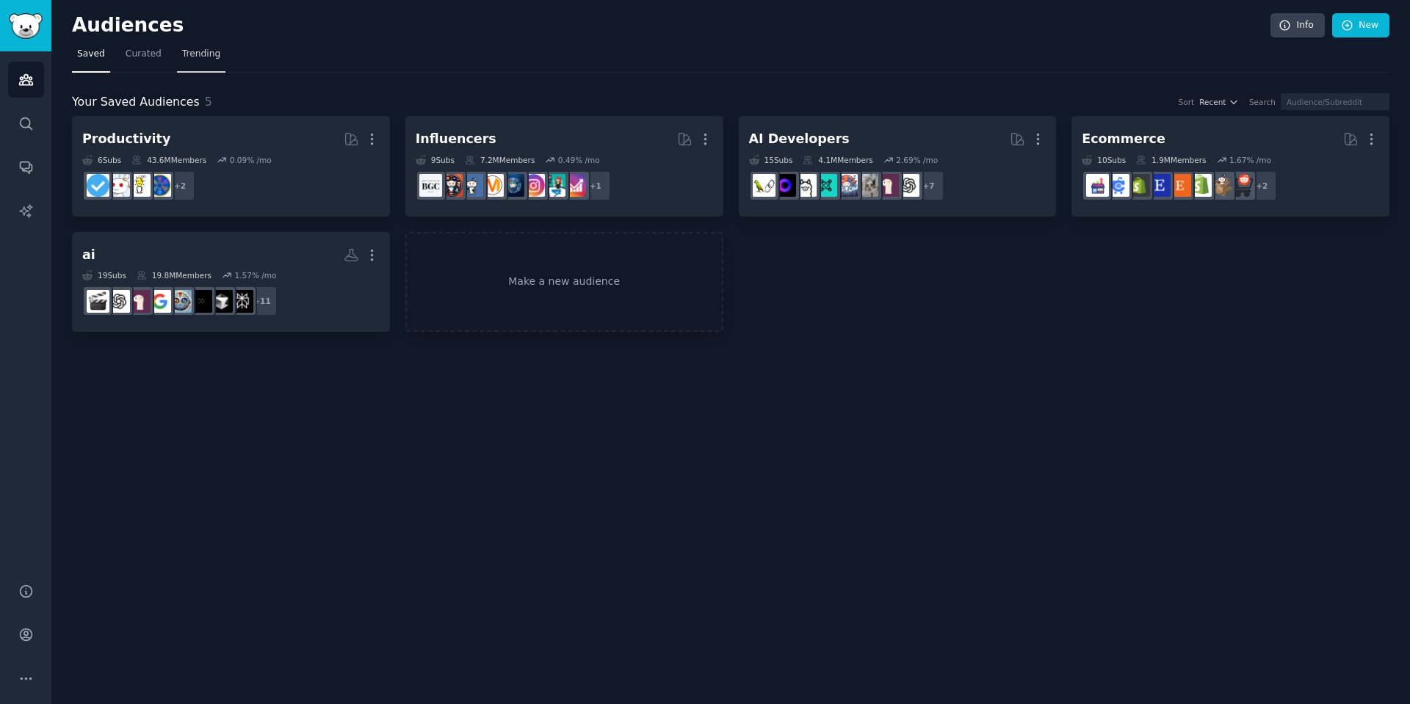
click at [192, 57] on span "Trending" at bounding box center [201, 54] width 38 height 13
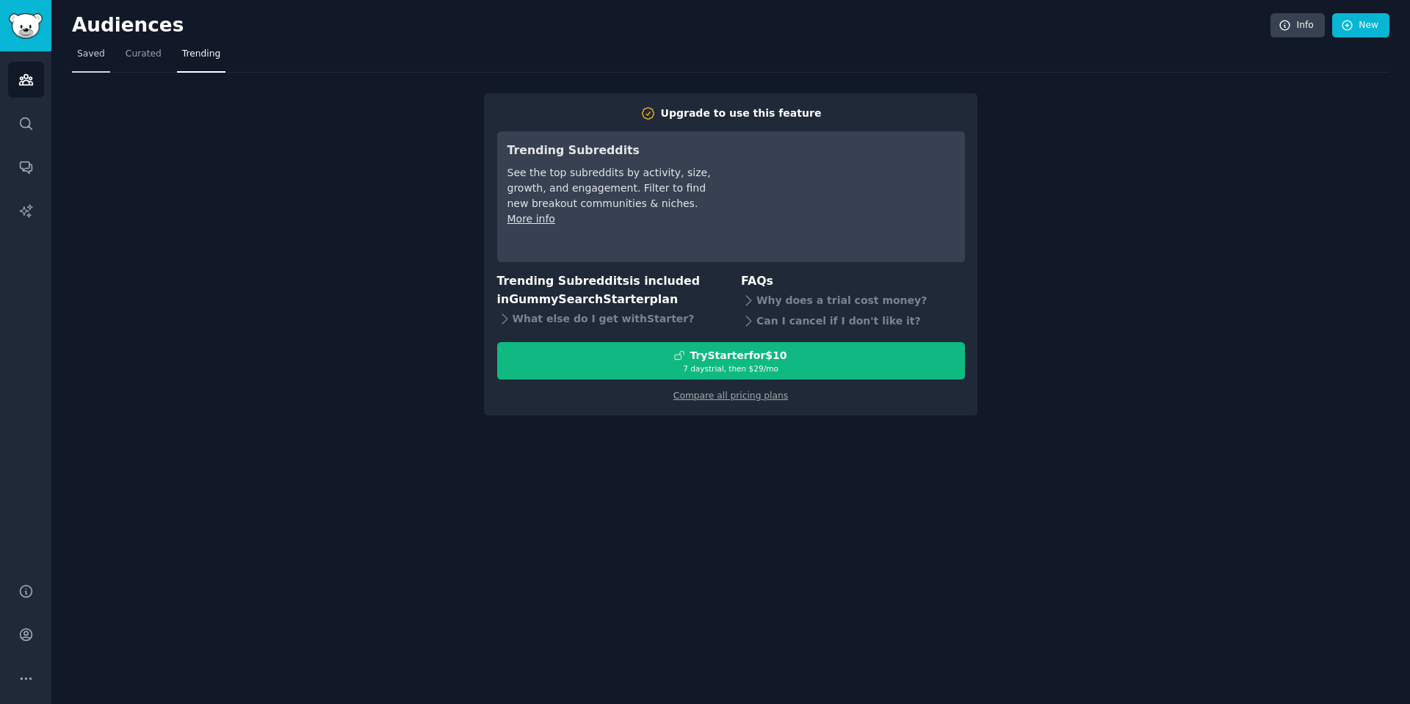
click at [97, 62] on link "Saved" at bounding box center [91, 58] width 38 height 30
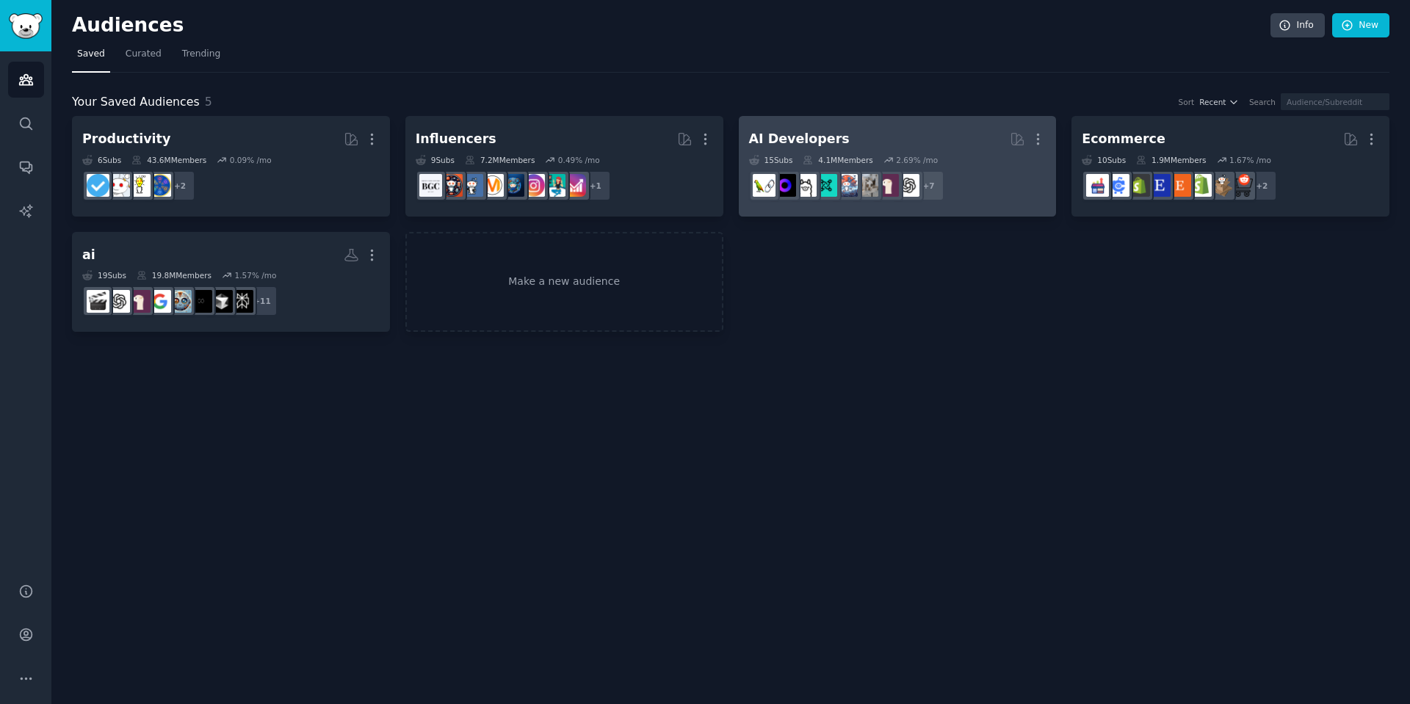
click at [947, 134] on h2 "AI Developers More" at bounding box center [897, 139] width 297 height 26
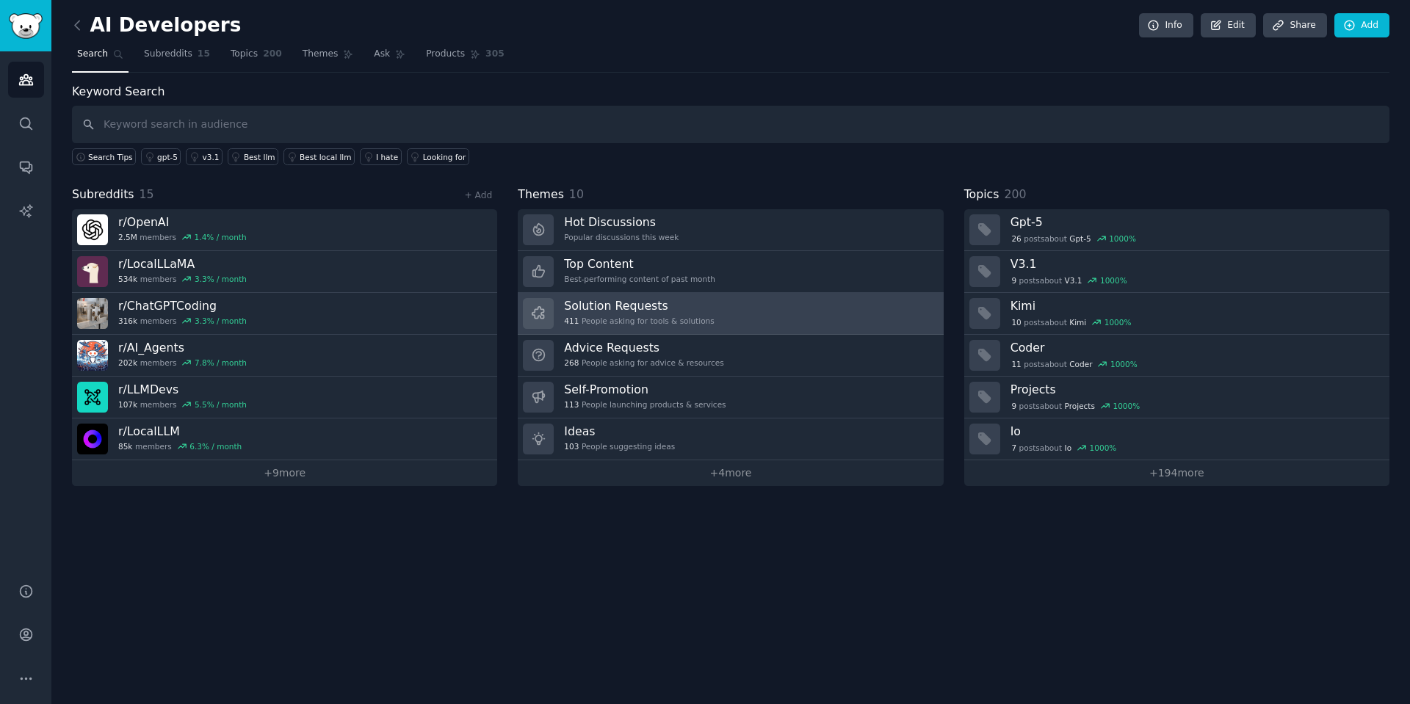
click at [732, 306] on link "Solution Requests 411 People asking for tools & solutions" at bounding box center [730, 314] width 425 height 42
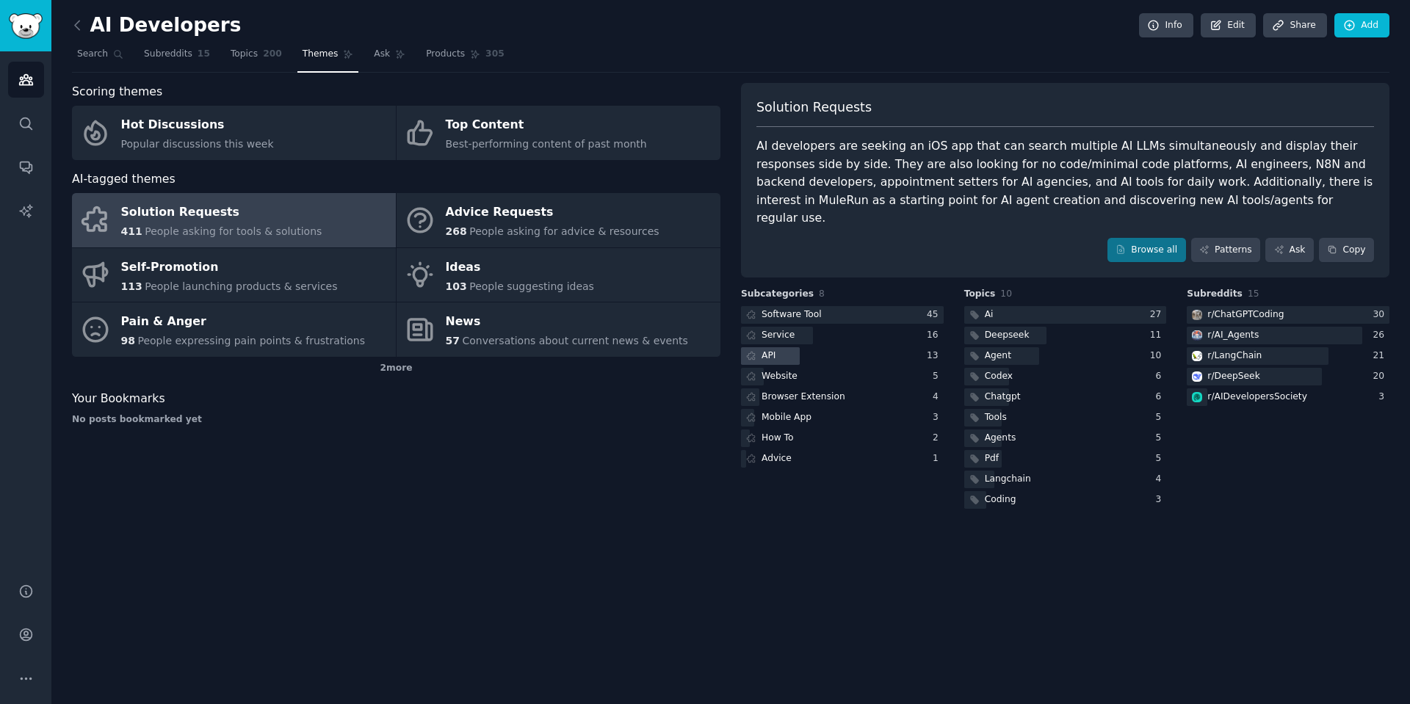
click at [845, 347] on div "API" at bounding box center [842, 356] width 203 height 18
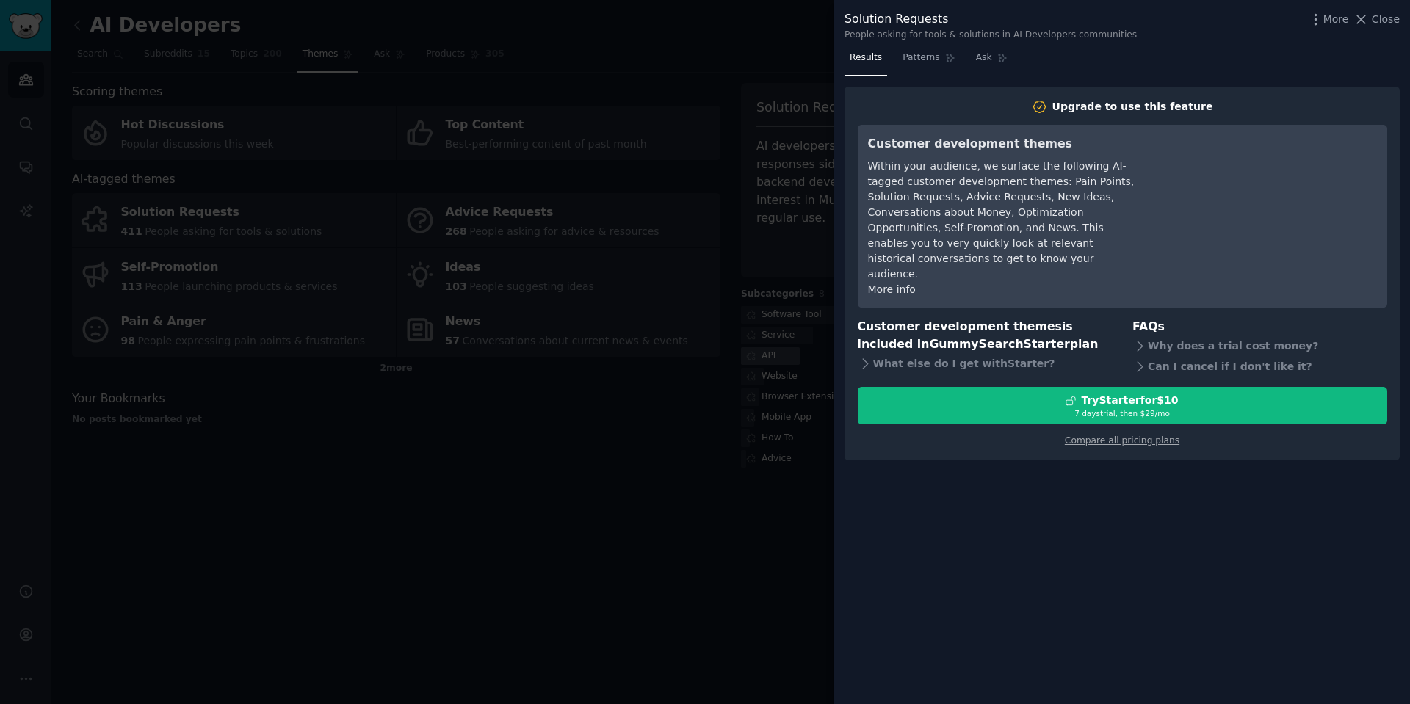
click at [845, 341] on div "Upgrade to use this feature Customer development themes Within your audience, w…" at bounding box center [1122, 274] width 555 height 375
click at [806, 292] on div at bounding box center [705, 352] width 1410 height 704
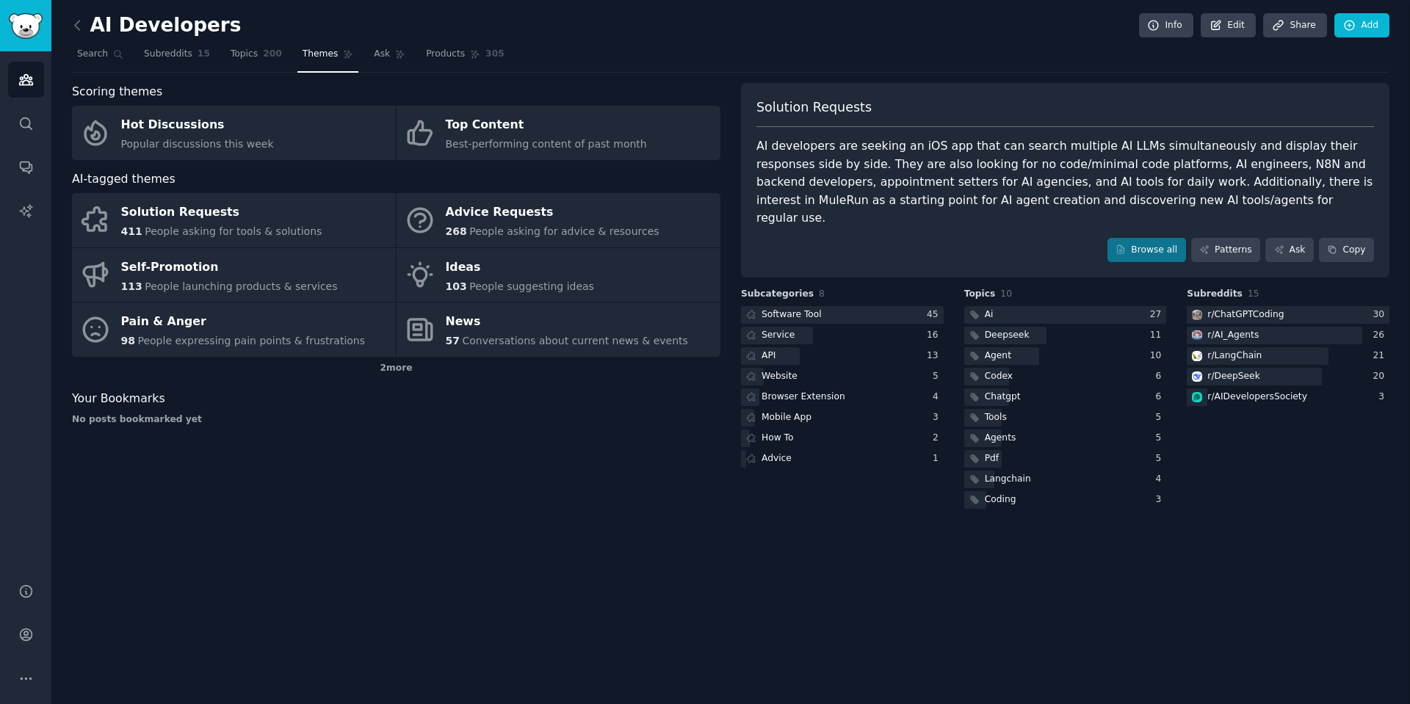
click at [806, 292] on div at bounding box center [705, 352] width 1410 height 704
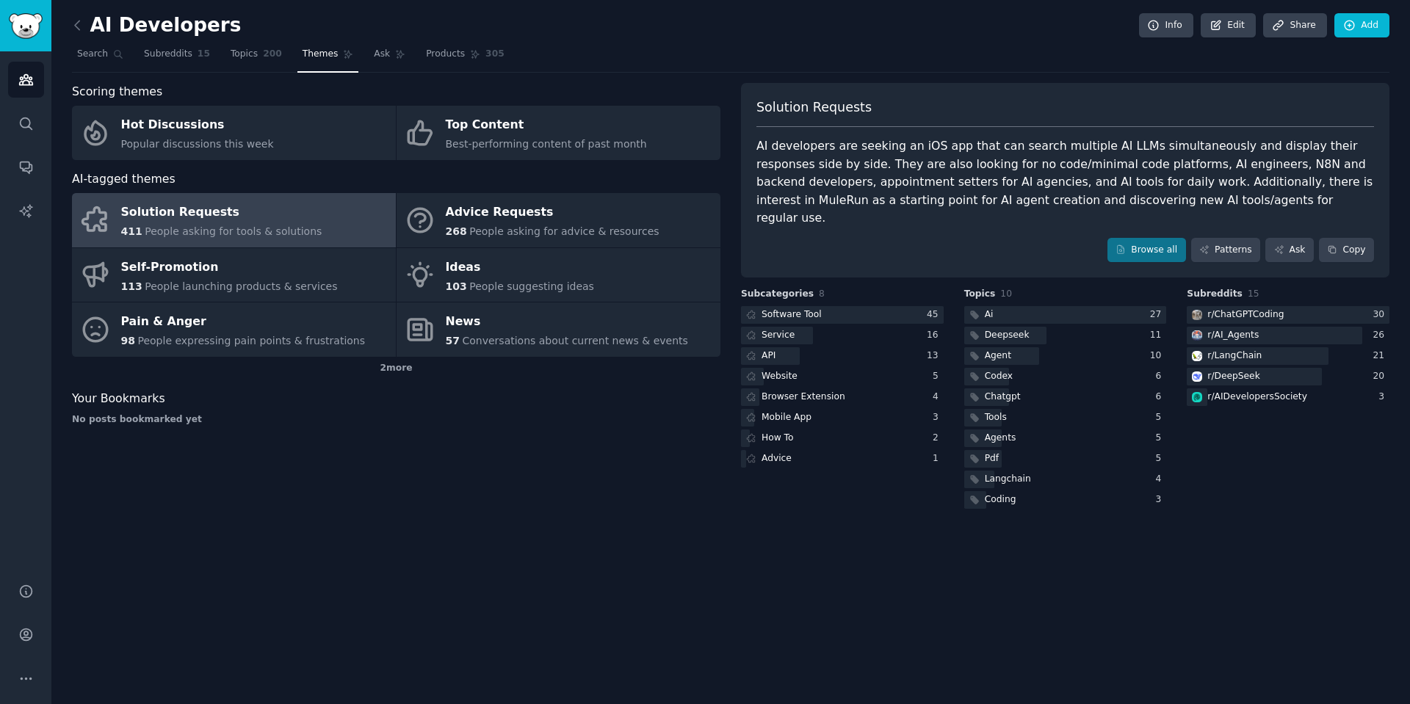
click at [806, 308] on div "Software Tool" at bounding box center [792, 314] width 60 height 13
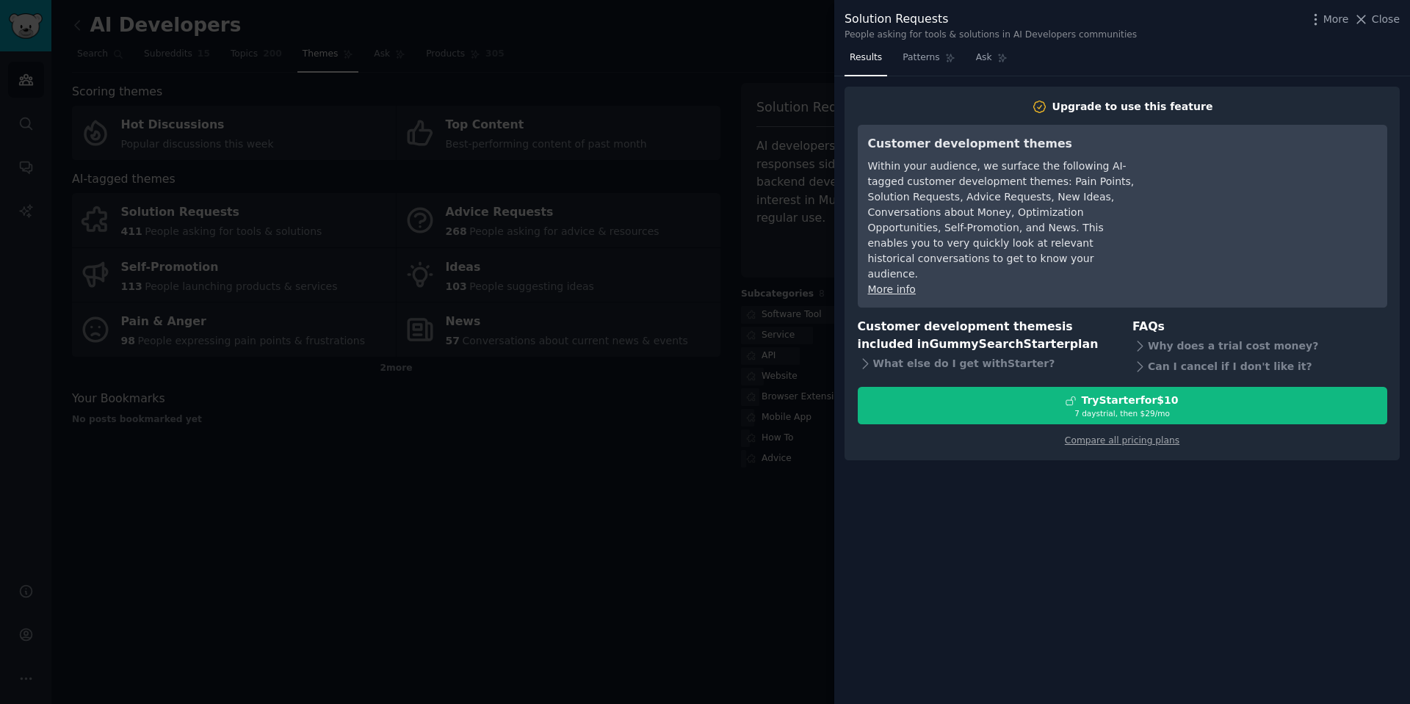
click at [806, 292] on div at bounding box center [705, 352] width 1410 height 704
